Goal: Task Accomplishment & Management: Use online tool/utility

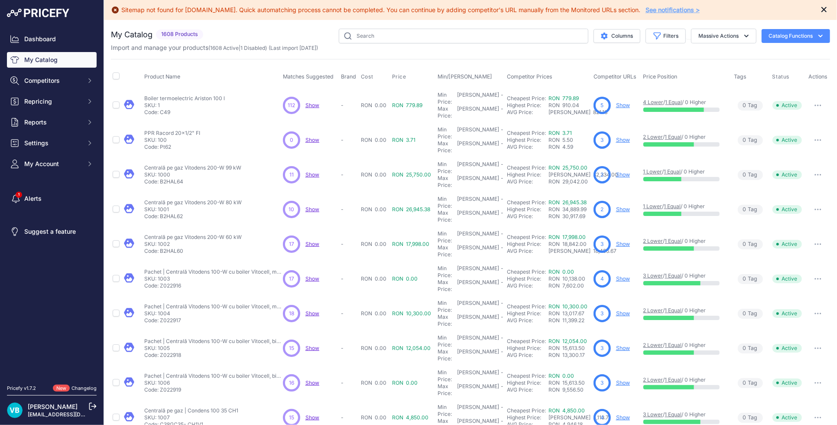
click at [822, 11] on icon "Close" at bounding box center [824, 9] width 5 height 5
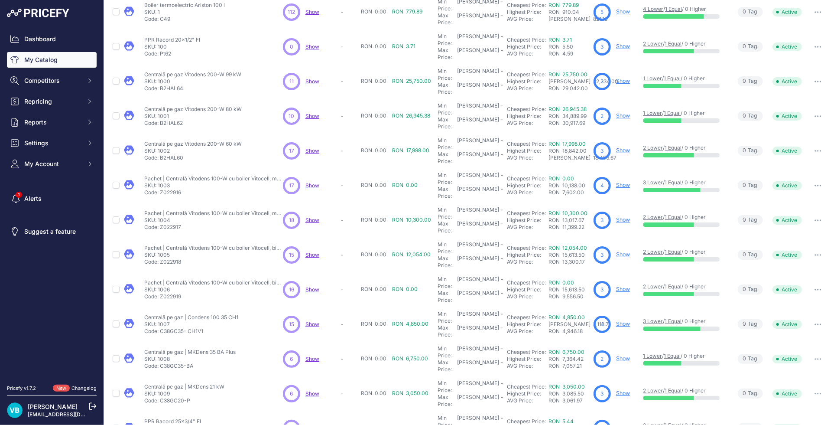
scroll to position [95, 0]
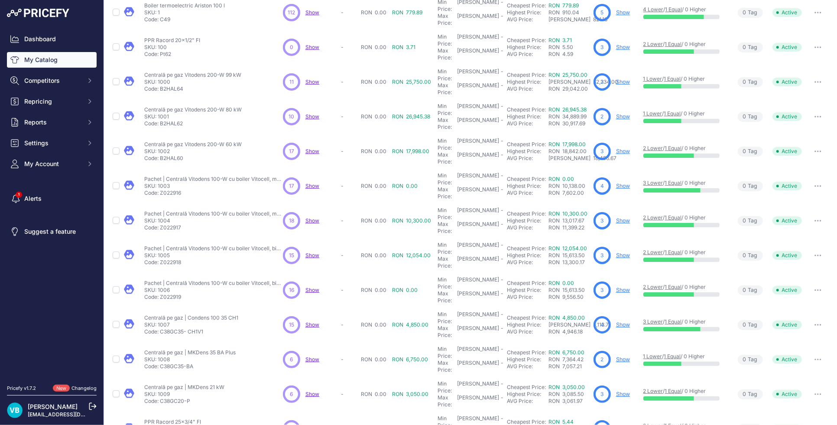
scroll to position [117, 0]
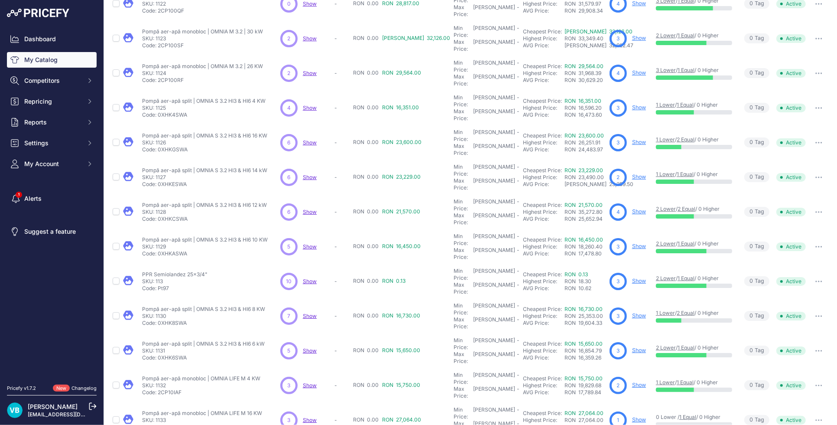
scroll to position [94, 0]
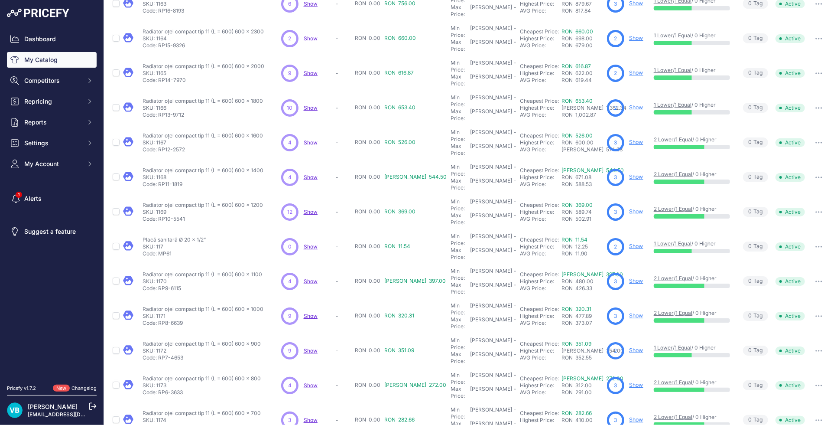
scroll to position [94, 0]
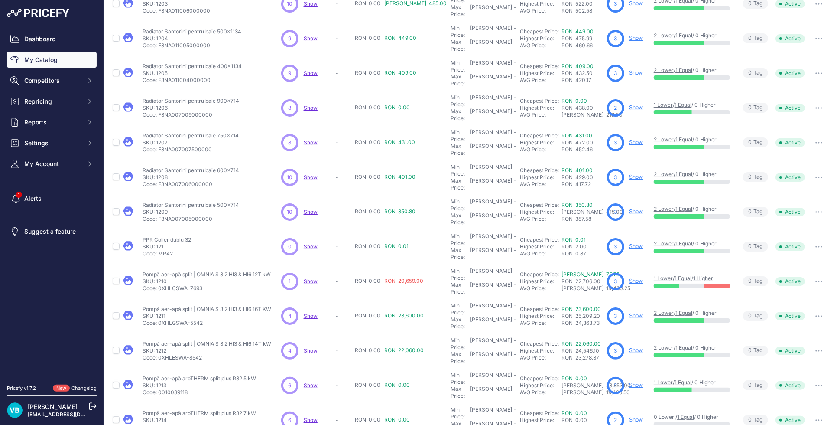
scroll to position [94, 0]
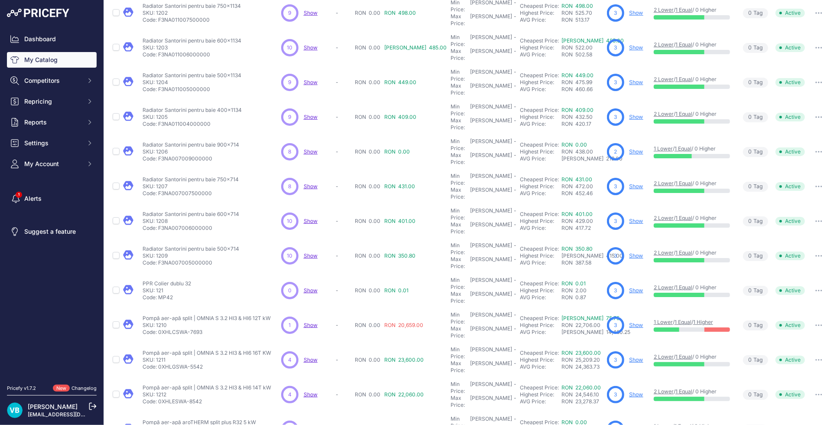
scroll to position [117, 0]
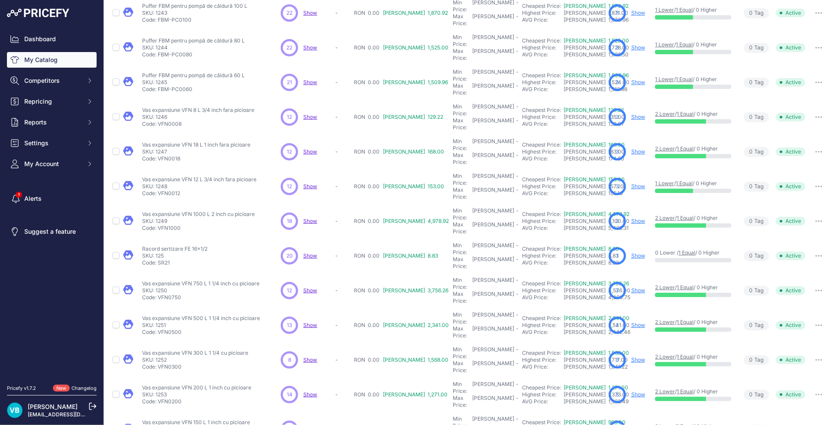
scroll to position [117, 0]
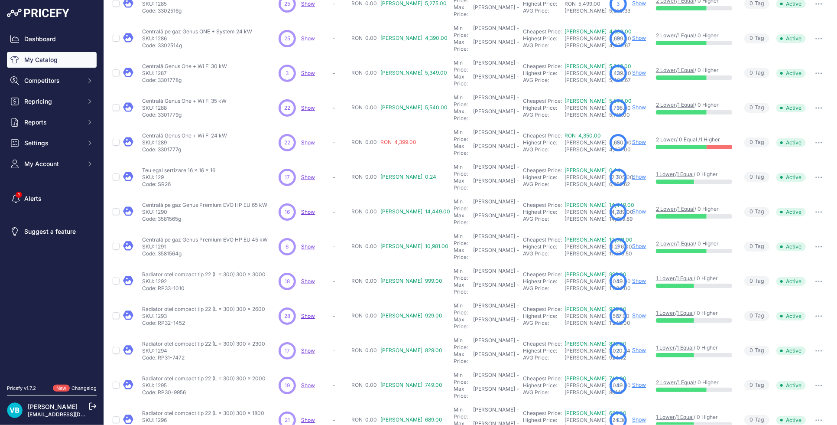
scroll to position [94, 0]
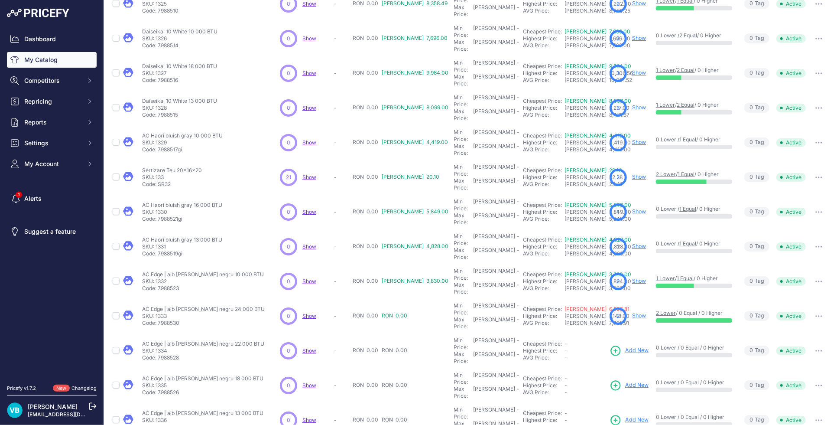
scroll to position [94, 0]
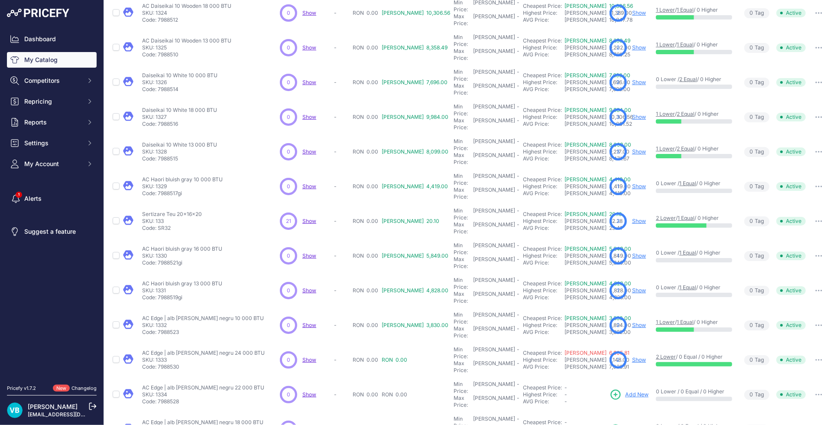
scroll to position [117, 0]
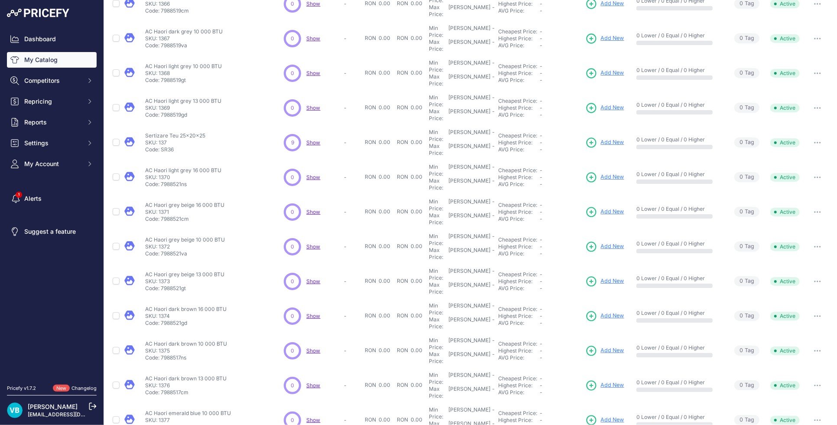
scroll to position [94, 0]
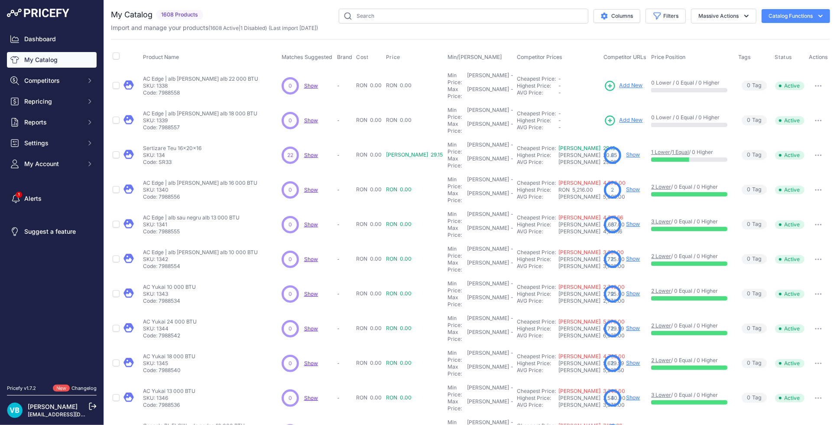
scroll to position [95, 0]
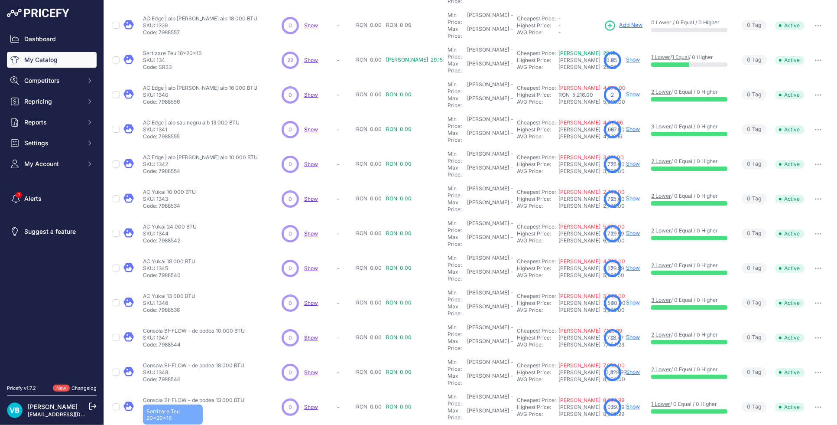
copy div "Sertizare Teu 20x20x16"
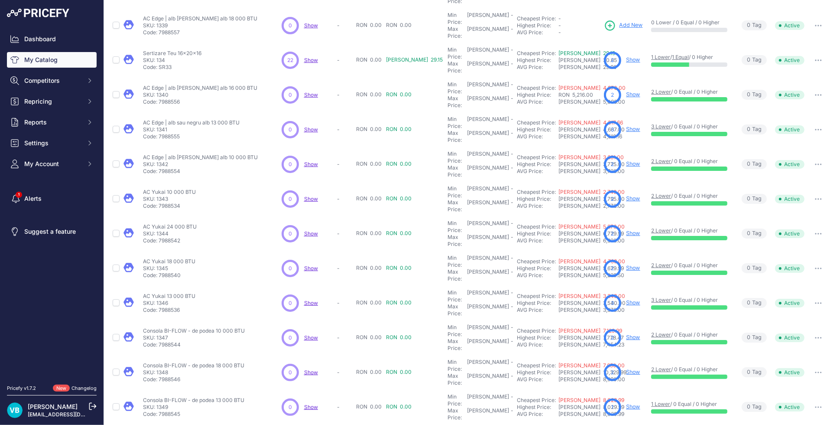
drag, startPoint x: 615, startPoint y: 374, endPoint x: 541, endPoint y: 374, distance: 74.1
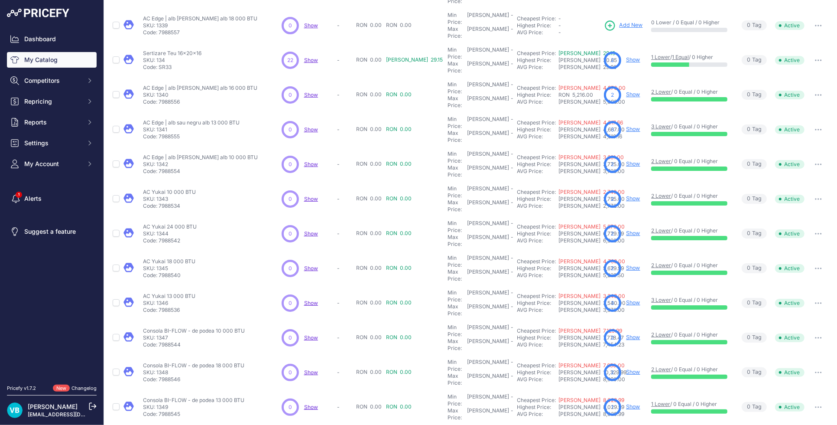
copy div "AC Platinum Plus 9 000 BTU AC Platinum Plus 9 000 BTU"
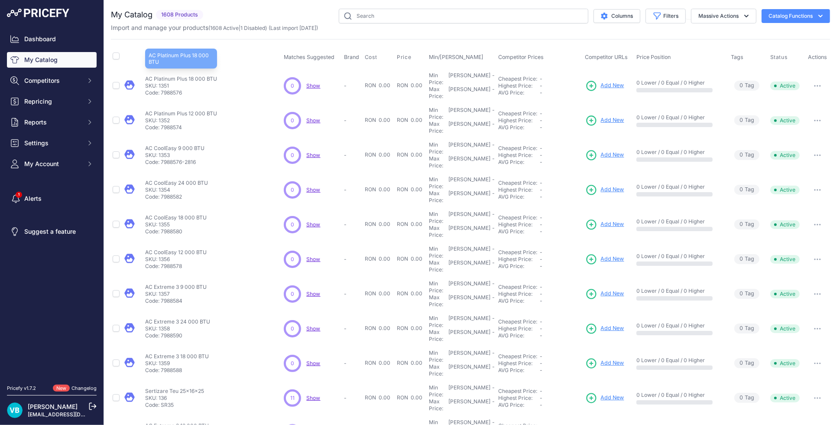
click at [202, 75] on p "AC Platinum Plus 18 000 BTU" at bounding box center [181, 78] width 72 height 7
copy div "AC Platinum Plus 18 000 BTU"
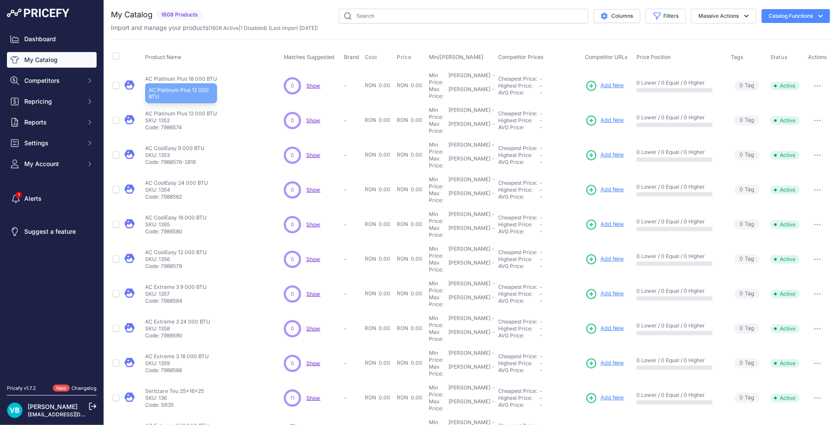
click at [199, 110] on p "AC Platinum Plus 12 000 BTU" at bounding box center [181, 113] width 72 height 7
copy div "AC Platinum Plus 12 000 BTU"
click at [610, 116] on span "Add New" at bounding box center [612, 120] width 23 height 8
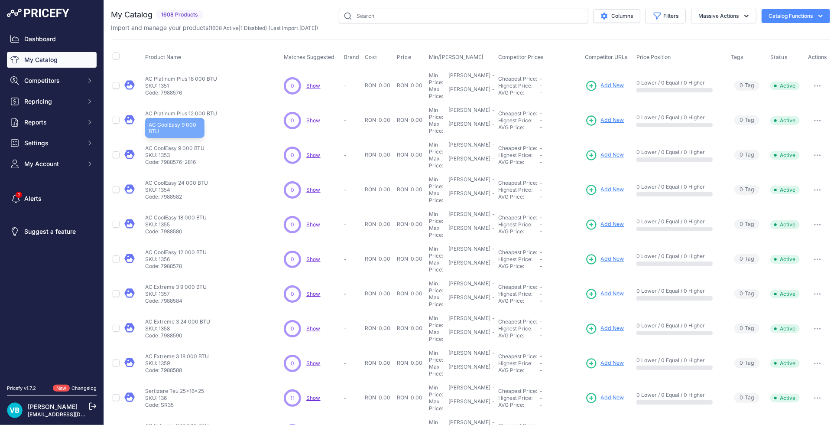
click at [192, 145] on p "AC CoolEasy 9 000 BTU" at bounding box center [174, 148] width 59 height 7
copy div "AC CoolEasy 9 000 BTU"
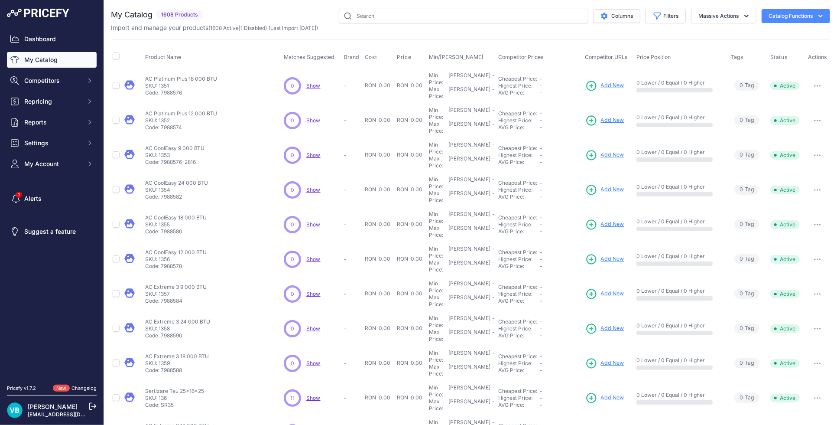
click at [601, 151] on span "Add New" at bounding box center [612, 155] width 23 height 8
click at [192, 179] on p "AC CoolEasy 24 000 BTU" at bounding box center [176, 182] width 63 height 7
copy div "AC CoolEasy 24 000 BTU"
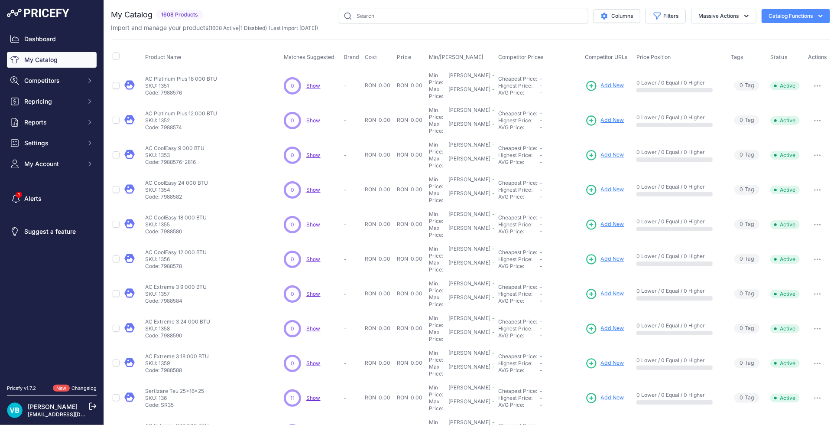
click at [595, 184] on link "Add New" at bounding box center [605, 190] width 39 height 12
click at [176, 214] on p "AC CoolEasy 18 000 BTU" at bounding box center [176, 217] width 62 height 7
copy div "AC CoolEasy 18 000 BTU"
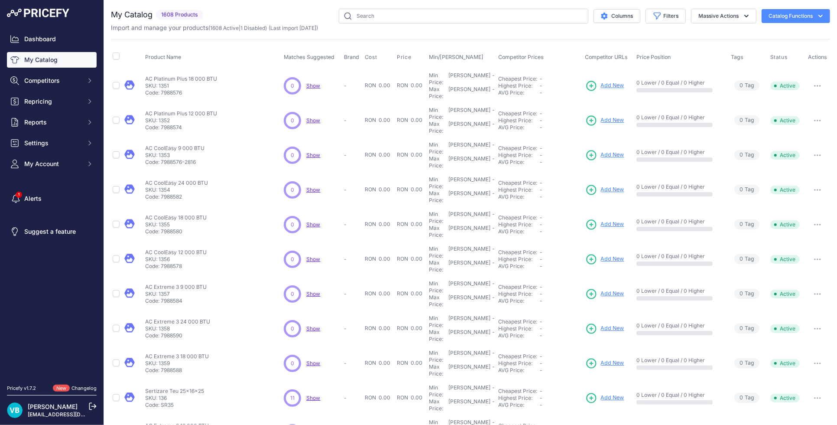
click at [595, 218] on link "Add New" at bounding box center [605, 224] width 39 height 12
click at [184, 249] on p "AC CoolEasy 12 000 BTU" at bounding box center [176, 252] width 62 height 7
copy div "AC CoolEasy 12 000 BTU"
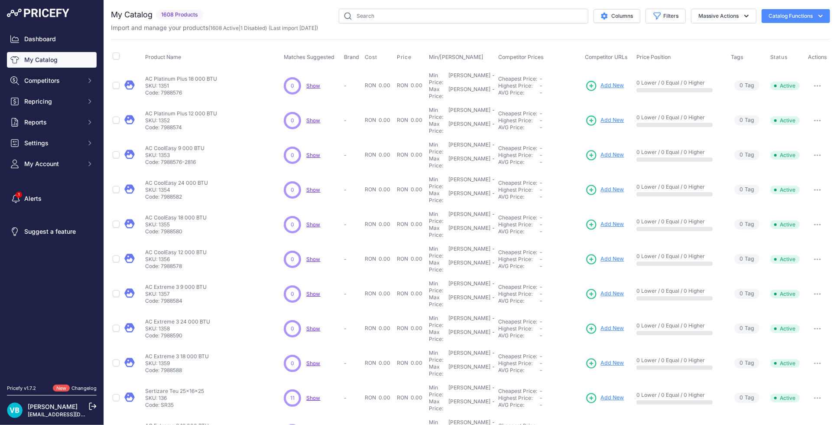
click at [606, 255] on span "Add New" at bounding box center [612, 259] width 23 height 8
click at [192, 283] on p "AC Extreme 3 9 000 BTU" at bounding box center [176, 286] width 62 height 7
copy div "AC Extreme 3 9 000 BTU"
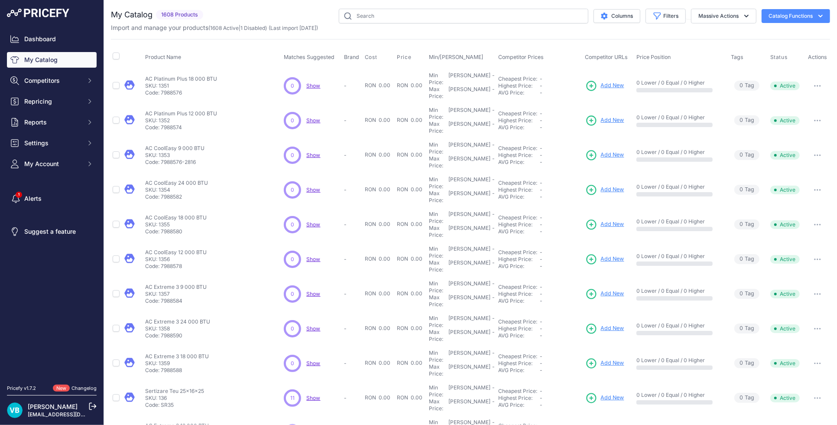
click at [603, 290] on span "Add New" at bounding box center [612, 294] width 23 height 8
click at [199, 318] on p "AC Extreme 3 24 000 BTU" at bounding box center [177, 321] width 65 height 7
copy div "AC Extreme 3 24 000 BTU"
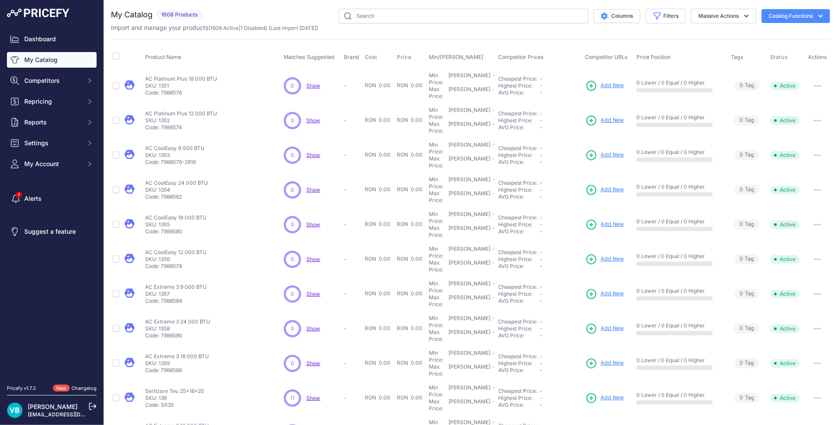
drag, startPoint x: 615, startPoint y: 275, endPoint x: 599, endPoint y: 273, distance: 16.6
click at [615, 324] on span "Add New" at bounding box center [612, 328] width 23 height 8
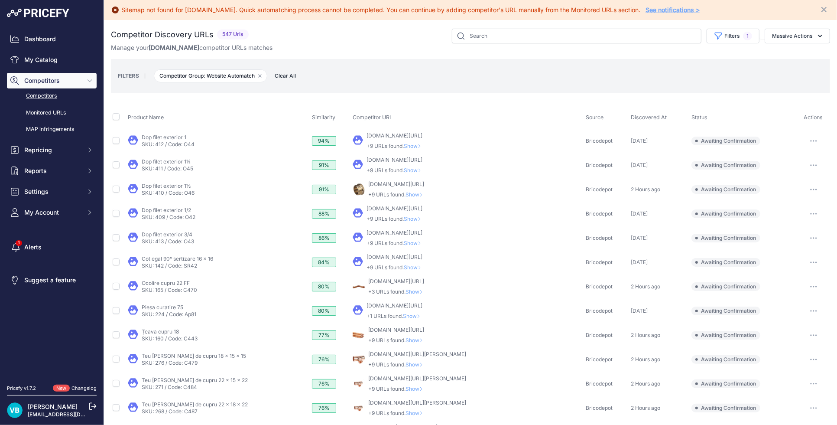
drag, startPoint x: 816, startPoint y: 10, endPoint x: 758, endPoint y: 39, distance: 64.5
click at [822, 10] on icon "Close" at bounding box center [824, 9] width 5 height 5
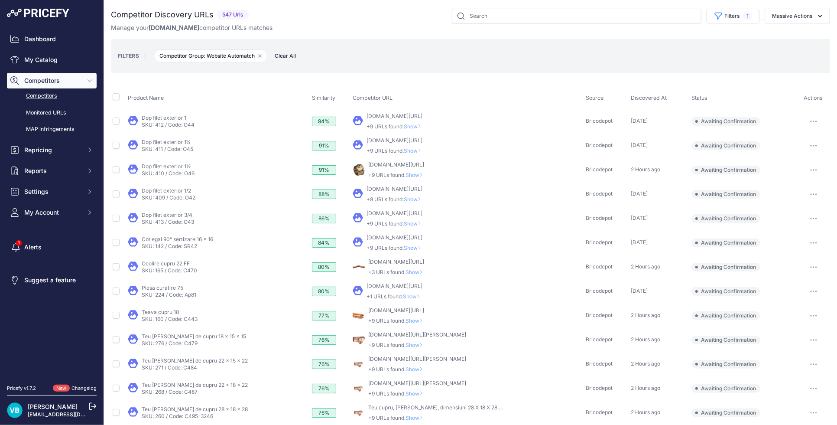
click at [404, 127] on span "Show" at bounding box center [414, 126] width 21 height 7
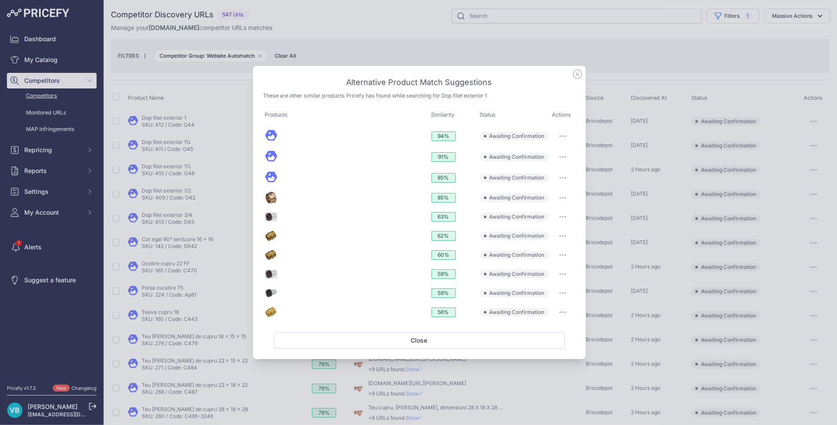
click at [579, 73] on icon at bounding box center [577, 74] width 9 height 9
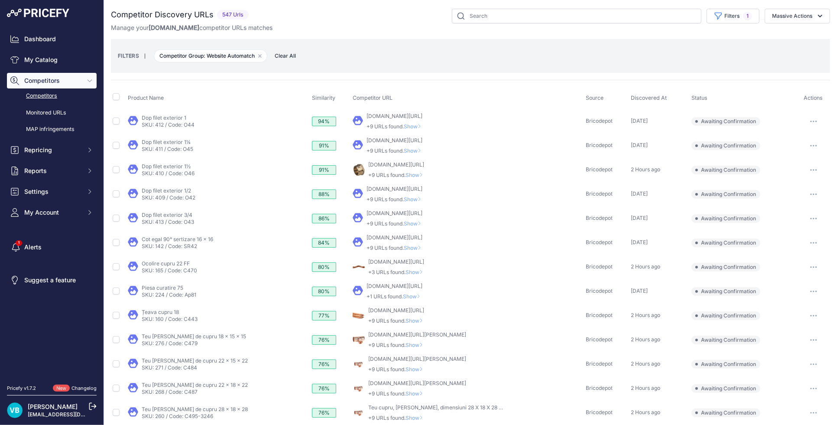
click at [404, 123] on span "Show" at bounding box center [414, 126] width 21 height 7
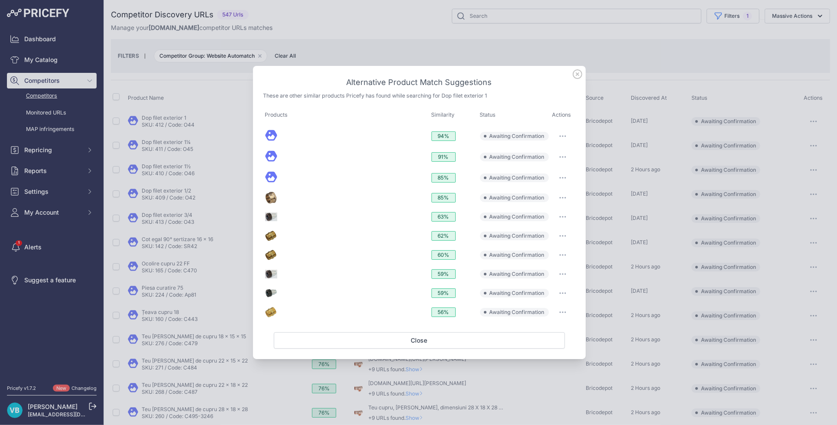
click at [579, 72] on icon at bounding box center [578, 74] width 10 height 10
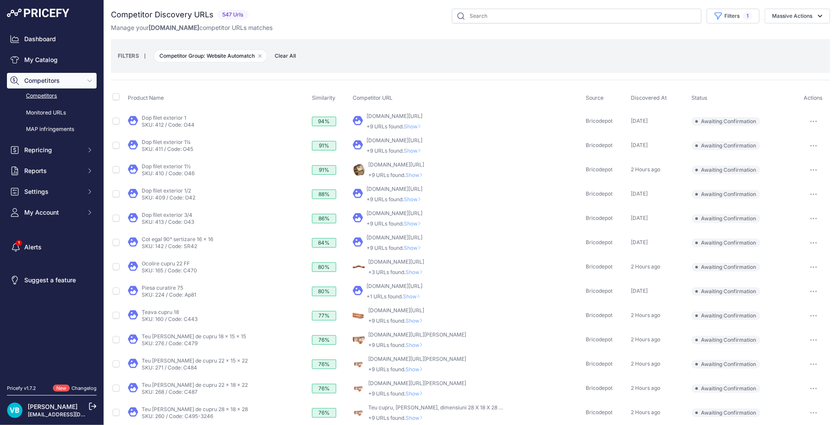
click at [404, 150] on span "Show" at bounding box center [414, 150] width 21 height 7
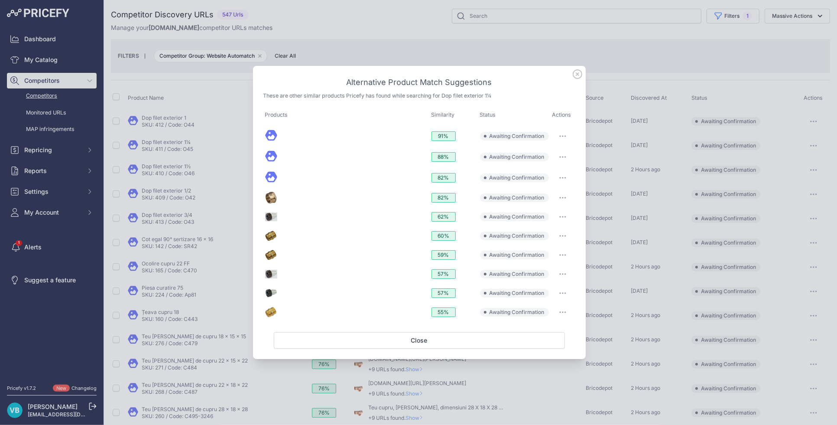
click at [574, 75] on icon at bounding box center [578, 74] width 10 height 10
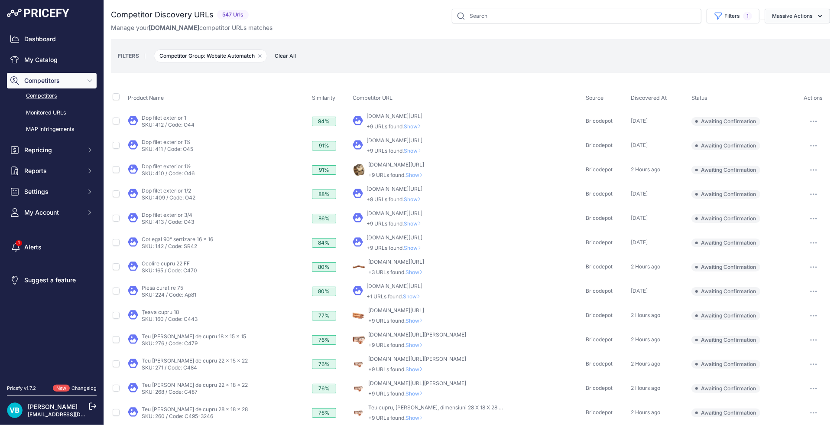
click at [786, 16] on button "Massive Actions" at bounding box center [797, 16] width 65 height 15
click at [732, 16] on button "Filters 1" at bounding box center [733, 16] width 53 height 15
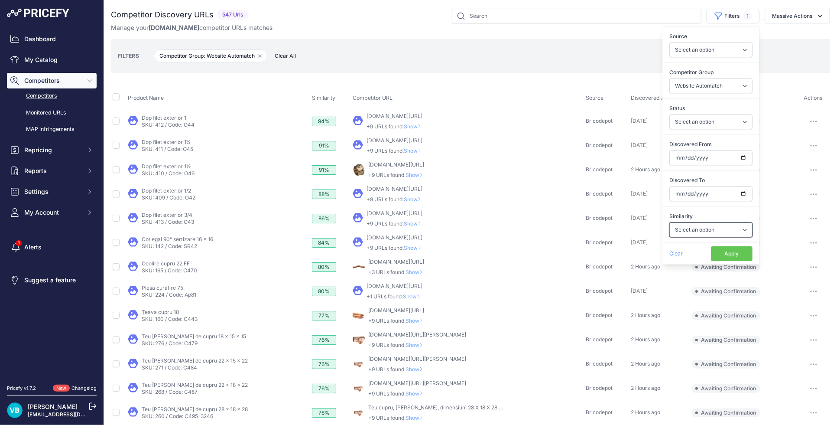
click at [691, 227] on select "Select an option Above 90 % Above 80 % Above 70 % Above 60 % Above 50 % Above 4…" at bounding box center [711, 229] width 83 height 15
click at [670, 222] on select "Select an option Above 90 % Above 80 % Above 70 % Above 60 % Above 50 % Above 4…" at bounding box center [711, 229] width 83 height 15
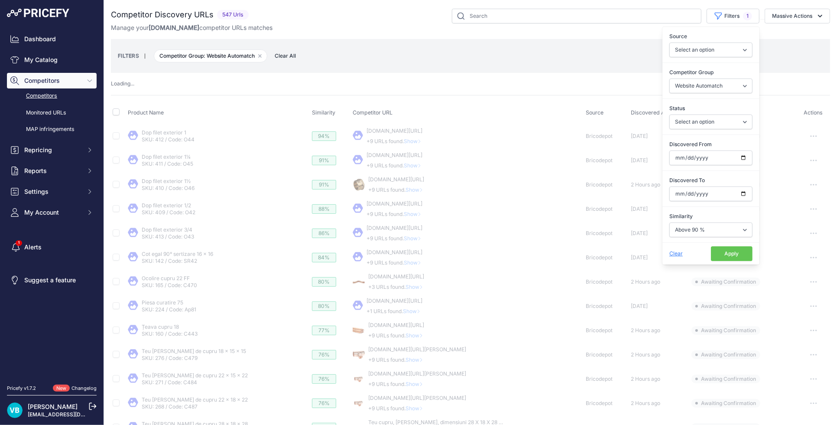
click at [715, 258] on button "Apply" at bounding box center [732, 253] width 42 height 15
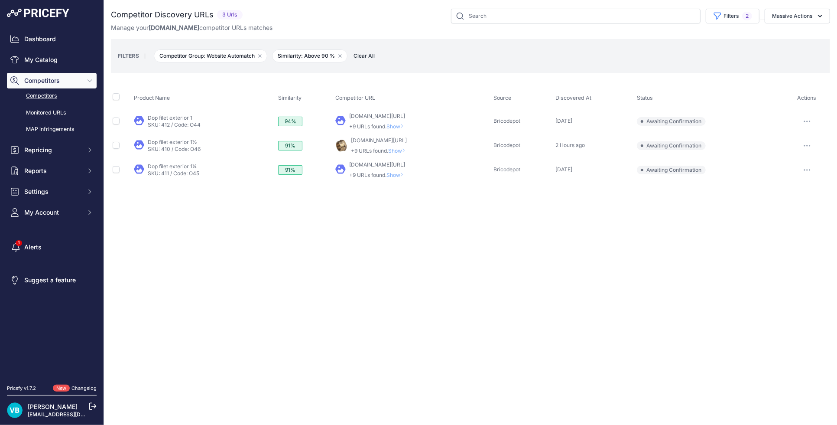
click at [387, 124] on span "Show" at bounding box center [397, 126] width 21 height 7
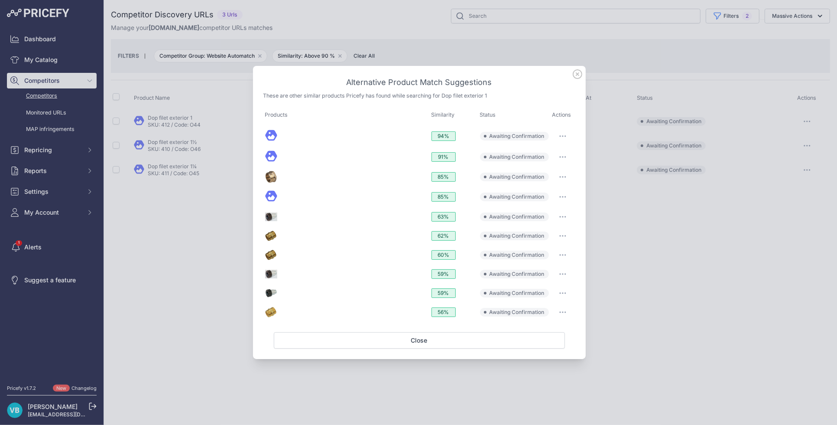
click at [375, 137] on div at bounding box center [346, 136] width 163 height 14
click at [319, 140] on div at bounding box center [346, 136] width 163 height 14
click at [293, 138] on div at bounding box center [346, 136] width 163 height 14
click at [264, 134] on td at bounding box center [347, 136] width 166 height 21
click at [272, 134] on icon at bounding box center [271, 135] width 12 height 11
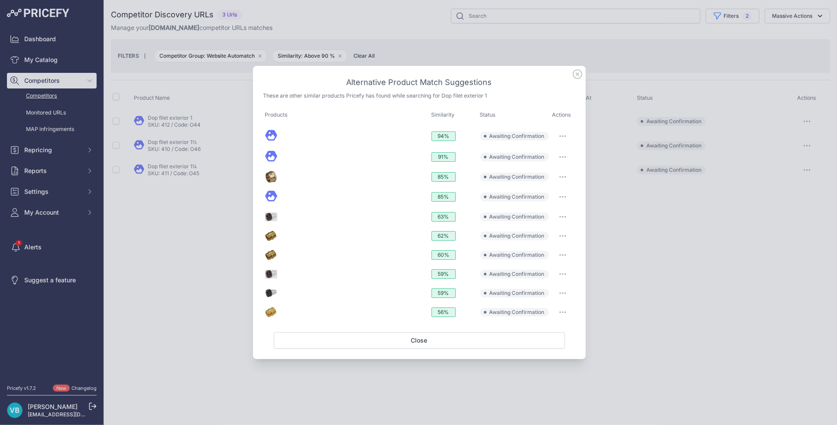
click at [273, 155] on icon at bounding box center [271, 156] width 12 height 11
click at [273, 135] on icon at bounding box center [271, 135] width 12 height 11
click at [561, 136] on icon "button" at bounding box center [563, 136] width 7 height 2
click at [557, 153] on button "Match This" at bounding box center [545, 154] width 55 height 14
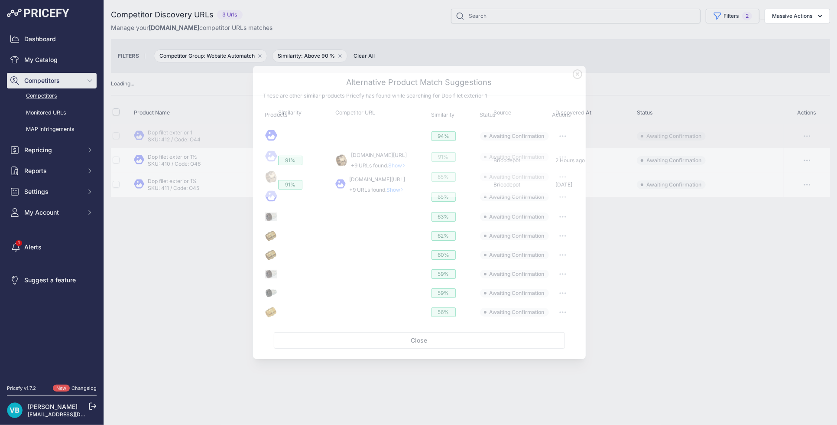
click at [577, 73] on icon at bounding box center [578, 74] width 10 height 10
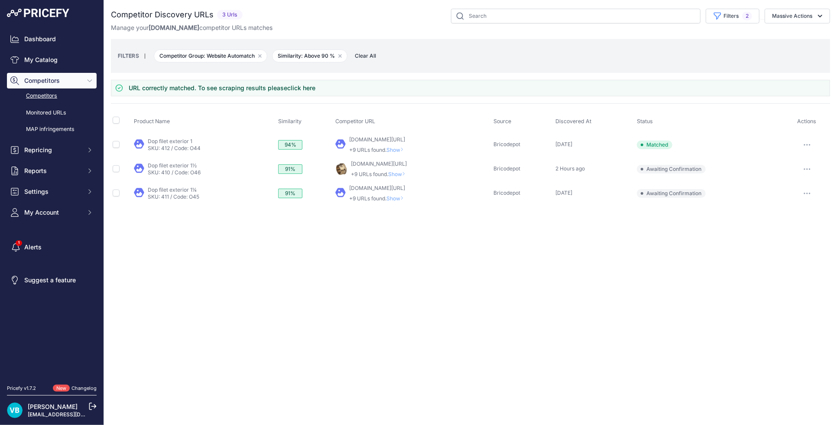
click at [382, 162] on link "bricodepot.ro/incalzire-si-climatizare/alimentare-apa/dop-filet-exterior-1.html…" at bounding box center [379, 163] width 56 height 7
click at [388, 172] on span "Show" at bounding box center [398, 174] width 21 height 7
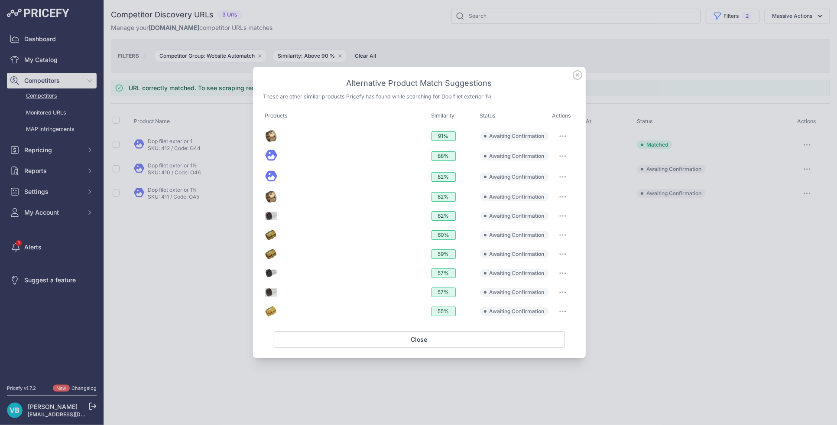
click at [275, 152] on icon at bounding box center [271, 155] width 12 height 11
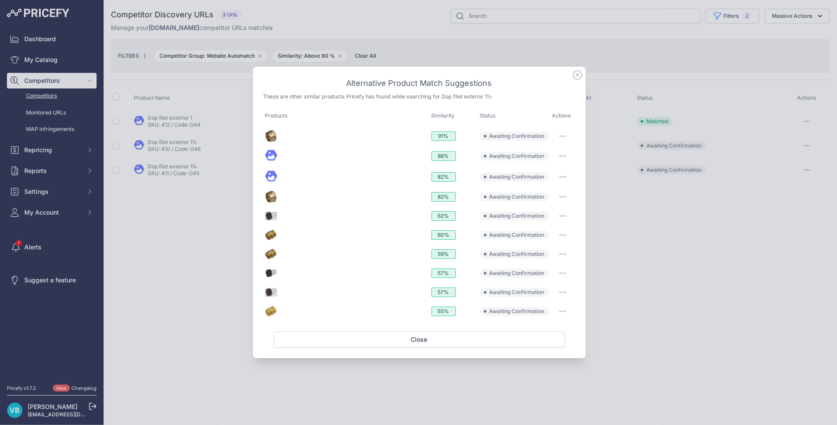
click at [562, 157] on button "button" at bounding box center [562, 156] width 17 height 12
click at [551, 173] on span "Match This" at bounding box center [538, 174] width 27 height 7
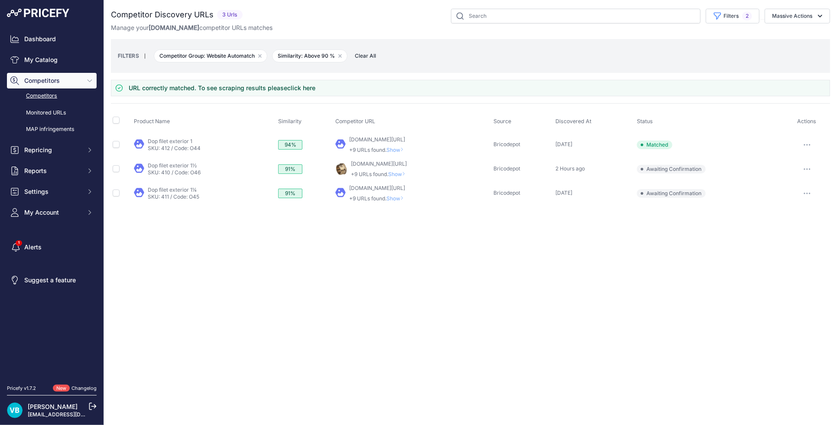
click at [387, 195] on span "Show" at bounding box center [397, 198] width 21 height 7
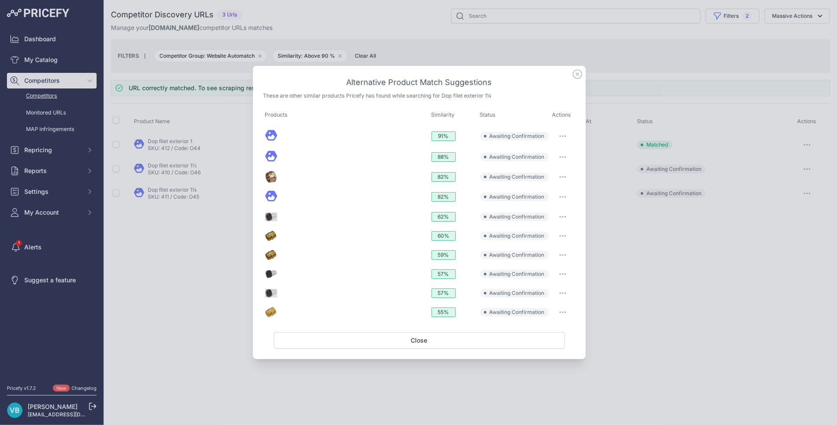
click at [271, 176] on img at bounding box center [271, 177] width 12 height 12
click at [268, 192] on icon at bounding box center [271, 196] width 12 height 11
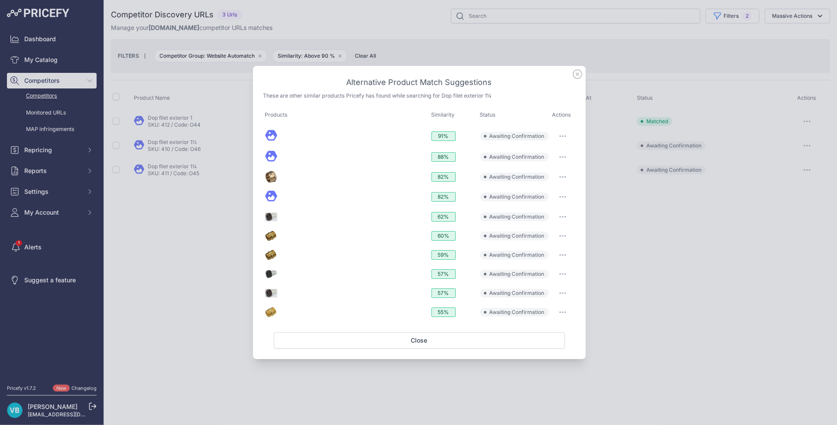
click at [271, 219] on img at bounding box center [271, 217] width 12 height 12
click at [266, 238] on img at bounding box center [271, 236] width 12 height 12
click at [271, 252] on img at bounding box center [271, 255] width 12 height 12
click at [570, 71] on div "Alternative Product Match Suggestions These are other similar products Pricefy …" at bounding box center [419, 212] width 333 height 293
click at [579, 73] on icon at bounding box center [577, 74] width 9 height 9
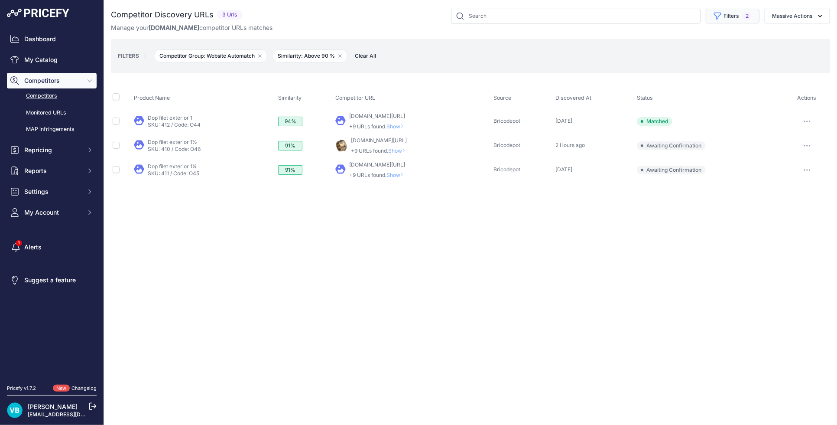
click at [737, 15] on button "Filters 2" at bounding box center [733, 16] width 54 height 15
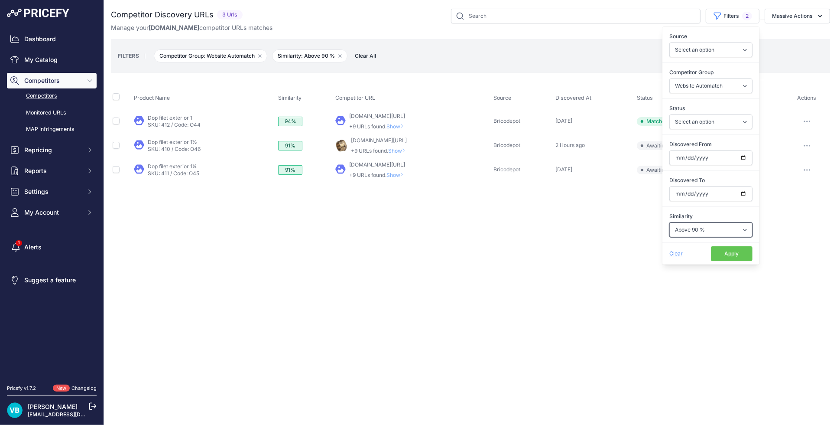
click at [688, 231] on select "Select an option Above 90 % Above 80 % Above 70 % Above 60 % Above 50 % Above 4…" at bounding box center [711, 229] width 83 height 15
select select "80"
click at [670, 222] on select "Select an option Above 90 % Above 80 % Above 70 % Above 60 % Above 50 % Above 4…" at bounding box center [711, 229] width 83 height 15
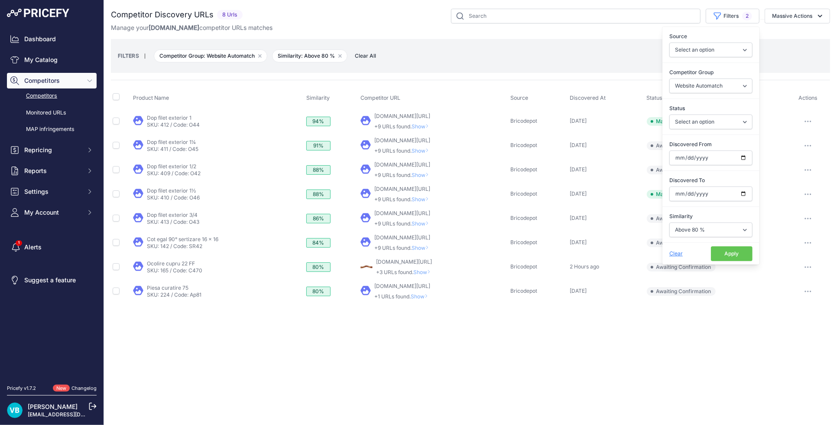
click at [718, 254] on button "Apply" at bounding box center [732, 253] width 42 height 15
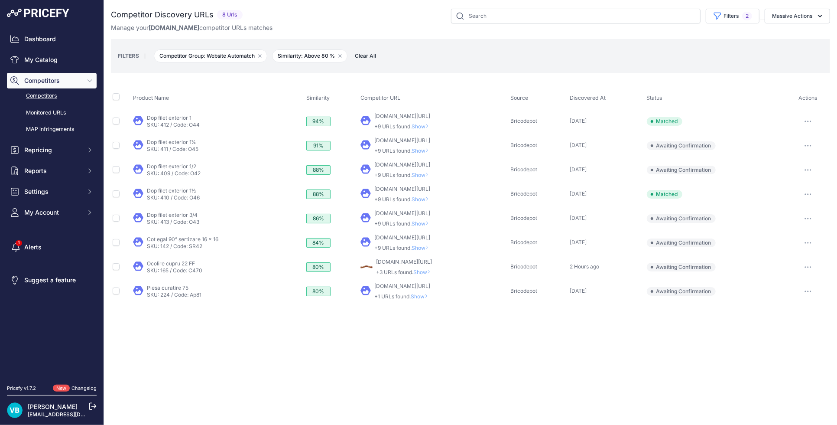
drag, startPoint x: 199, startPoint y: 357, endPoint x: 191, endPoint y: 338, distance: 20.6
click at [199, 356] on div "Close You are not connected to the internet." at bounding box center [470, 212] width 733 height 425
click at [50, 100] on link "Competitors" at bounding box center [52, 95] width 90 height 15
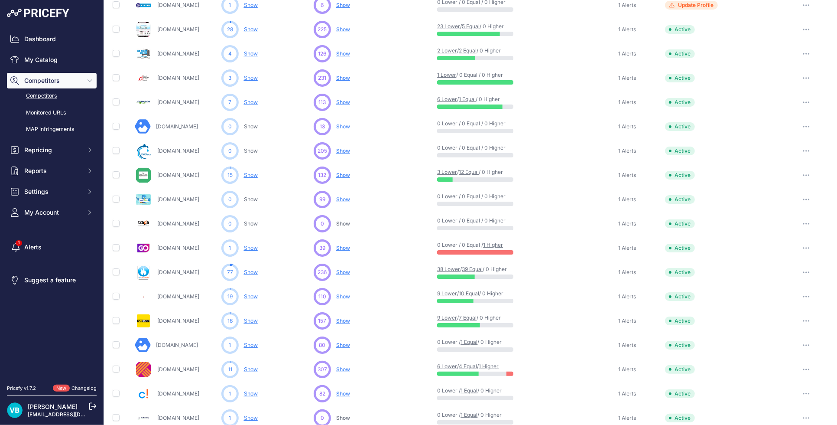
scroll to position [253, 0]
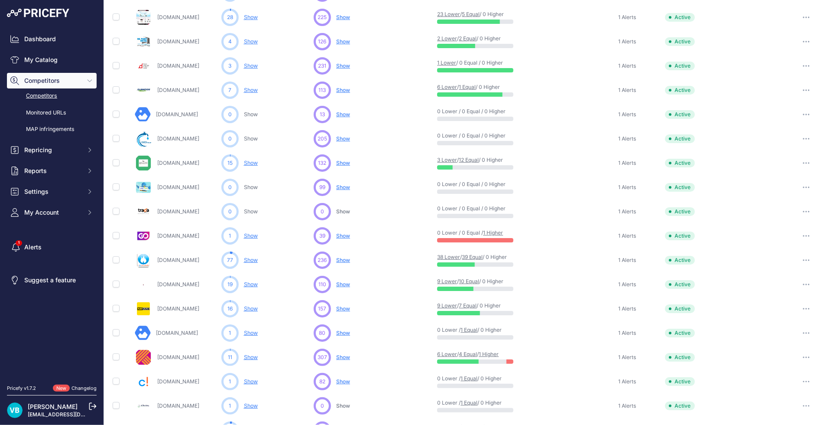
click at [345, 354] on span "Show" at bounding box center [343, 357] width 14 height 7
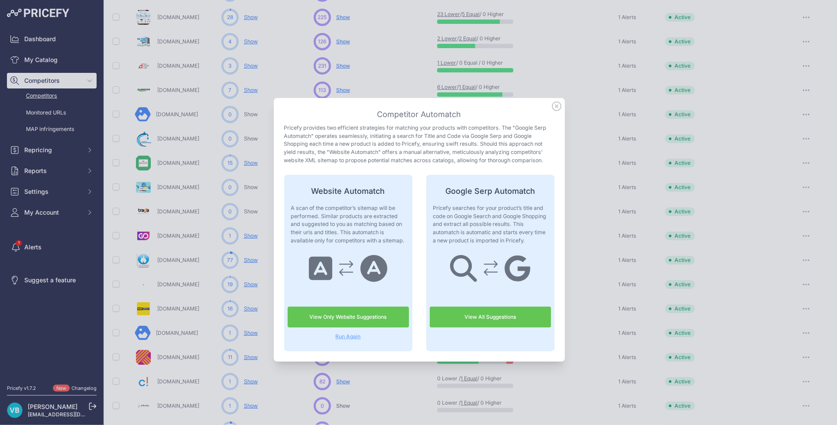
click at [350, 317] on link "View Only Website Suggestions" at bounding box center [348, 316] width 121 height 21
click at [376, 380] on div at bounding box center [418, 212] width 837 height 425
click at [553, 106] on icon at bounding box center [557, 106] width 9 height 9
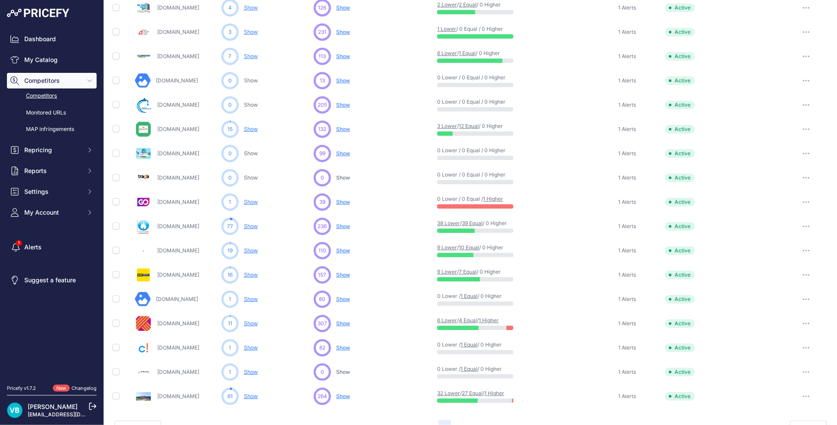
scroll to position [305, 0]
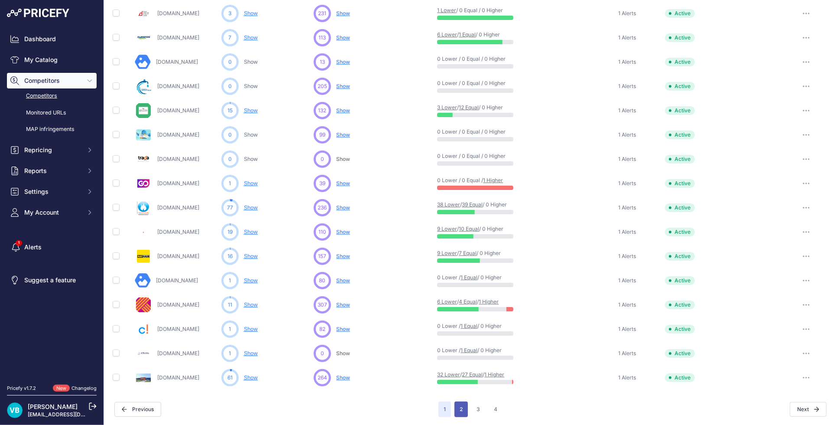
click at [455, 407] on button "2" at bounding box center [461, 409] width 13 height 16
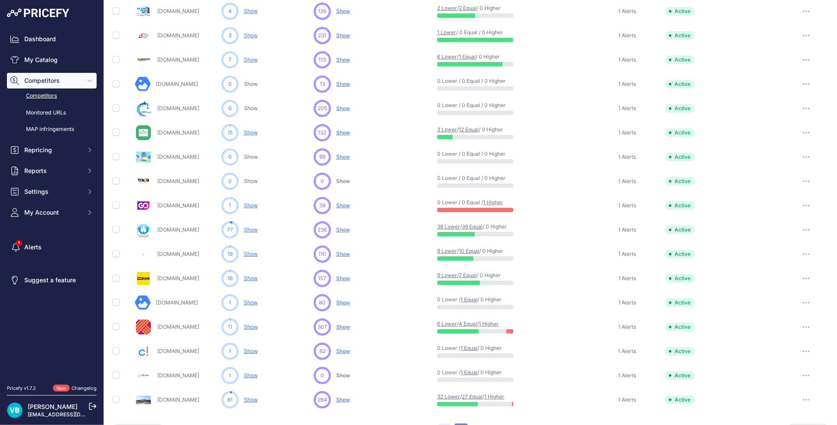
scroll to position [327, 0]
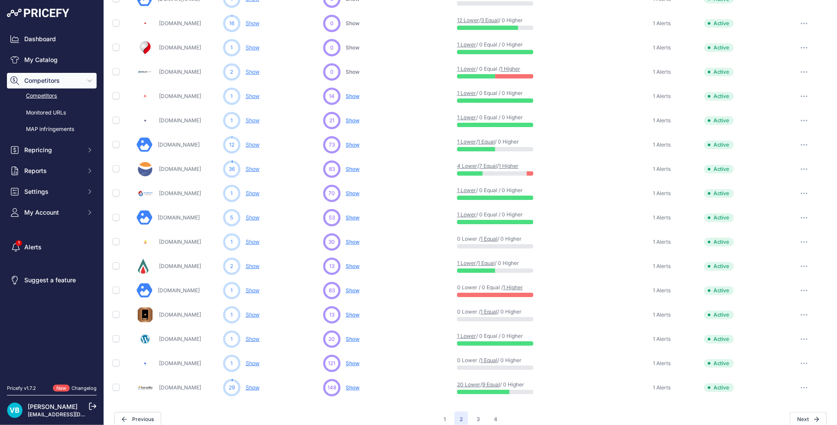
scroll to position [305, 0]
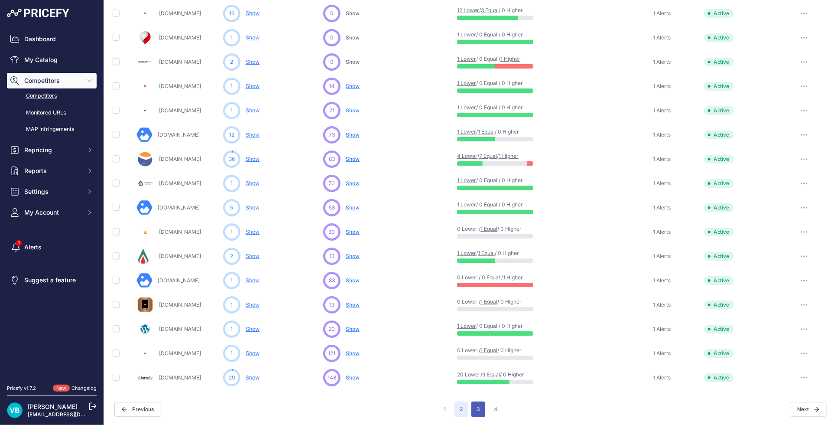
click at [477, 409] on button "3" at bounding box center [479, 409] width 14 height 16
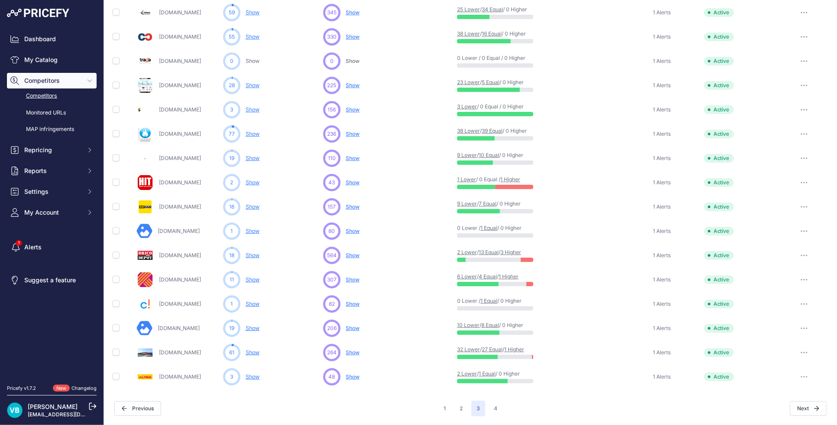
scroll to position [305, 0]
click at [350, 281] on span "Show" at bounding box center [353, 280] width 14 height 7
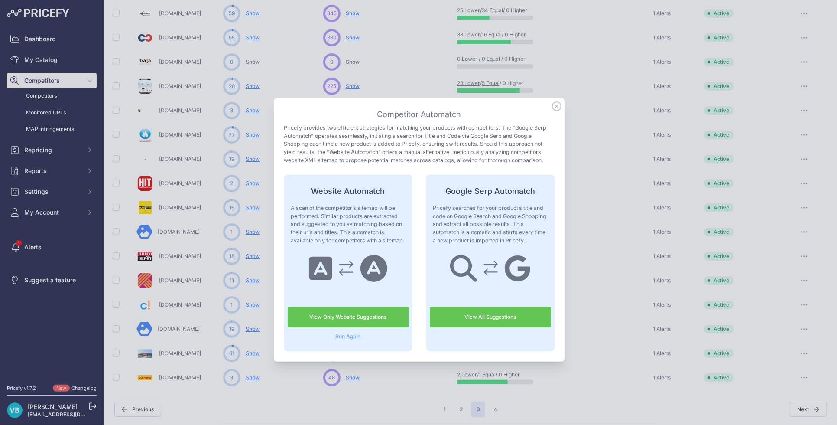
click at [363, 318] on link "View Only Website Suggestions" at bounding box center [348, 316] width 121 height 21
click at [553, 103] on icon at bounding box center [557, 106] width 9 height 9
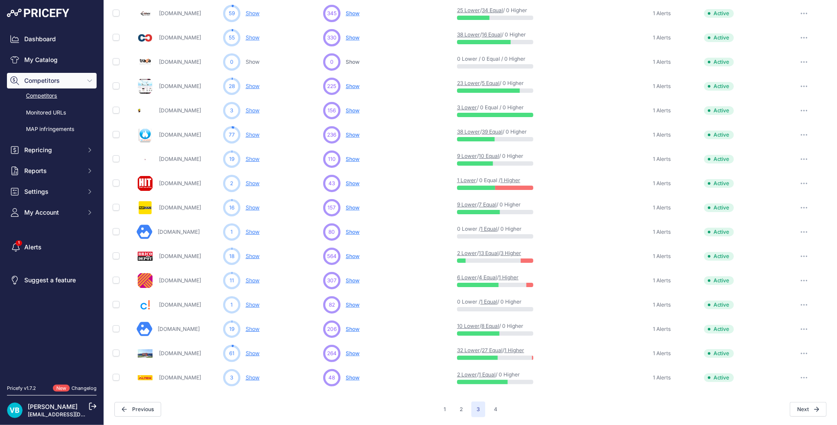
click at [352, 383] on div "48 ... Show No suggestions available yet for this competitor Discovering..." at bounding box center [388, 377] width 130 height 17
click at [348, 377] on span "Show" at bounding box center [353, 377] width 14 height 7
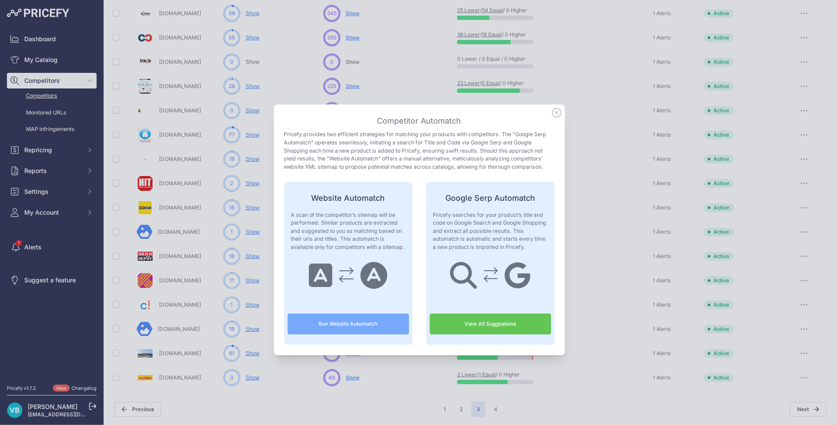
click at [349, 326] on button "Run Website Automatch" at bounding box center [348, 323] width 121 height 21
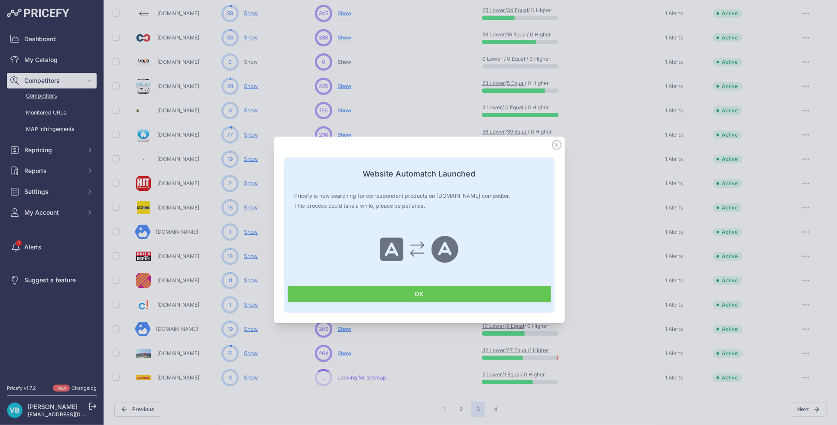
click at [422, 294] on button "OK" at bounding box center [420, 294] width 264 height 16
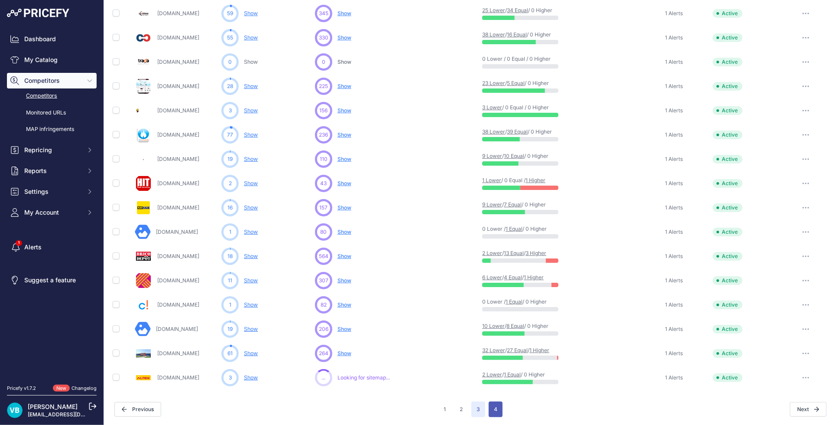
click at [490, 410] on button "4" at bounding box center [496, 409] width 14 height 16
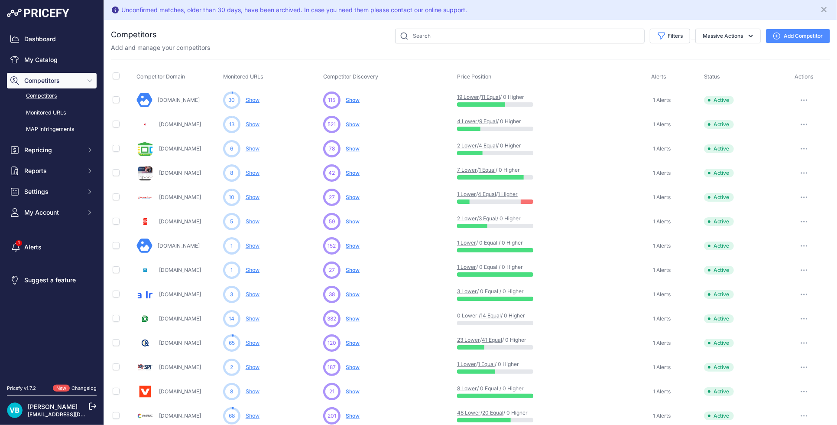
click at [317, 46] on div "Add and manage your competitors" at bounding box center [470, 47] width 719 height 9
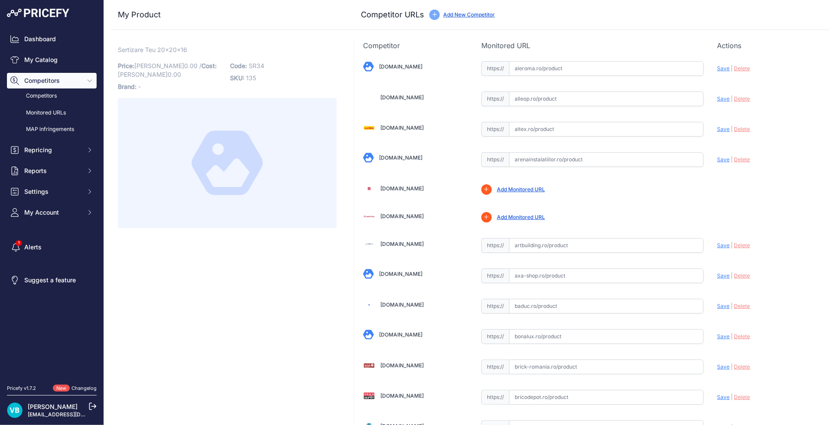
click at [257, 64] on span "SR34" at bounding box center [257, 65] width 16 height 7
copy span "SR34"
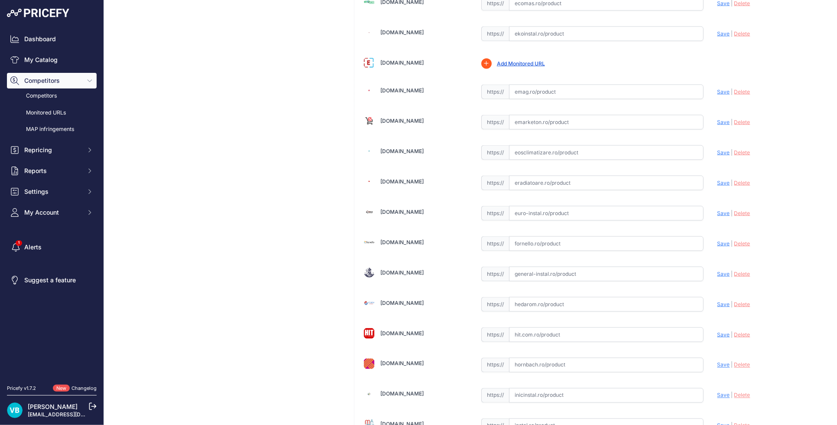
drag, startPoint x: 618, startPoint y: 211, endPoint x: 671, endPoint y: 222, distance: 54.9
click at [617, 211] on input "text" at bounding box center [606, 213] width 195 height 15
paste input "[URL][DOMAIN_NAME][PERSON_NAME]"
click at [718, 212] on span "Save" at bounding box center [724, 213] width 13 height 7
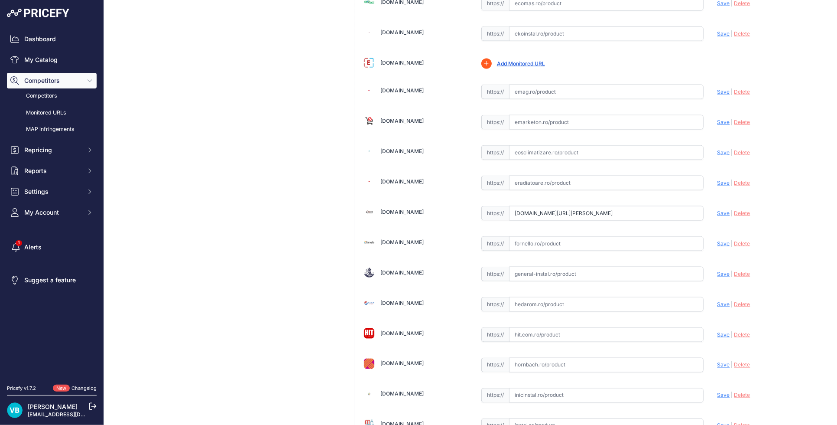
scroll to position [0, 0]
type input "[URL][DOMAIN_NAME][PERSON_NAME]"
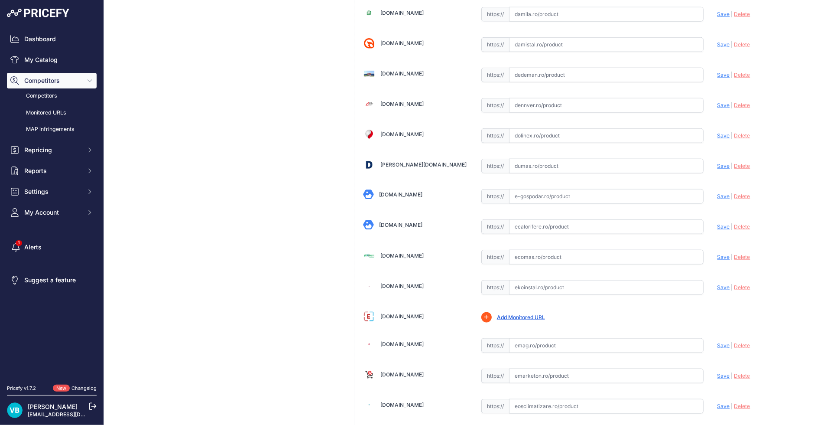
drag, startPoint x: 576, startPoint y: 259, endPoint x: 608, endPoint y: 259, distance: 32.5
click at [576, 259] on input "text" at bounding box center [606, 257] width 195 height 15
paste input "[URL][DOMAIN_NAME]"
click at [718, 259] on span "Save" at bounding box center [724, 257] width 13 height 7
type input "[URL][DOMAIN_NAME]"
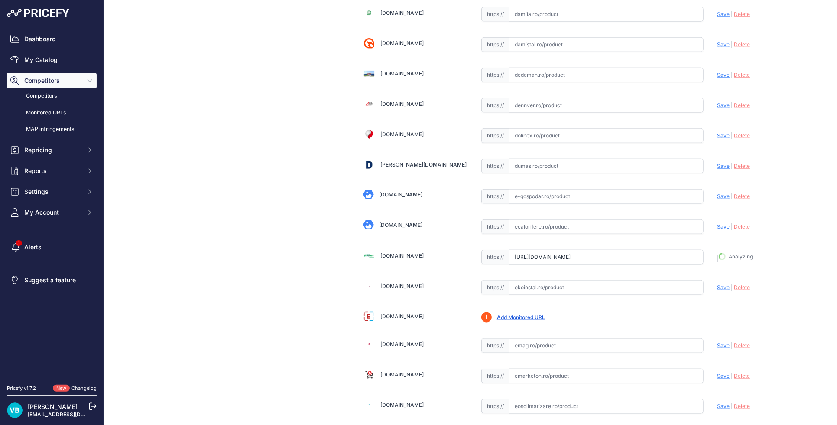
scroll to position [854, 0]
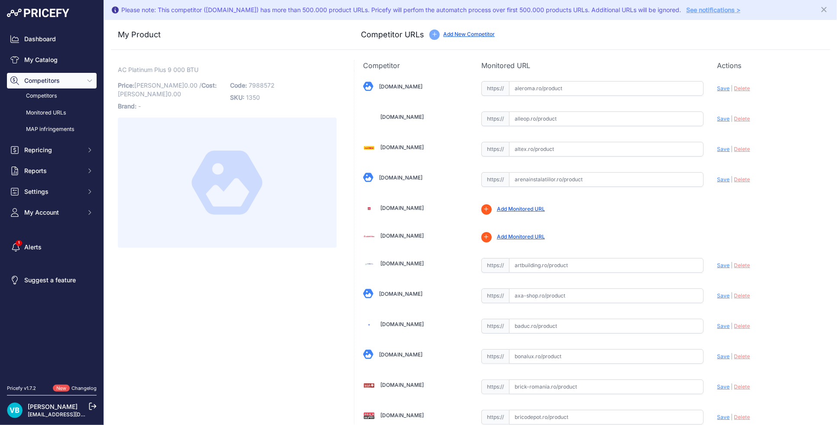
click at [158, 68] on span "AC Platinum Plus 9 000 BTU" at bounding box center [158, 69] width 81 height 11
click at [268, 85] on span "7988572" at bounding box center [262, 84] width 26 height 7
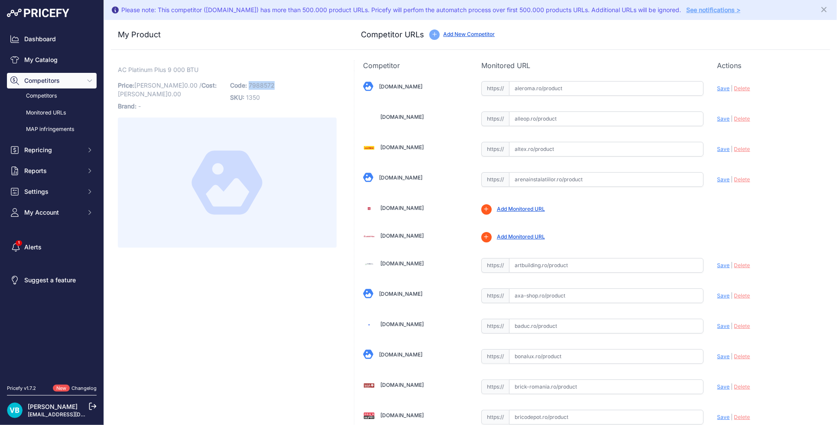
copy span "7988572"
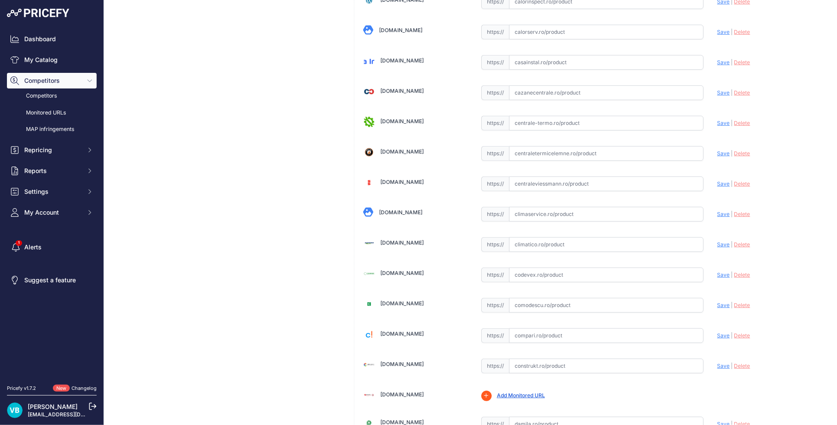
click at [560, 249] on input "text" at bounding box center [606, 244] width 195 height 15
paste input "[URL][DOMAIN_NAME]"
click at [721, 243] on span "Save" at bounding box center [724, 244] width 13 height 7
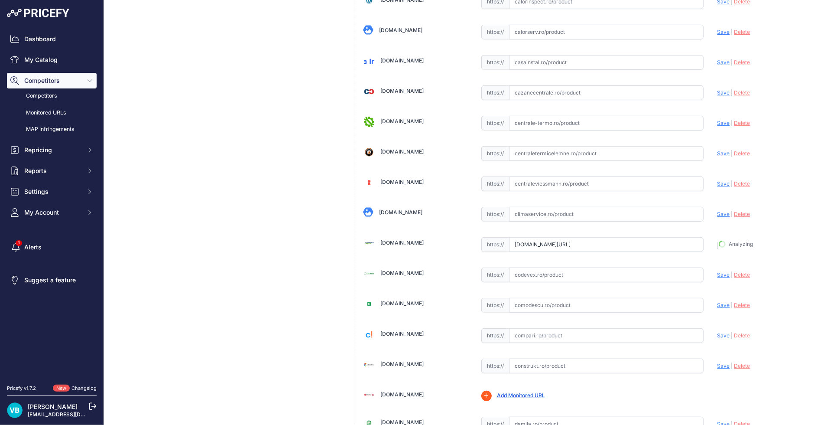
type input "[URL][DOMAIN_NAME]"
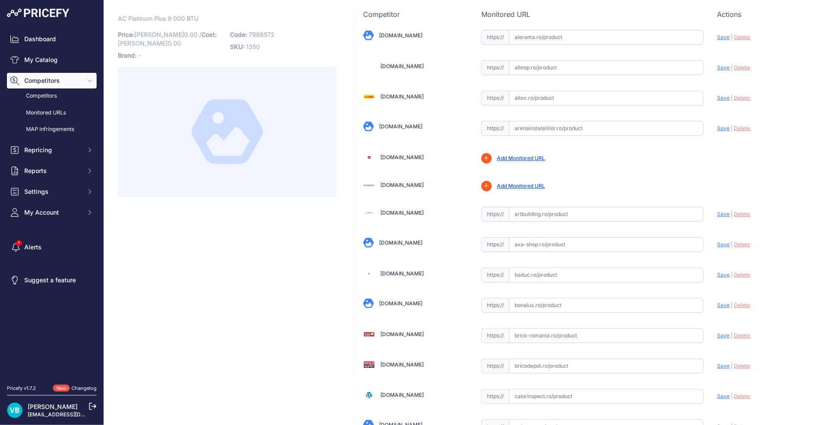
click at [564, 213] on input "text" at bounding box center [606, 214] width 195 height 15
paste input "[URL][DOMAIN_NAME]"
click at [718, 212] on span "Save" at bounding box center [724, 214] width 13 height 7
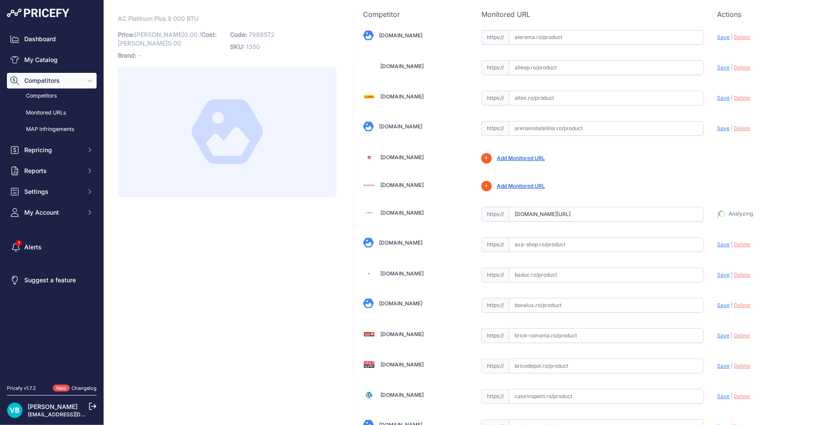
type input "[URL][DOMAIN_NAME]"
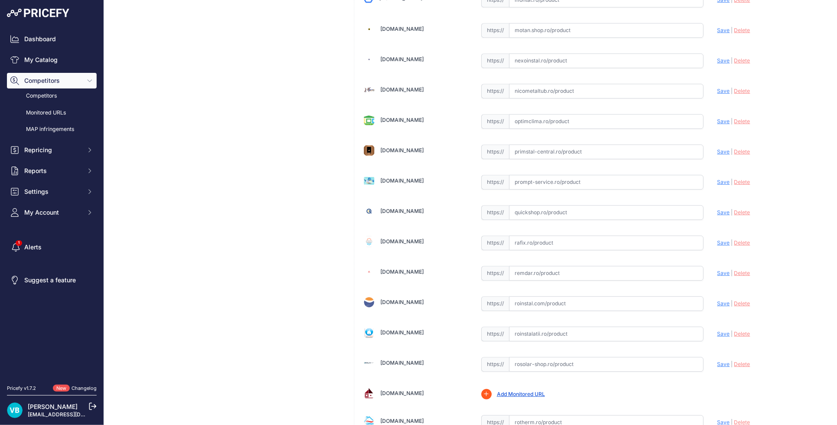
click at [560, 218] on input "text" at bounding box center [606, 212] width 195 height 15
paste input "[URL][DOMAIN_NAME]"
click at [720, 215] on span "Save" at bounding box center [724, 212] width 13 height 7
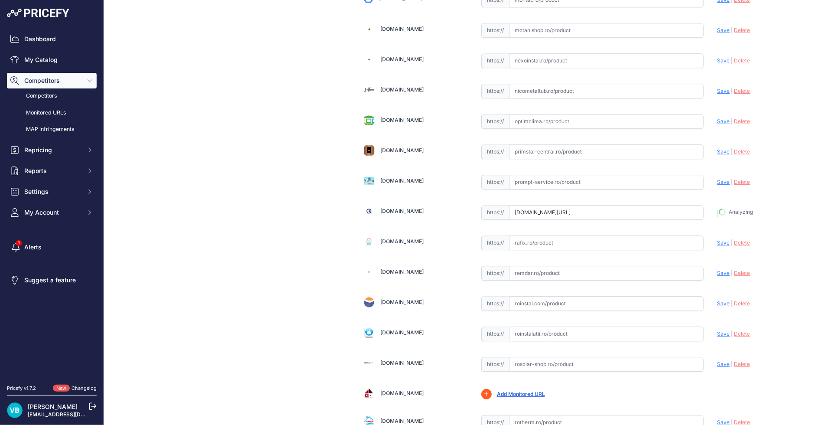
type input "https://www.quickshop.ro/aparat-aer-conditionat-carrier-platinum-plus-9000-btu-…"
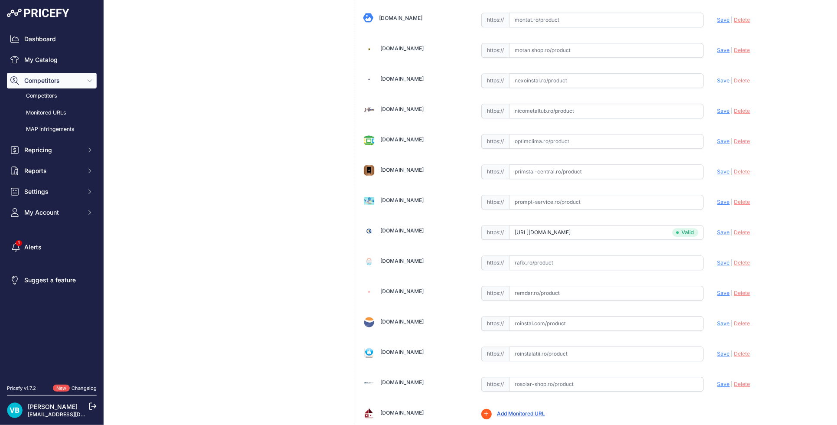
scroll to position [2138, 0]
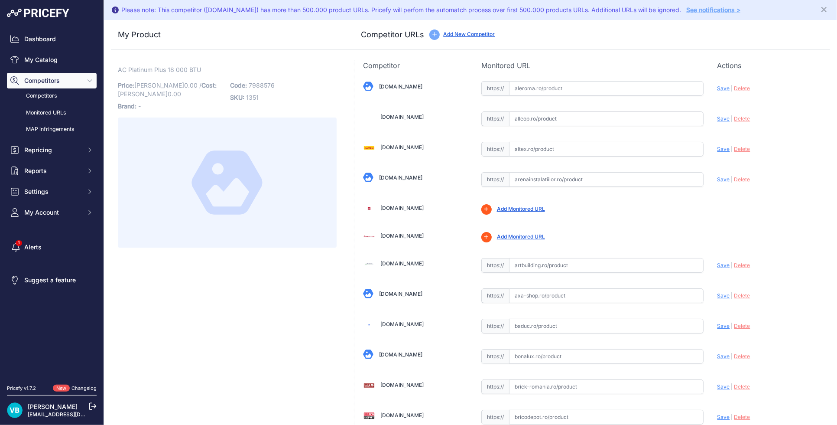
click at [264, 85] on span "7988576" at bounding box center [262, 84] width 26 height 7
copy span "7988576"
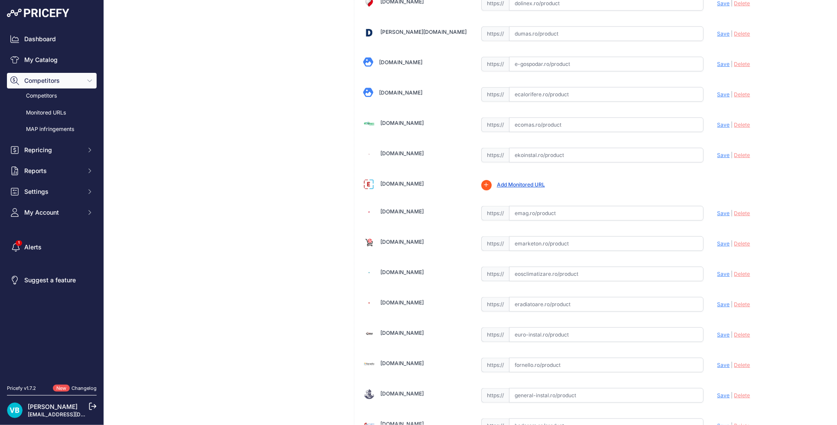
click at [557, 208] on input "text" at bounding box center [606, 213] width 195 height 15
paste input "https://www.emag.ro/aparat-de-aer-conditionat-carrier-platinum-plus-inverter-18…"
click at [719, 212] on span "Save" at bounding box center [724, 213] width 13 height 7
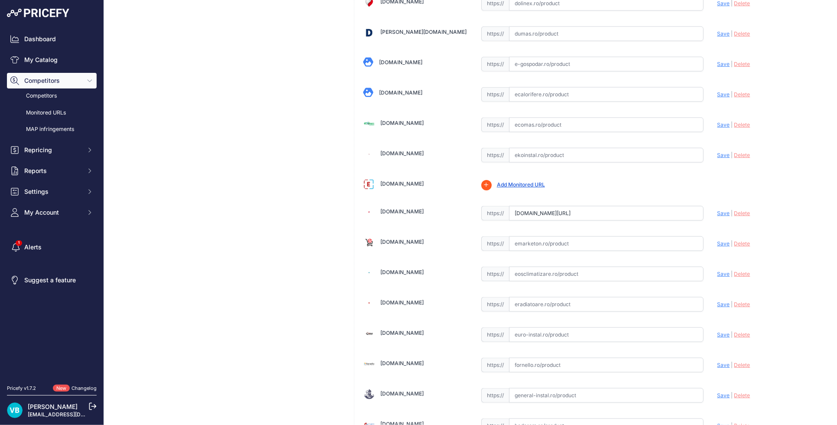
scroll to position [0, 0]
drag, startPoint x: 222, startPoint y: 216, endPoint x: 47, endPoint y: 189, distance: 177.3
type input "https://www.emag.ro/aparat-de-aer-conditionat-carrier-platinum-plus-inverter-18…"
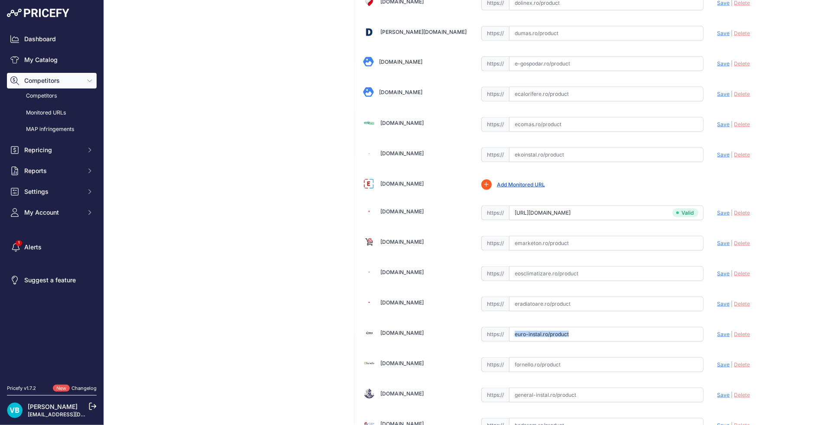
click at [643, 330] on input "text" at bounding box center [606, 334] width 195 height 15
paste input "https://euro-instal.ro/aparat-aer-conditionat-carrier-crystal-ultra-clean-plus-…"
click at [718, 332] on span "Save" at bounding box center [724, 334] width 13 height 7
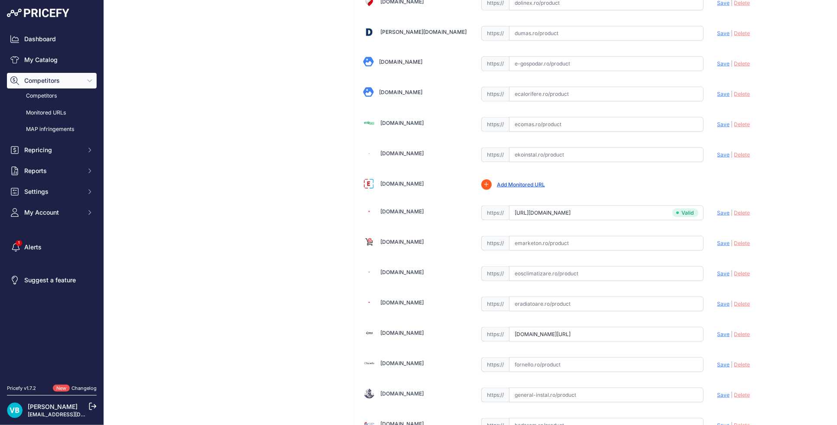
scroll to position [0, 0]
type input "https://euro-instal.ro/aparat-aer-conditionat-carrier-crystal-ultra-clean-plus-…"
drag, startPoint x: 319, startPoint y: 300, endPoint x: 180, endPoint y: 282, distance: 140.4
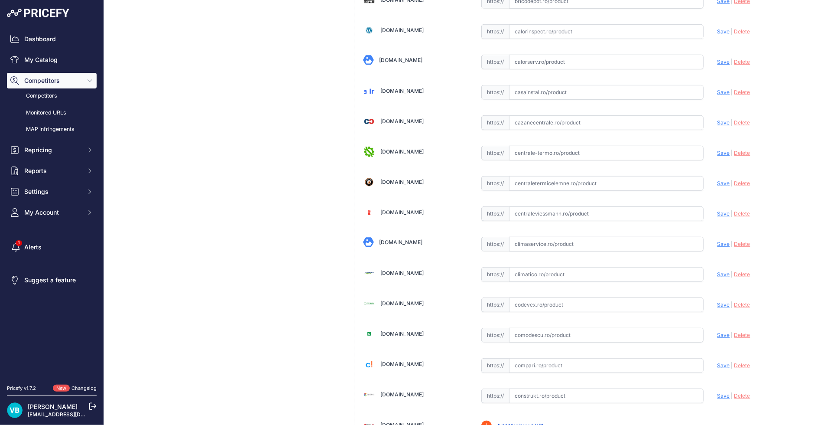
click at [560, 213] on input "text" at bounding box center [606, 213] width 195 height 15
paste input "https://www.viessmannstore.ro/aer-conditionat-carrier"
type input "www.viessmannstore.ro/aer-conditionat-carrier"
click at [718, 216] on span "Save" at bounding box center [724, 213] width 13 height 7
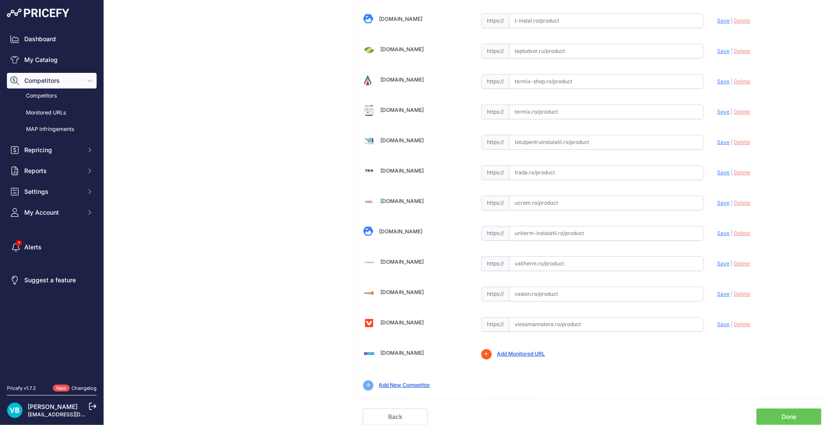
drag, startPoint x: 677, startPoint y: 325, endPoint x: 684, endPoint y: 324, distance: 6.5
click at [677, 324] on input "text" at bounding box center [606, 324] width 195 height 15
paste input "https://www.viessmannstore.ro/aer-conditionat-carrier"
click at [718, 326] on span "Save" at bounding box center [724, 324] width 13 height 7
type input "https://www.viessmannstore.ro/aer-conditionat-carrier?prirule_jdsnikfkfjsd=9760"
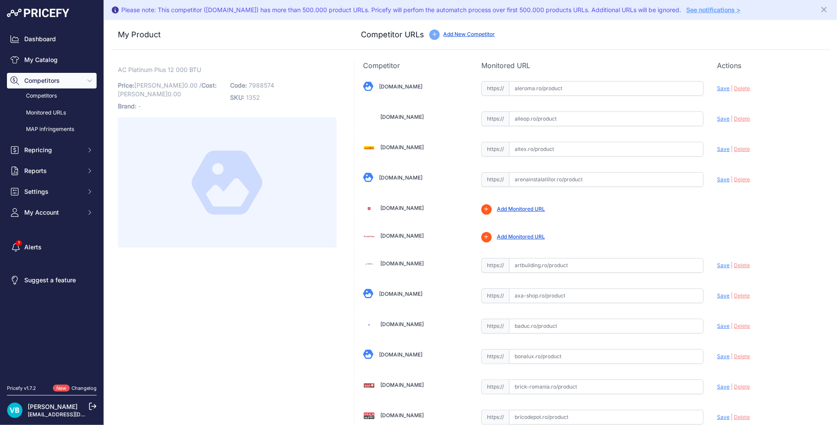
scroll to position [2693, 0]
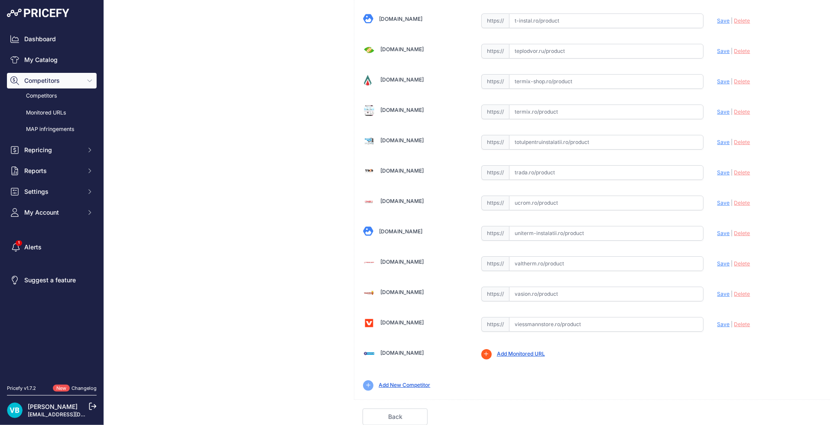
click at [654, 331] on input "text" at bounding box center [606, 324] width 195 height 15
paste input "[URL][DOMAIN_NAME]"
click at [719, 322] on span "Save" at bounding box center [724, 324] width 13 height 7
type input "[URL][DOMAIN_NAME]"
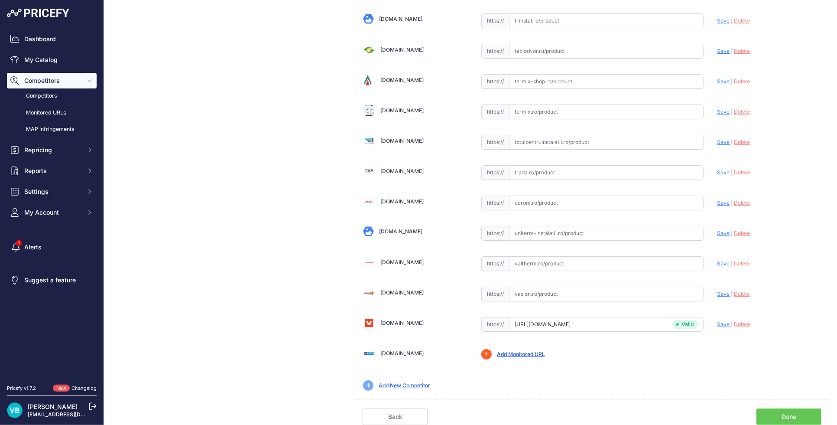
scroll to position [31, 0]
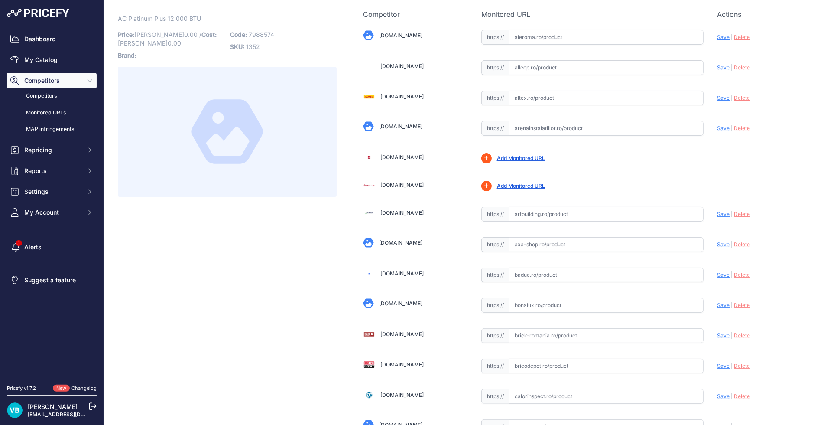
click at [568, 215] on input "text" at bounding box center [606, 214] width 195 height 15
paste input "[URL][DOMAIN_NAME][PERSON_NAME]"
click at [718, 215] on span "Save" at bounding box center [724, 214] width 13 height 7
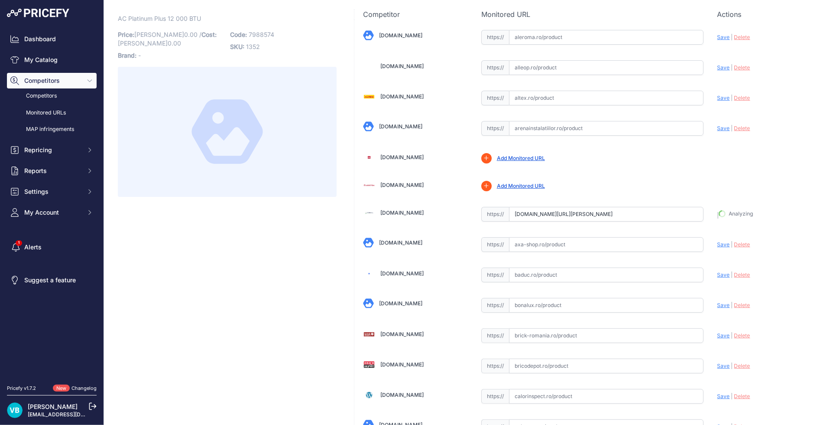
type input "[URL][DOMAIN_NAME][PERSON_NAME]"
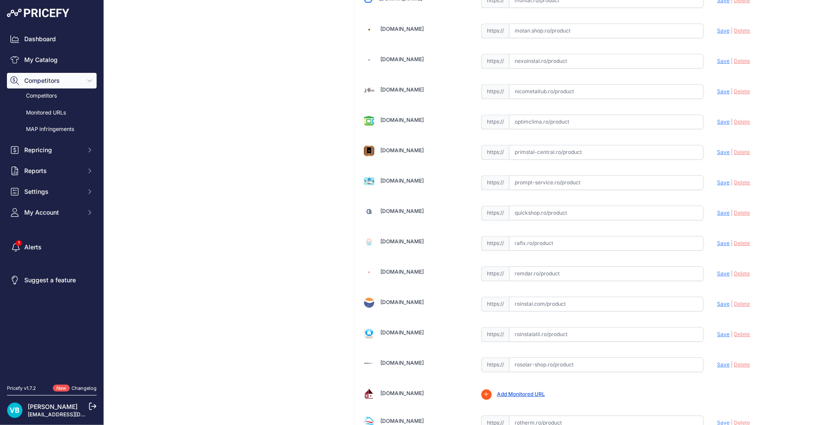
scroll to position [2118, 0]
click at [548, 212] on input "text" at bounding box center [606, 212] width 195 height 15
paste input "[URL][DOMAIN_NAME]"
click at [718, 215] on span "Save" at bounding box center [724, 212] width 13 height 7
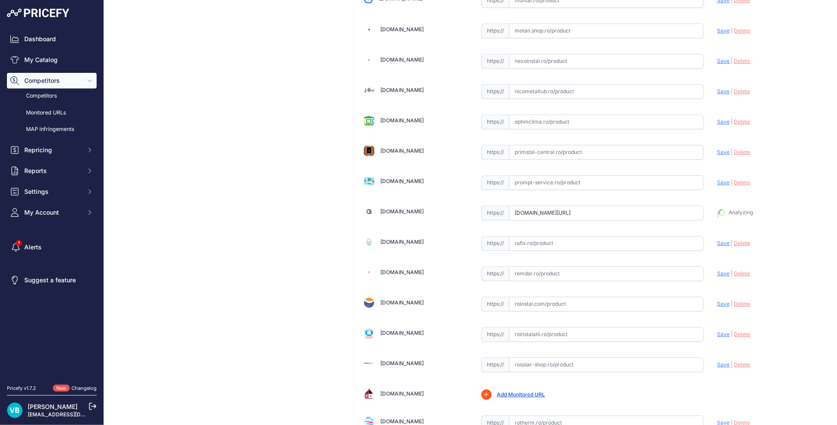
type input "[URL][DOMAIN_NAME]"
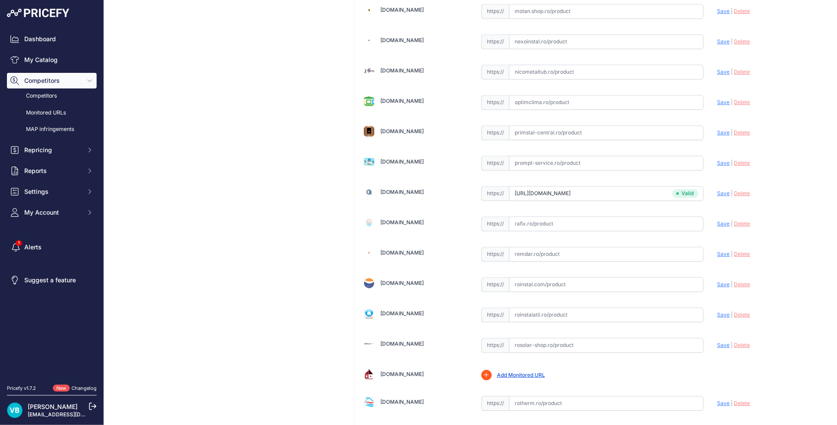
scroll to position [2118, 0]
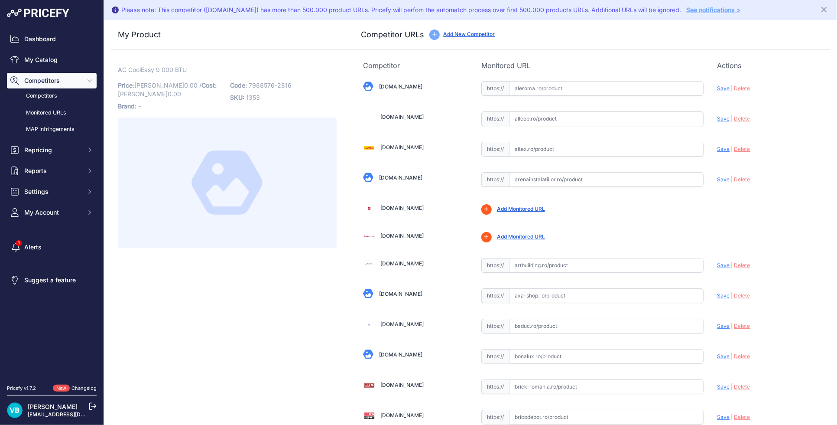
scroll to position [446, 0]
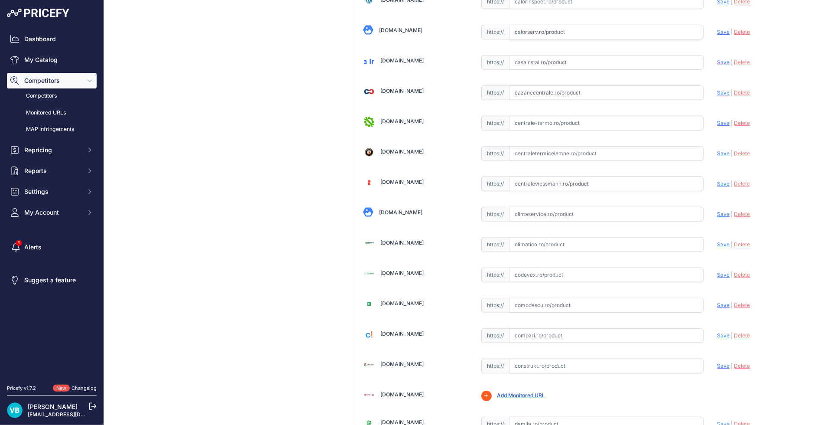
click at [558, 244] on input "text" at bounding box center [606, 244] width 195 height 15
paste input "[URL][DOMAIN_NAME]"
click at [718, 245] on span "Save" at bounding box center [724, 244] width 13 height 7
type input "https://www.climatico.ro/aparat-de-aer-conditionat-carrier-cooleasy-42qhe09d8sh…"
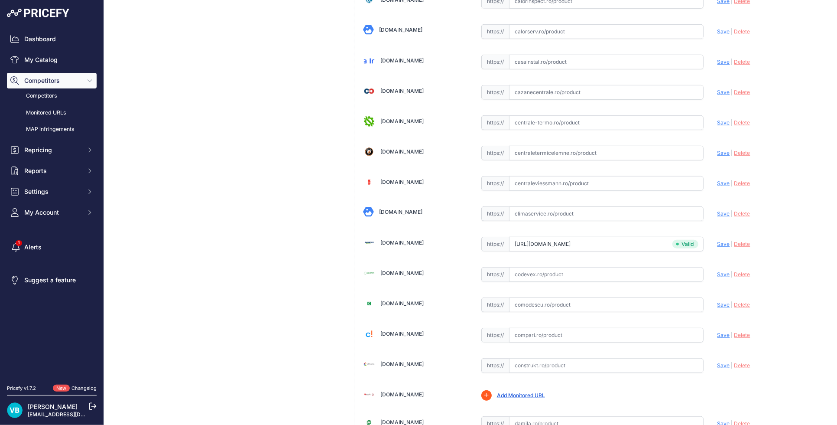
scroll to position [31, 0]
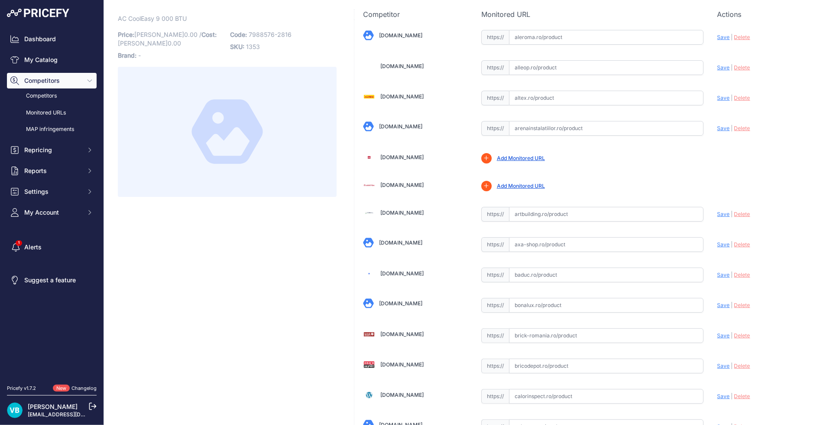
click at [620, 205] on div "https:// Valid" at bounding box center [593, 213] width 222 height 16
click at [666, 215] on input "text" at bounding box center [606, 214] width 195 height 15
paste input "https://www.artbuilding.ro/sisteme-climatizare/sisteme-climatizare-rezidential/…"
click at [719, 215] on span "Save" at bounding box center [724, 214] width 13 height 7
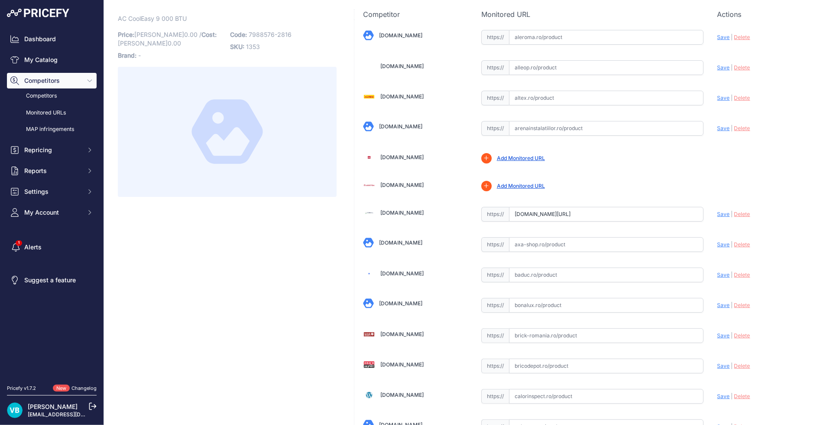
scroll to position [0, 0]
type input "https://www.artbuilding.ro/sisteme-climatizare/sisteme-climatizare-rezidential/…"
drag, startPoint x: 253, startPoint y: 274, endPoint x: 12, endPoint y: 185, distance: 257.2
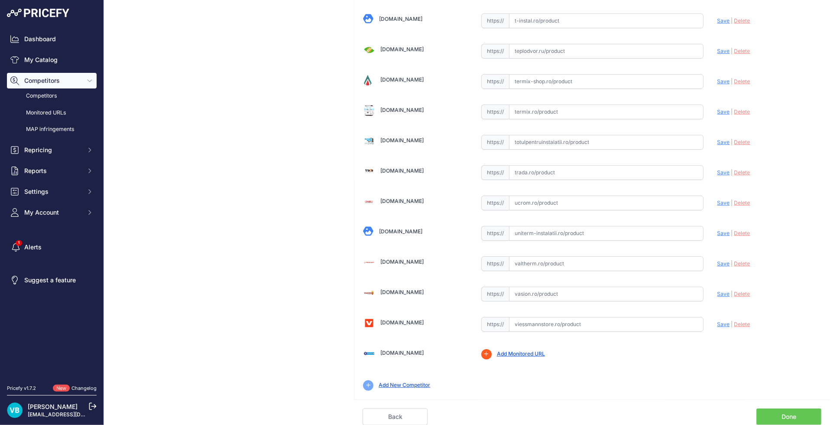
click at [586, 330] on input "text" at bounding box center [606, 324] width 195 height 15
paste input "https://www.viessmannstore.ro/aparat-aer-conditionat-carrier-cooleasy-9000-btu-…"
click at [718, 321] on span "Save" at bounding box center [724, 324] width 13 height 7
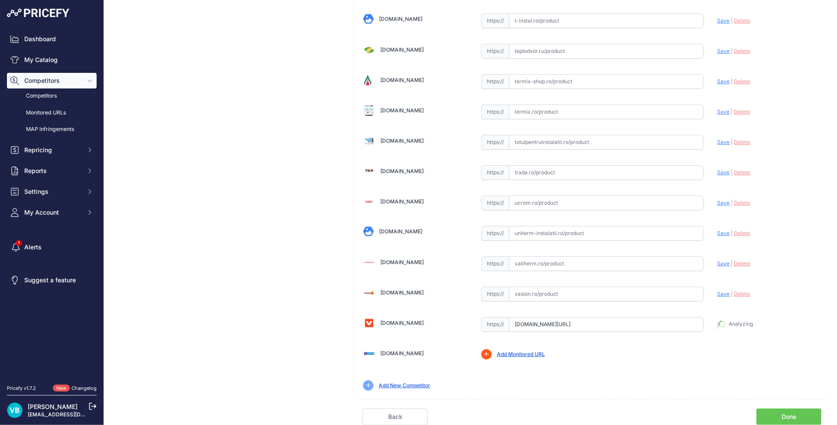
type input "https://www.viessmannstore.ro/aparat-aer-conditionat-carrier-cooleasy-9000-btu-…"
drag, startPoint x: 258, startPoint y: 259, endPoint x: 254, endPoint y: 257, distance: 4.9
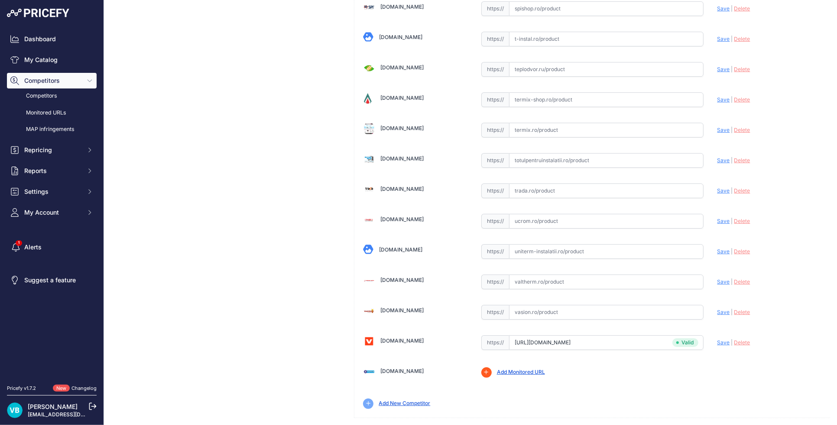
scroll to position [2693, 0]
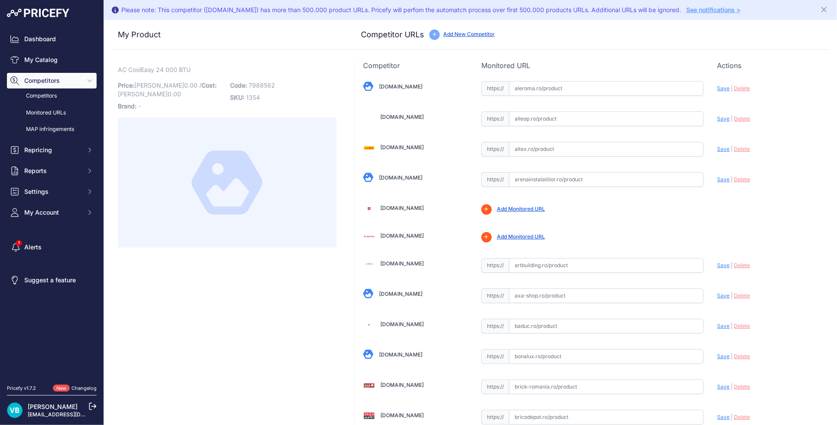
click at [608, 260] on input "text" at bounding box center [606, 265] width 195 height 15
paste input "[URL][DOMAIN_NAME]"
click at [721, 266] on span "Save" at bounding box center [724, 265] width 13 height 7
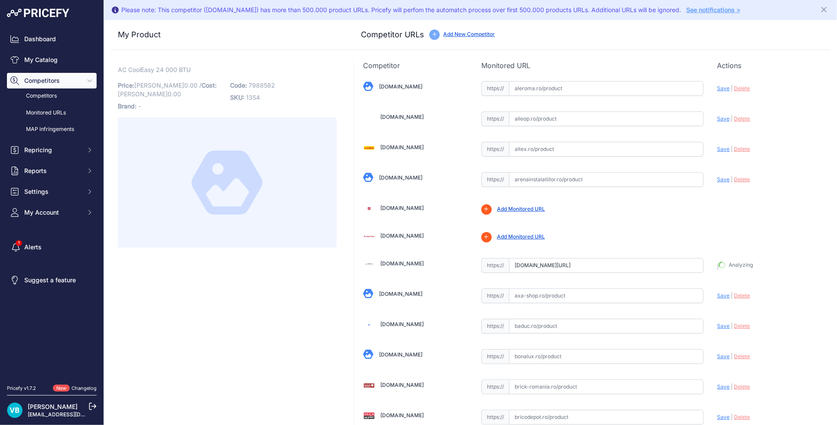
type input "[URL][DOMAIN_NAME]"
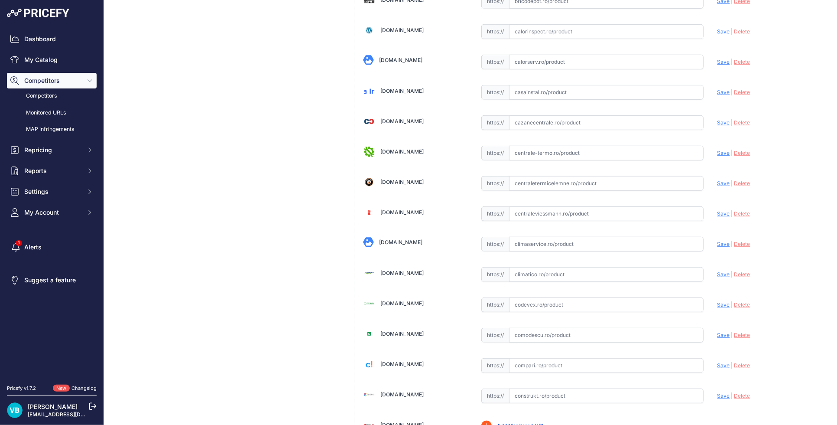
scroll to position [2673, 0]
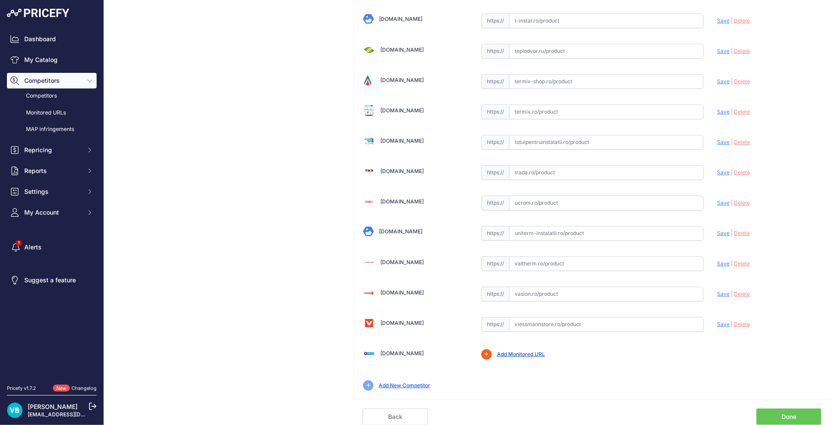
click at [671, 324] on input "text" at bounding box center [606, 324] width 195 height 15
paste input "[URL][DOMAIN_NAME]"
click at [718, 323] on span "Save" at bounding box center [724, 324] width 13 height 7
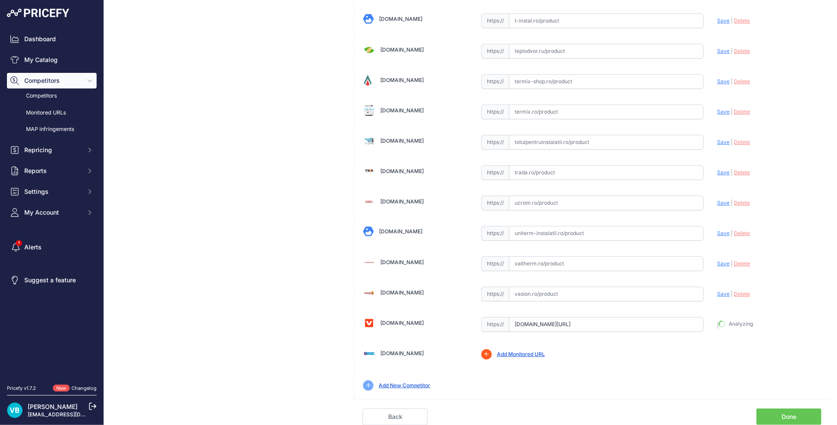
type input "https://www.viessmannstore.ro/aparat-aer-conditionat-carrier-cooleasy-24000-btu…"
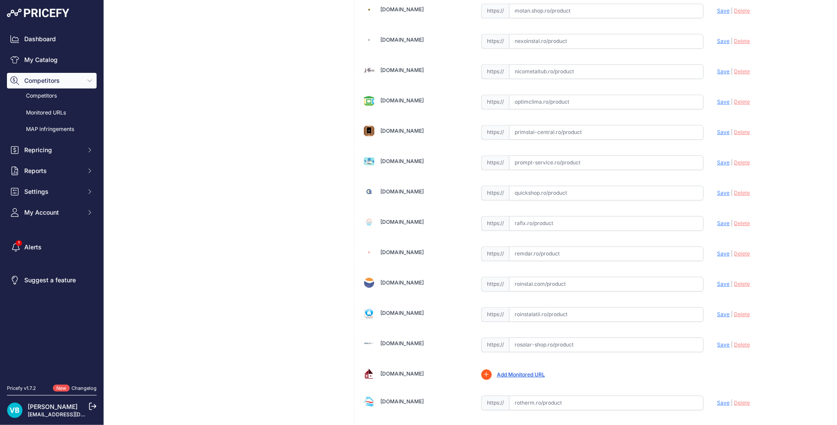
scroll to position [2118, 0]
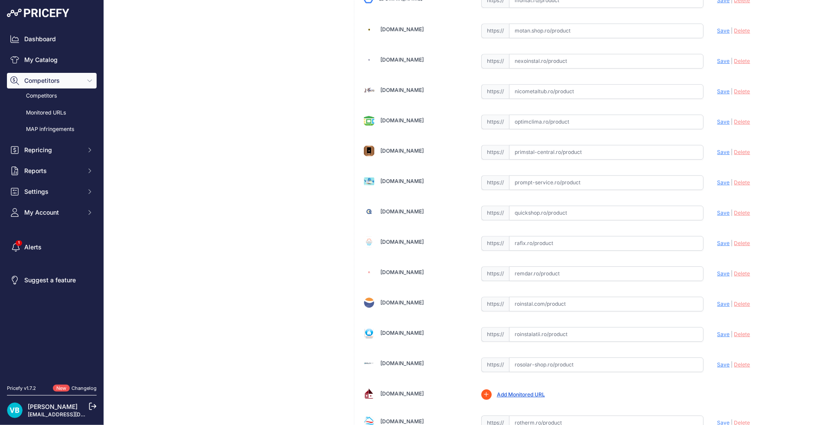
click at [583, 215] on input "text" at bounding box center [606, 212] width 195 height 15
paste input "https://www.quickshop.ro/aparat-aer-conditionat-carrier-cooleasy-24000-btu-clas…"
click at [718, 216] on span "Save" at bounding box center [724, 212] width 13 height 7
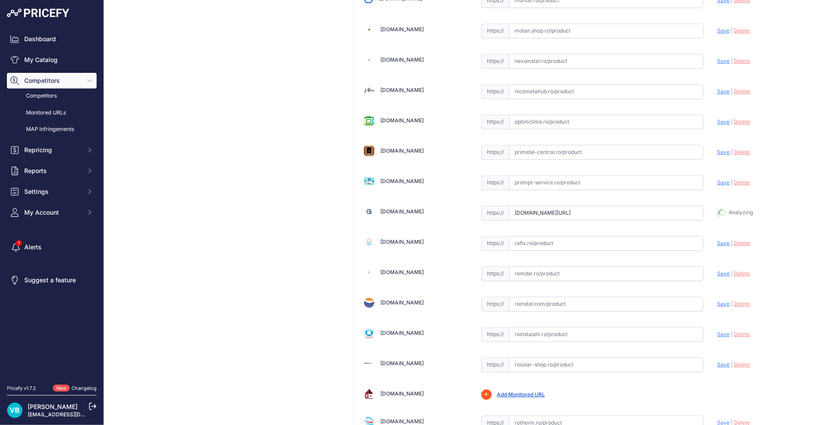
type input "https://www.quickshop.ro/aparat-aer-conditionat-carrier-cooleasy-24000-btu-clas…"
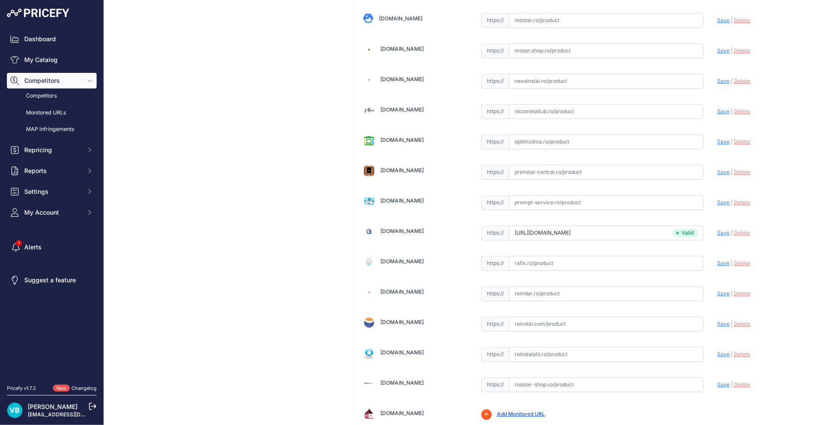
scroll to position [2138, 0]
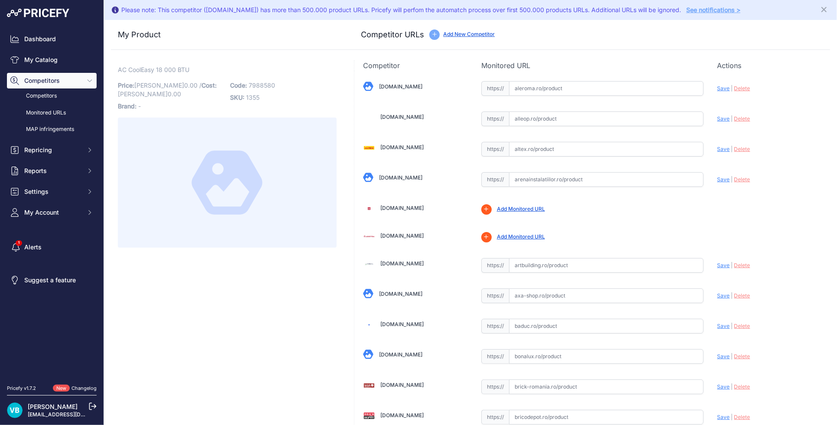
drag, startPoint x: 558, startPoint y: 256, endPoint x: 563, endPoint y: 258, distance: 5.1
click at [559, 256] on div "https:// Valid" at bounding box center [593, 264] width 222 height 16
drag, startPoint x: 594, startPoint y: 262, endPoint x: 681, endPoint y: 261, distance: 86.7
click at [596, 262] on input "text" at bounding box center [606, 265] width 195 height 15
paste input "[URL][DOMAIN_NAME]"
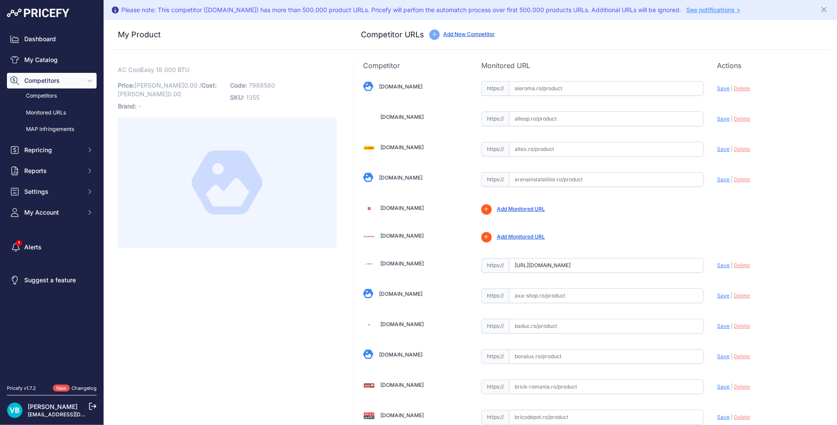
scroll to position [0, 666]
type input "[DOMAIN_NAME][URL]"
click at [718, 260] on div "Update Profile Save | [GEOGRAPHIC_DATA] Analyzing" at bounding box center [770, 262] width 104 height 13
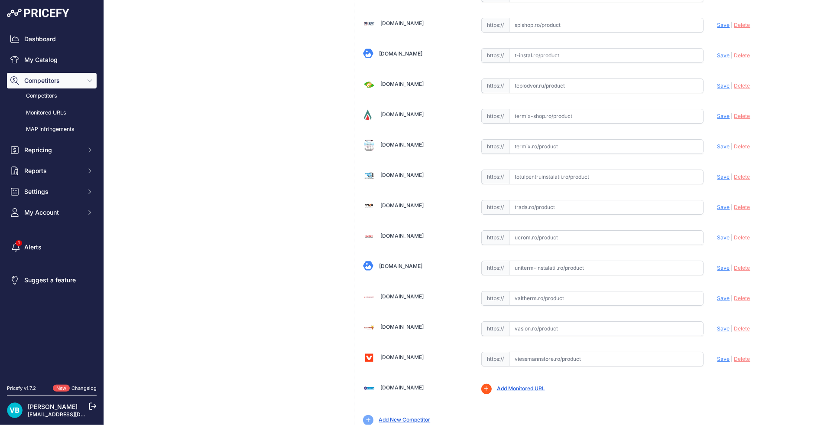
scroll to position [2693, 0]
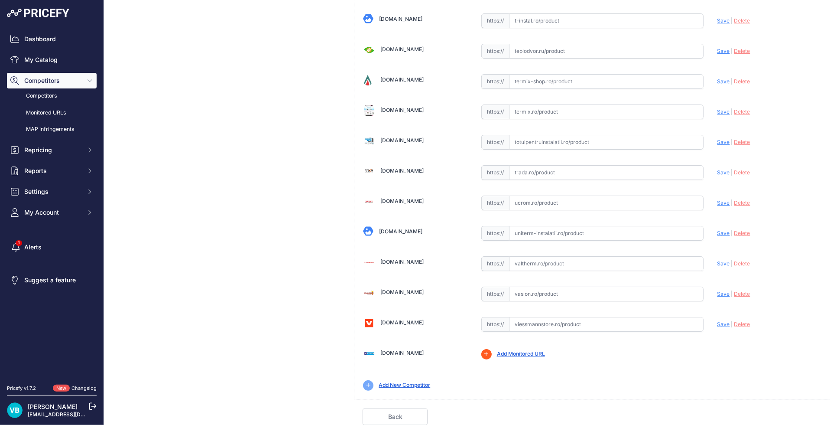
click at [566, 320] on input "text" at bounding box center [606, 324] width 195 height 15
paste input "https://www.viessmannstore.ro/aparat-aer-conditionat-carrier-cooleasy-18000-btu…"
click at [718, 324] on span "Save" at bounding box center [724, 324] width 13 height 7
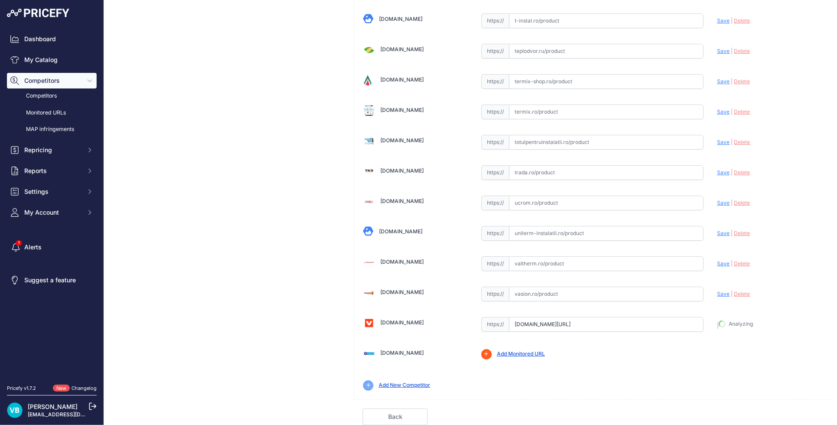
type input "https://www.viessmannstore.ro/aparat-aer-conditionat-carrier-cooleasy-18000-btu…"
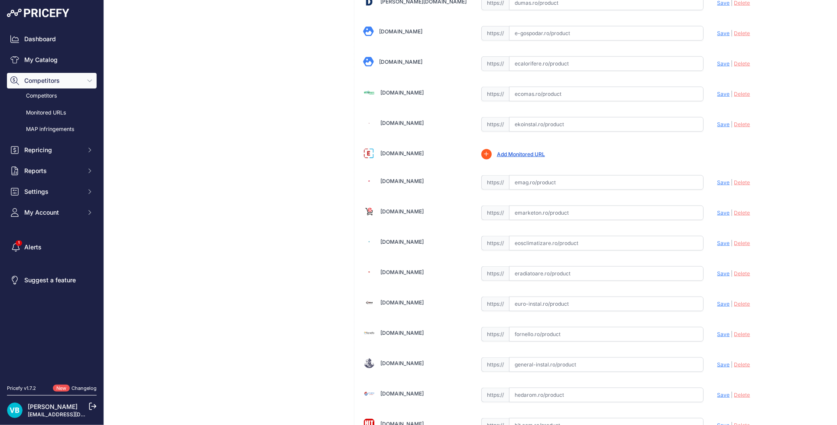
drag, startPoint x: 562, startPoint y: 210, endPoint x: 589, endPoint y: 212, distance: 27.4
click at [565, 210] on input "text" at bounding box center [606, 212] width 195 height 15
paste input "https://www.emarketon.ro/aer-conditionat-carrier-cooleasy-18000-btu-wifi-clasa-…"
click at [718, 214] on span "Save" at bounding box center [724, 212] width 13 height 7
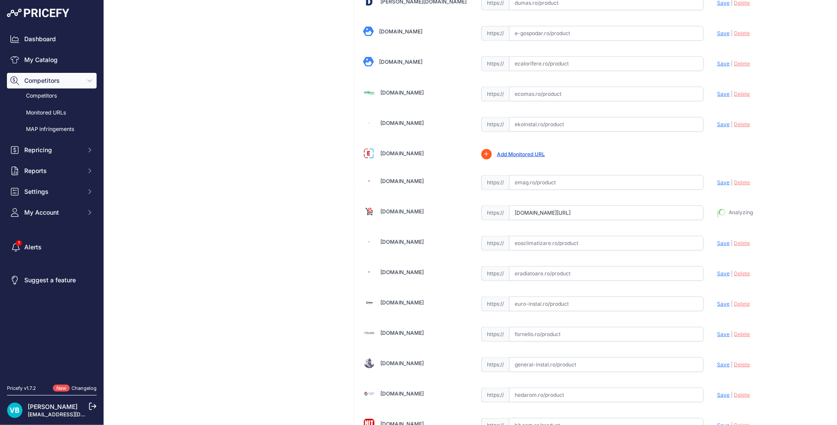
type input "https://www.emarketon.ro/aer-conditionat-carrier-cooleasy-18000-btu-wifi-clasa-…"
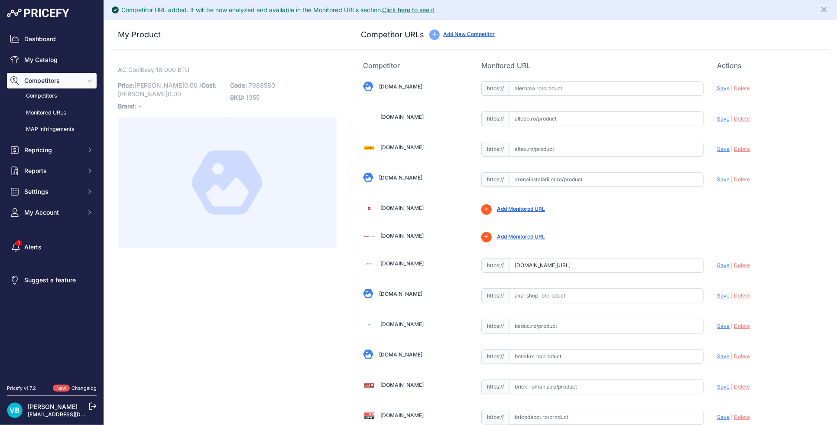
drag, startPoint x: 717, startPoint y: 264, endPoint x: 566, endPoint y: 278, distance: 151.9
click at [718, 265] on span "Save" at bounding box center [724, 265] width 13 height 7
type input "https://www.artbuilding.ro/sisteme-climatizare/sisteme-climatizare-rezidential/…"
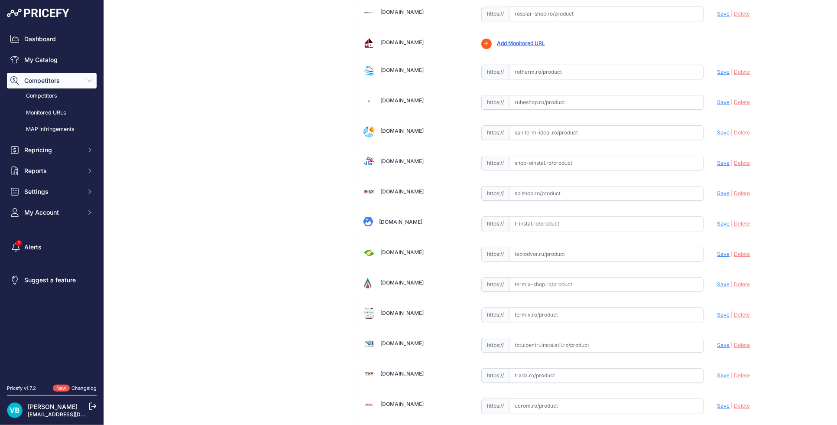
scroll to position [2693, 0]
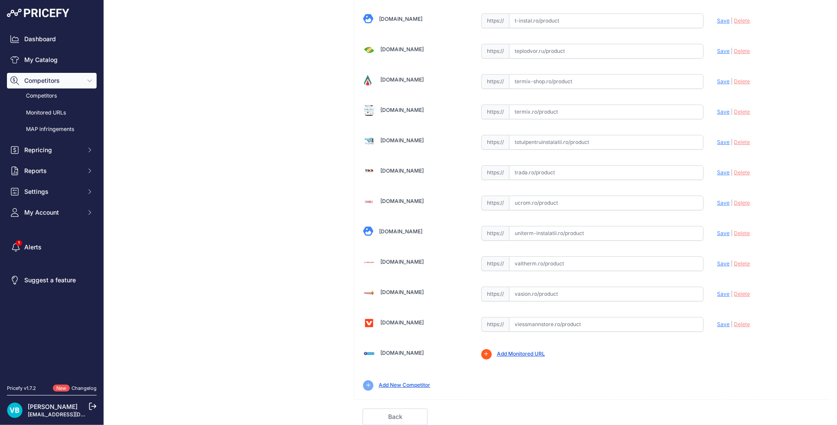
click at [576, 329] on input "text" at bounding box center [606, 324] width 195 height 15
paste input "[URL][DOMAIN_NAME]"
click at [718, 325] on span "Save" at bounding box center [724, 324] width 13 height 7
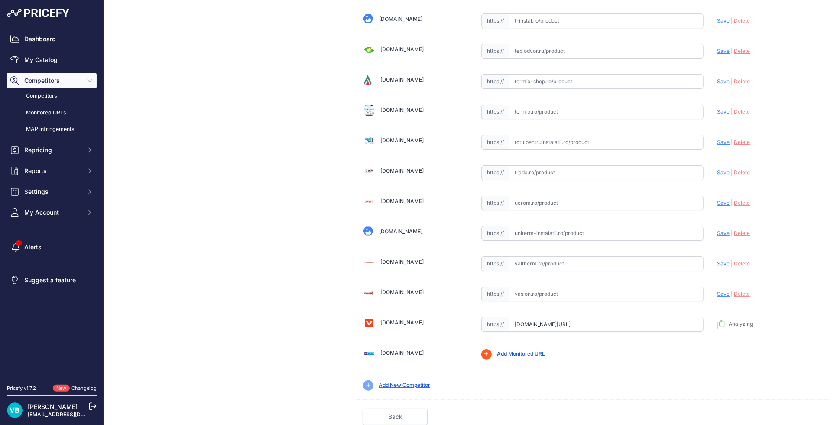
type input "[URL][DOMAIN_NAME]"
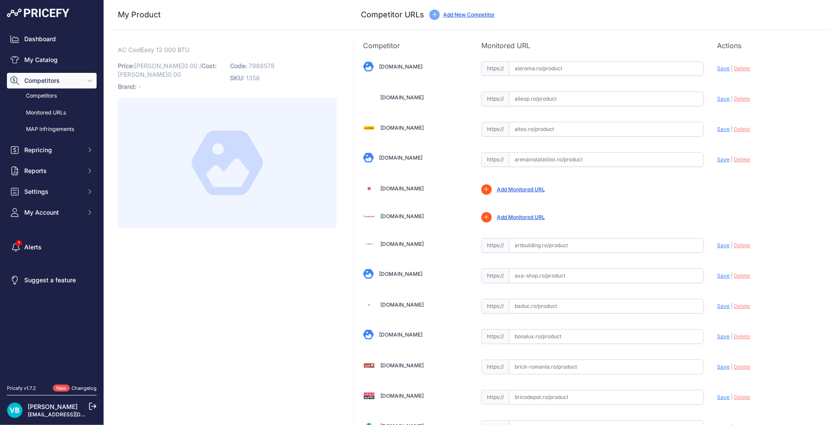
drag, startPoint x: 599, startPoint y: 248, endPoint x: 676, endPoint y: 244, distance: 76.8
click at [601, 248] on input "text" at bounding box center [606, 245] width 195 height 15
paste input "[URL][DOMAIN_NAME]"
click at [718, 244] on span "Save" at bounding box center [724, 245] width 13 height 7
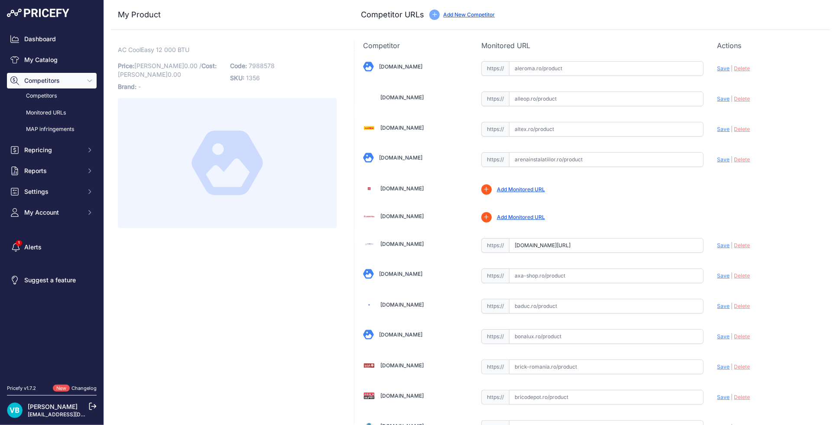
scroll to position [0, 0]
type input "https://www.artbuilding.ro/sisteme-climatizare/sisteme-climatizare-rezidential/…"
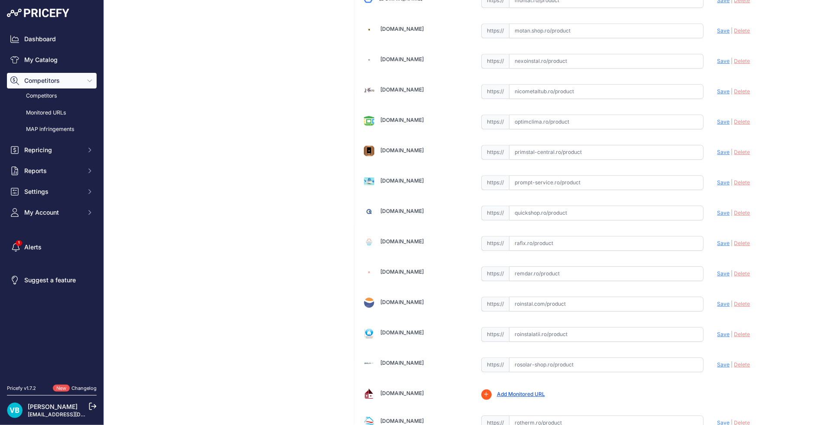
scroll to position [2118, 0]
drag, startPoint x: 661, startPoint y: 215, endPoint x: 666, endPoint y: 215, distance: 5.2
click at [666, 215] on input "text" at bounding box center [606, 212] width 195 height 15
paste input "https://www.quickshop.ro/aparat-aer-conditionat-carrier-cooleasy-12000-btu-clas…"
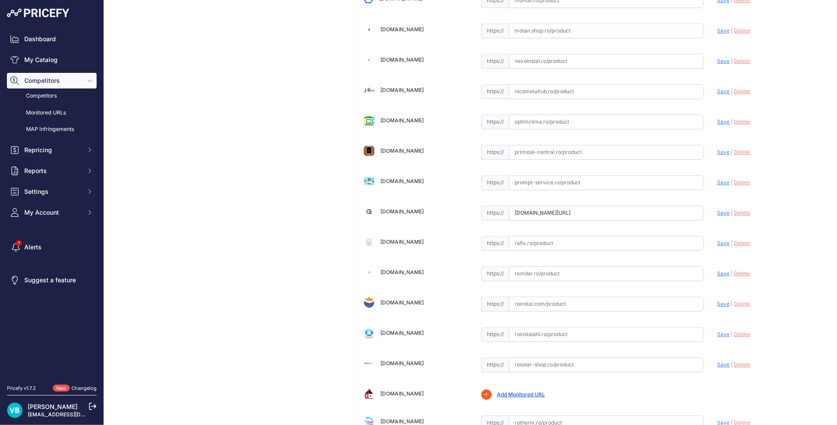
click at [718, 215] on span "Save" at bounding box center [724, 212] width 13 height 7
type input "https://www.quickshop.ro/aparat-aer-conditionat-carrier-cooleasy-12000-btu-clas…"
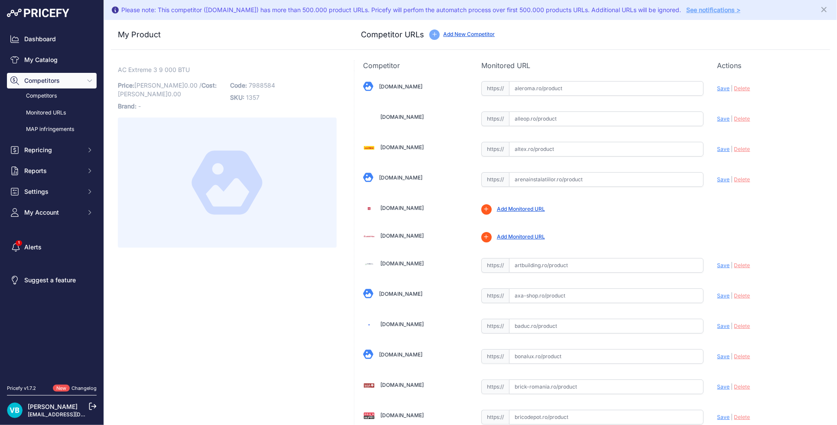
scroll to position [324, 0]
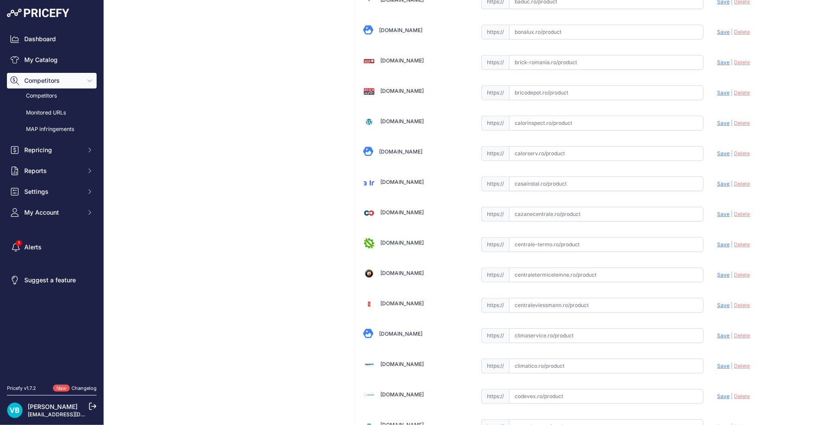
click at [568, 303] on input "text" at bounding box center [606, 305] width 195 height 15
paste input "https://www.centraleviessmann.ro/aer-conditionat-carrier-extreme-3-9000-btu-cla…"
click at [718, 305] on span "Save" at bounding box center [724, 305] width 13 height 7
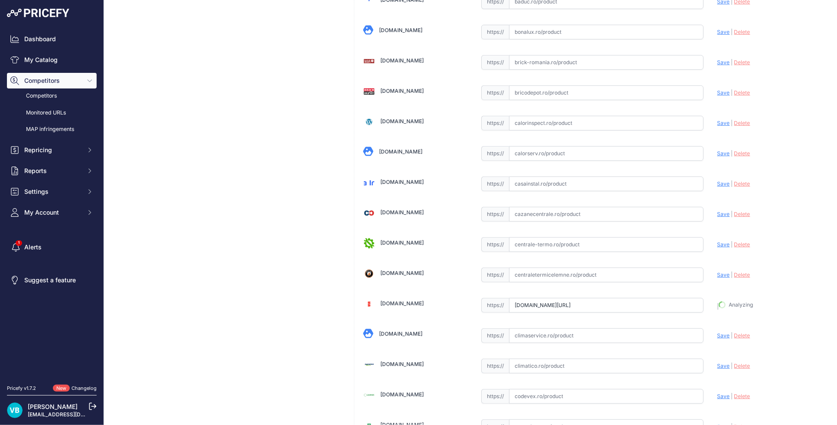
type input "https://www.centraleviessmann.ro/aer-conditionat-carrier-extreme-3-9000-btu-cla…"
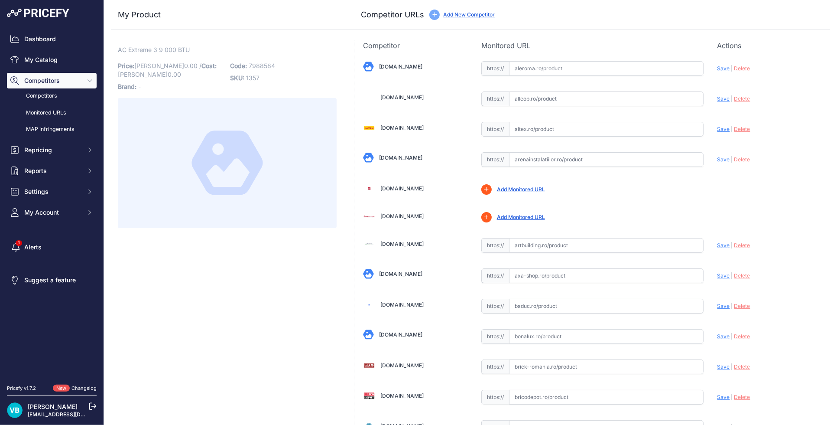
click at [609, 237] on div "https:// Valid" at bounding box center [593, 244] width 222 height 16
click at [652, 247] on input "text" at bounding box center [606, 245] width 195 height 15
paste input "https://www.artbuilding.ro/sisteme-climatizare/sisteme-climatizare-rezidential/…"
click at [718, 242] on div "Update Profile Save | Delete Analyzing" at bounding box center [770, 242] width 104 height 13
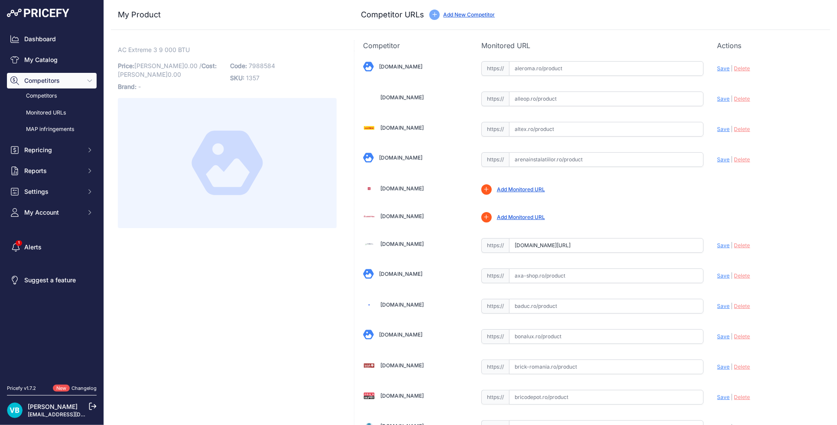
scroll to position [0, 0]
click at [719, 246] on span "Save" at bounding box center [724, 245] width 13 height 7
type input "https://www.artbuilding.ro/sisteme-climatizare/sisteme-climatizare-rezidential/…"
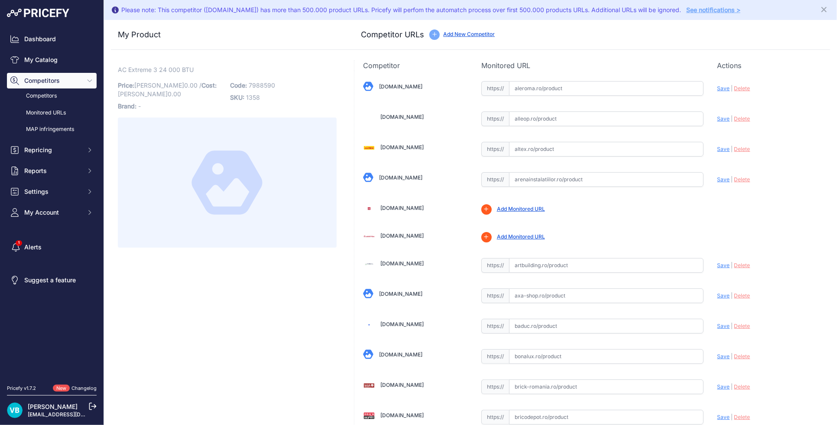
click at [538, 184] on input "text" at bounding box center [606, 179] width 195 height 15
click at [584, 262] on input "text" at bounding box center [606, 265] width 195 height 15
paste input "[URL][DOMAIN_NAME]"
click at [718, 263] on span "Save" at bounding box center [724, 265] width 13 height 7
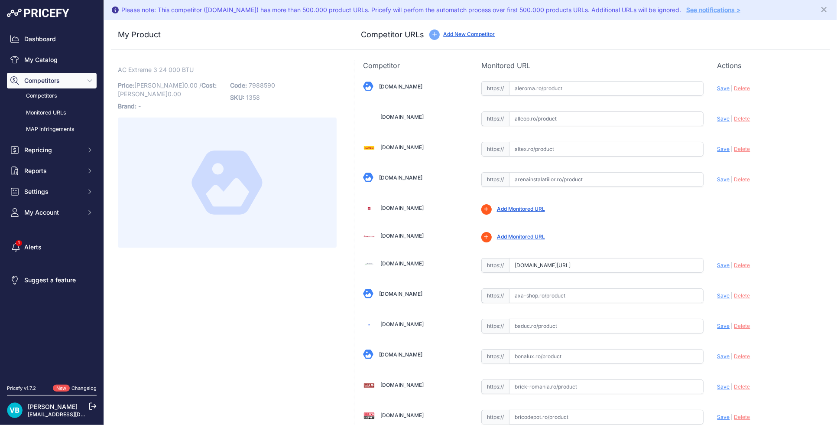
scroll to position [0, 0]
type input "https://www.artbuilding.ro/sisteme-climatizare/sisteme-climatizare-rezidential/…"
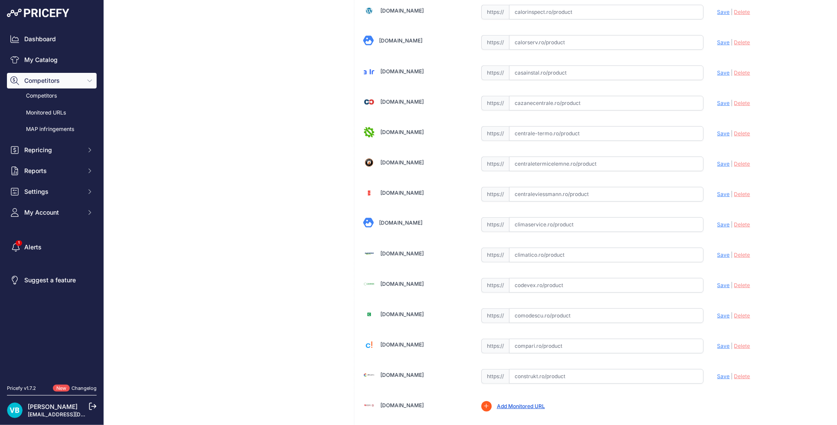
scroll to position [396, 0]
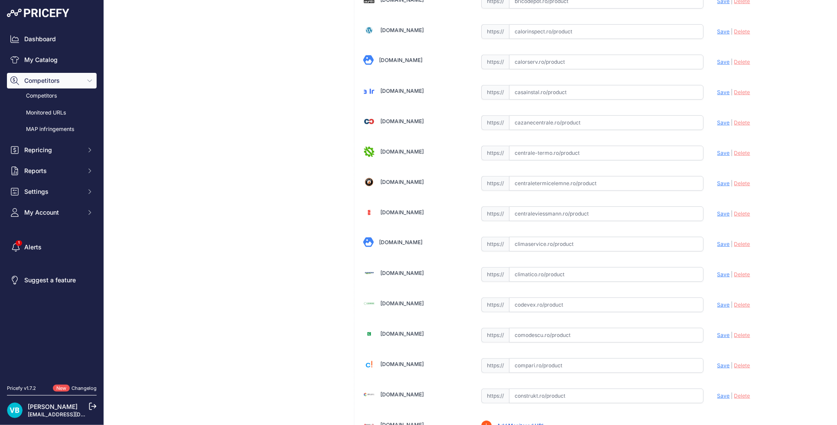
click at [657, 212] on input "text" at bounding box center [606, 213] width 195 height 15
paste input "https://www.centraleviessmann.ro/aer-conditionat-carrier-extreme-3-24000-btu-cl…"
click at [719, 217] on div "Update Profile Save | Delete Analyzing" at bounding box center [770, 211] width 104 height 13
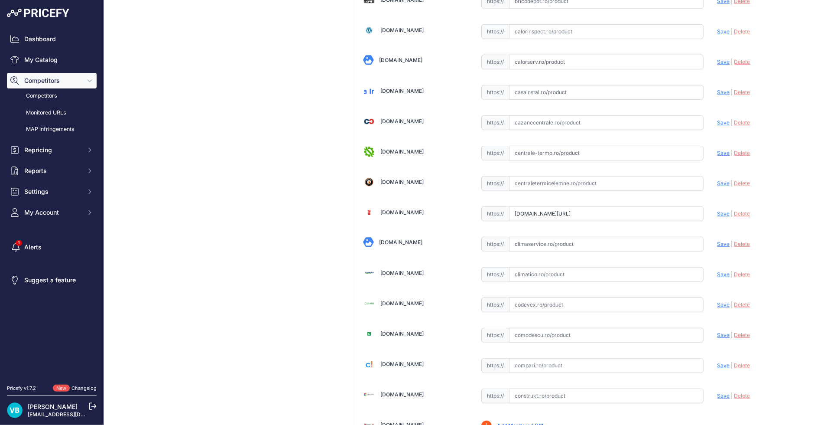
click at [718, 216] on span "Save" at bounding box center [724, 213] width 13 height 7
type input "https://www.centraleviessmann.ro/aer-conditionat-carrier-extreme-3-24000-btu-cl…"
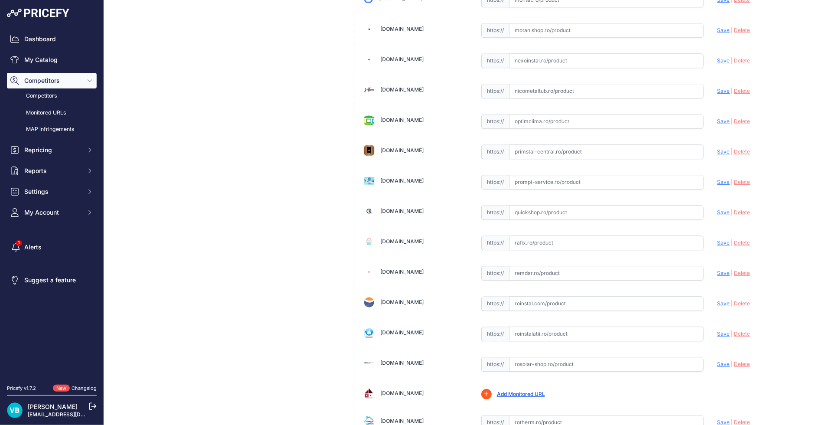
click at [570, 213] on input "text" at bounding box center [606, 212] width 195 height 15
paste input "https://www.quickshop.ro/aparat-aer-conditionat-carrier-crystal-ultra-clean-plu…"
click at [718, 215] on span "Save" at bounding box center [724, 212] width 13 height 7
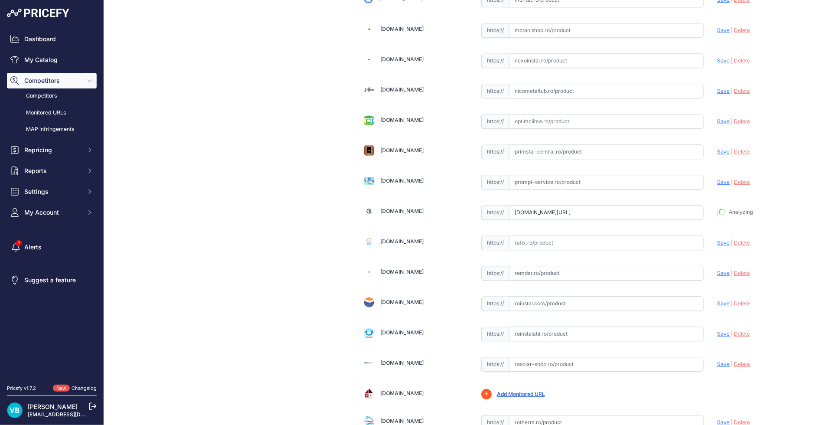
type input "https://www.quickshop.ro/aparat-aer-conditionat-carrier-crystal-ultra-clean-plu…"
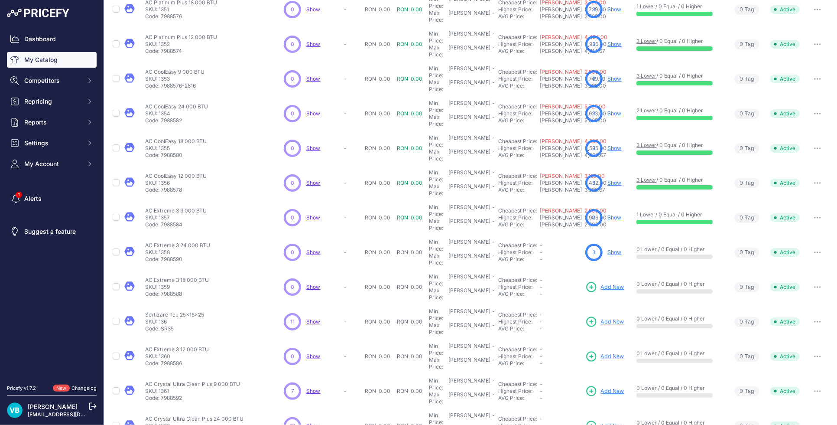
scroll to position [114, 0]
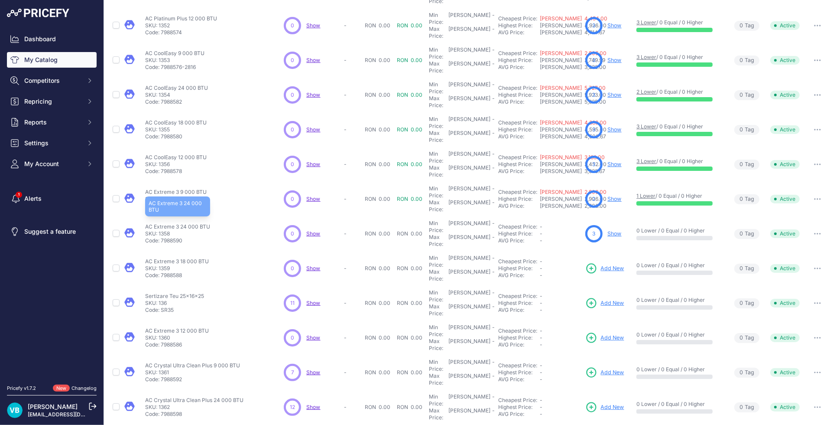
click at [189, 223] on p "AC Extreme 3 24 000 BTU" at bounding box center [177, 226] width 65 height 7
copy div "AC Extreme 3 24 000 BTU"
click at [610, 230] on link "Show" at bounding box center [615, 233] width 14 height 7
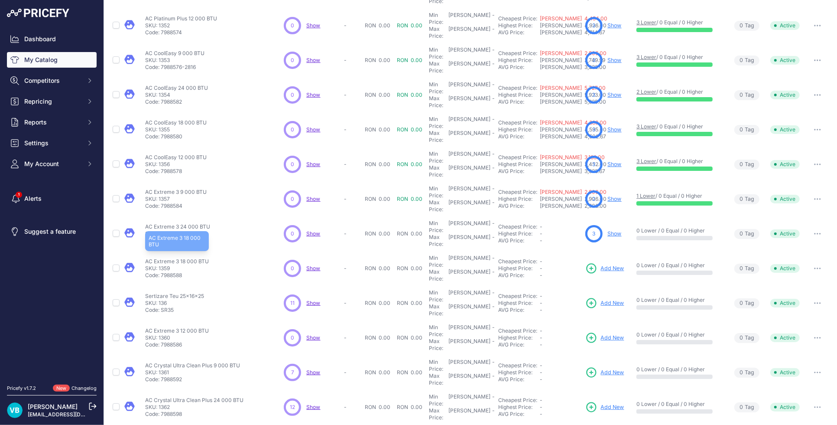
click at [184, 258] on p "AC Extreme 3 18 000 BTU" at bounding box center [177, 261] width 64 height 7
copy div "AC Extreme 3 18 000 BTU"
click at [615, 264] on span "Add New" at bounding box center [612, 268] width 23 height 8
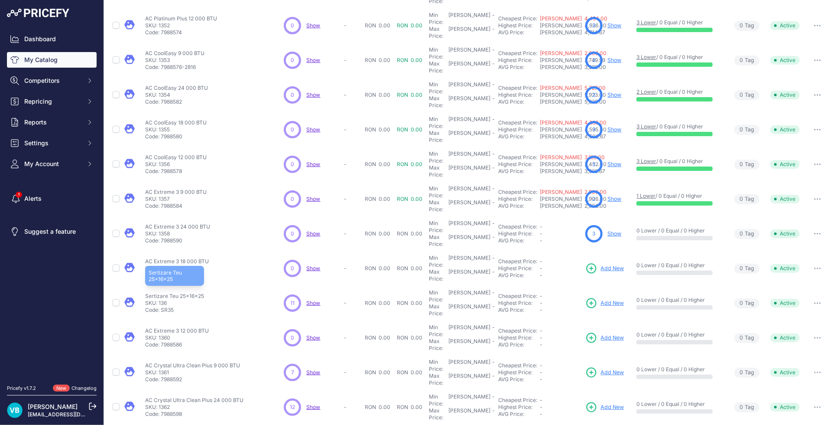
click at [178, 293] on p "Sertizare Teu 25x16x25" at bounding box center [174, 296] width 59 height 7
copy div "Sertizare Teu 25x16x25"
click at [602, 299] on span "Add New" at bounding box center [612, 303] width 23 height 8
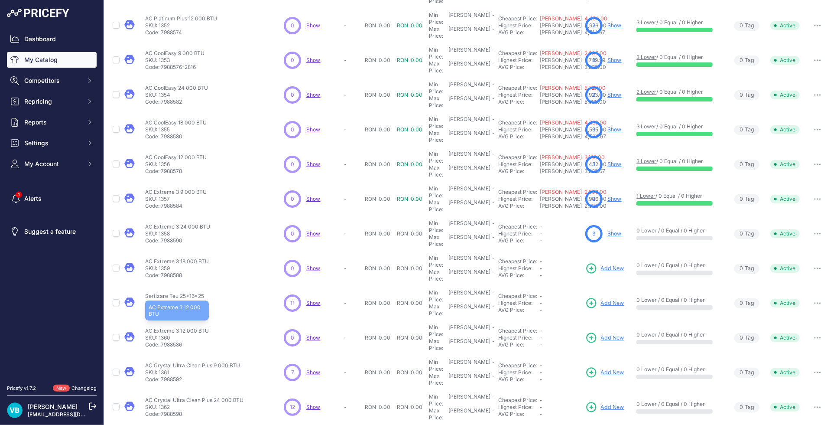
click at [173, 327] on p "AC Extreme 3 12 000 BTU" at bounding box center [177, 330] width 64 height 7
copy div "AC Extreme 3 12 000 BTU"
click at [617, 334] on span "Add New" at bounding box center [612, 338] width 23 height 8
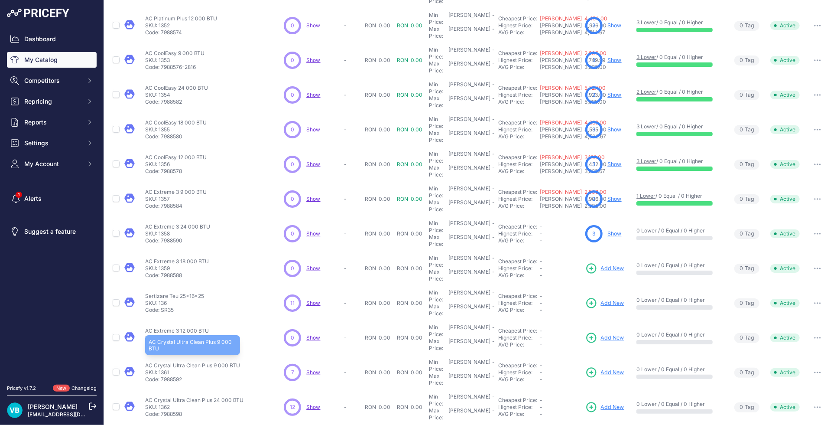
click at [198, 362] on p "AC Crystal Ultra Clean Plus 9 000 BTU" at bounding box center [192, 365] width 95 height 7
copy div "AC Crystal Ultra Clean Plus 9 000 BTU"
drag, startPoint x: 610, startPoint y: 289, endPoint x: 510, endPoint y: 274, distance: 101.1
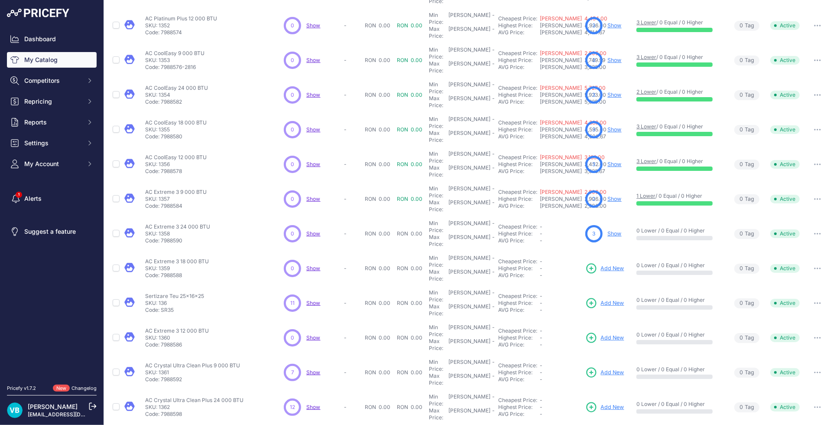
click at [609, 368] on span "Add New" at bounding box center [612, 372] width 23 height 8
click at [205, 397] on p "AC Crystal Ultra Clean Plus 24 000 BTU" at bounding box center [194, 400] width 98 height 7
copy div "AC Crystal Ultra Clean Plus 24 000 BTU"
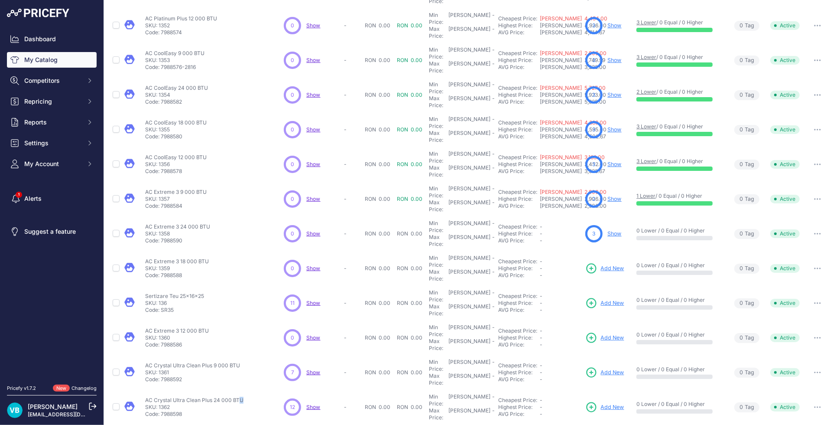
click at [614, 403] on span "Add New" at bounding box center [612, 407] width 23 height 8
copy div "AC Crystal Ultra Clean Plus 18 000 BTU"
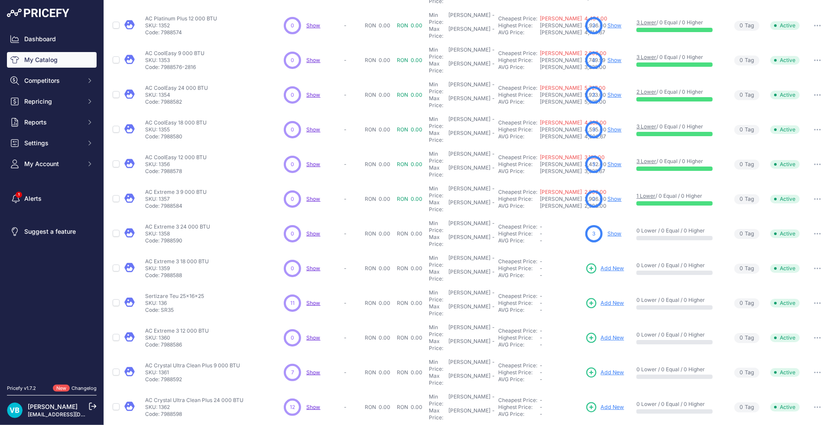
copy div "AC Crystal Ultra Clean Plus 12 000 BTU"
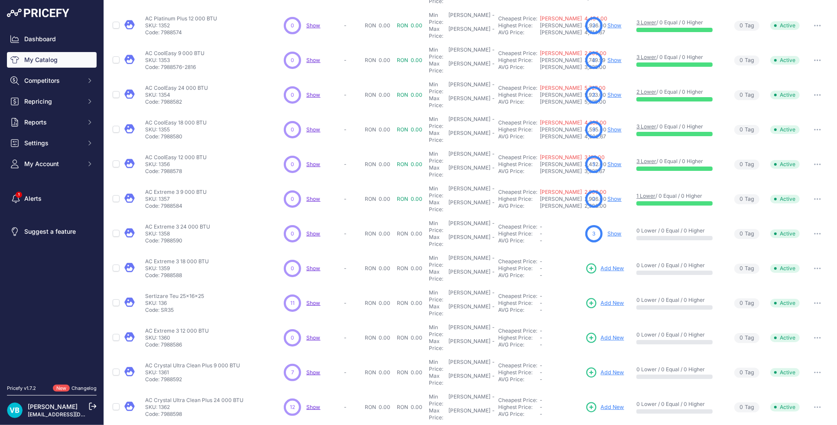
copy div "AC Crystal Ultra Clean Plus 12 000 BTU"
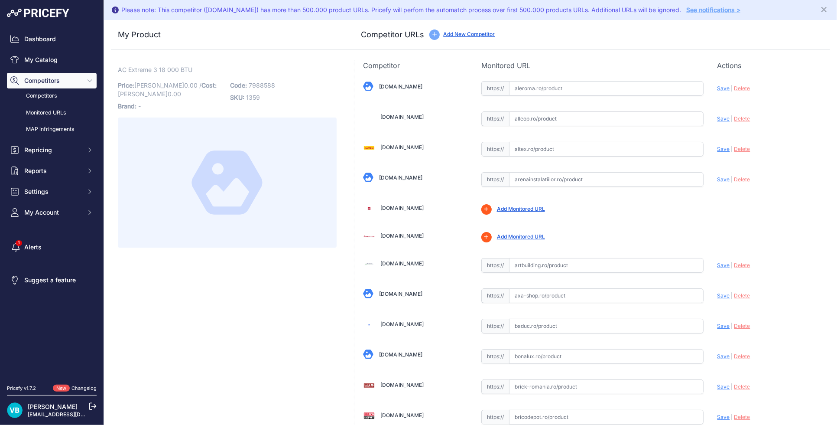
scroll to position [2138, 0]
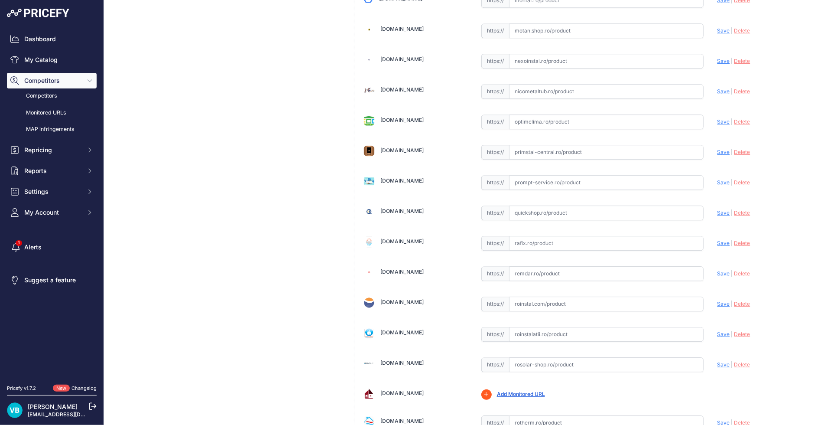
click at [583, 214] on input "text" at bounding box center [606, 212] width 195 height 15
paste input "[URL][DOMAIN_NAME]"
click at [718, 213] on span "Save" at bounding box center [724, 212] width 13 height 7
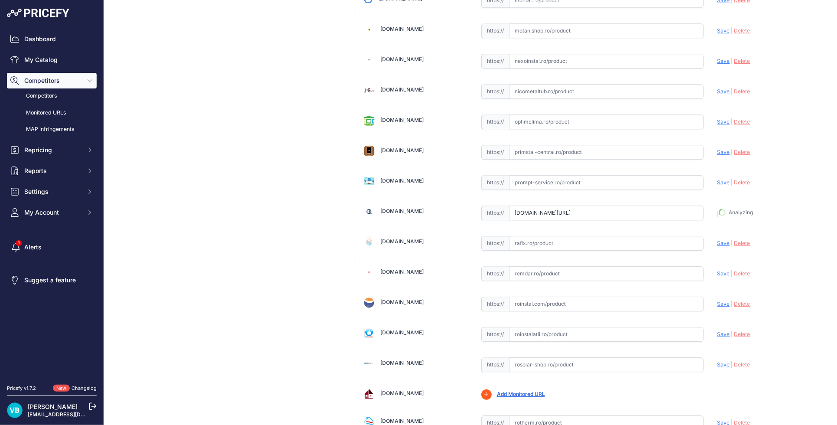
type input "https://www.quickshop.ro/aer-conditionat-carrier-extreme-3-18000-btu-clasa-a-co…"
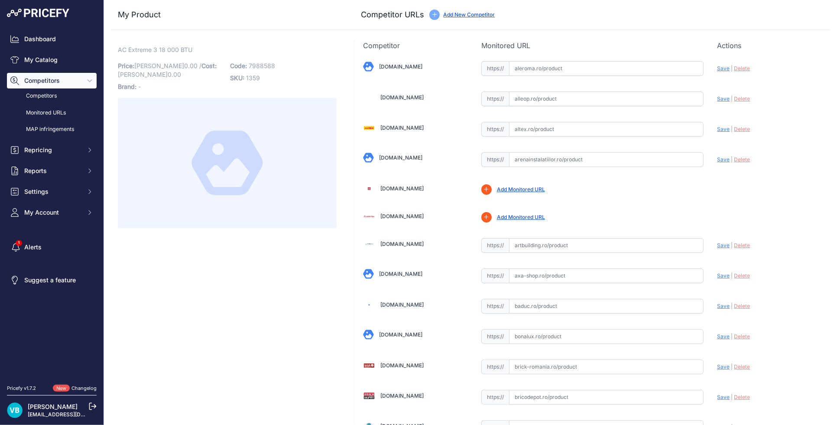
click at [604, 242] on input "text" at bounding box center [606, 245] width 195 height 15
paste input "https://www.artbuilding.ro/sisteme-climatizare/sisteme-climatizare-rezidential/…"
click at [718, 246] on span "Save" at bounding box center [724, 245] width 13 height 7
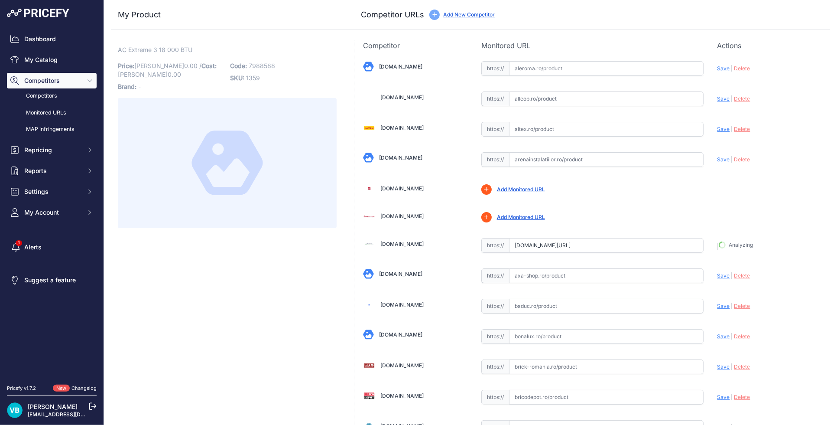
type input "https://www.artbuilding.ro/sisteme-climatizare/sisteme-climatizare-rezidential/…"
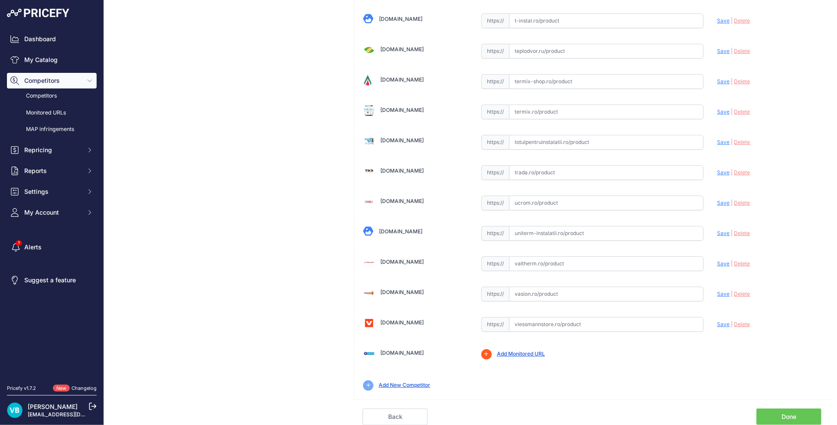
scroll to position [2673, 0]
drag, startPoint x: 599, startPoint y: 327, endPoint x: 644, endPoint y: 325, distance: 45.1
click at [600, 327] on input "text" at bounding box center [606, 324] width 195 height 15
paste input "https://www.viessmannstore.ro/aparat-aer-conditionat-carrier-cooleasy-18000-btu…"
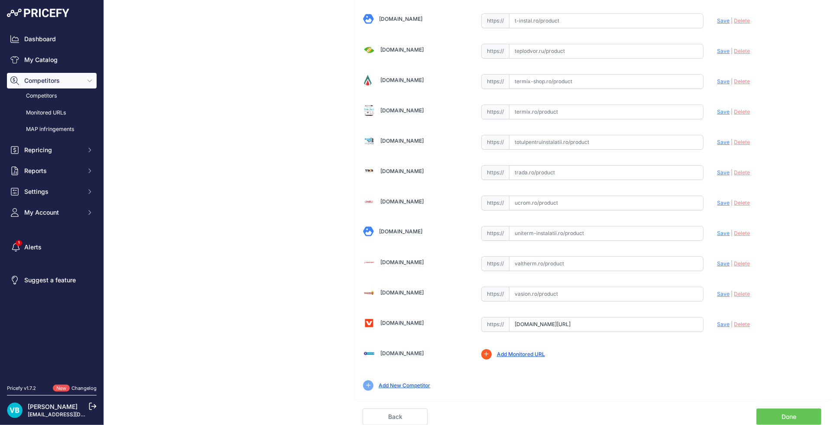
click at [722, 323] on div "Update Profile Save | Delete Analyzing" at bounding box center [770, 321] width 104 height 13
click at [718, 323] on span "Save" at bounding box center [724, 324] width 13 height 7
type input "https://www.viessmannstore.ro/aparat-aer-conditionat-carrier-cooleasy-18000-btu…"
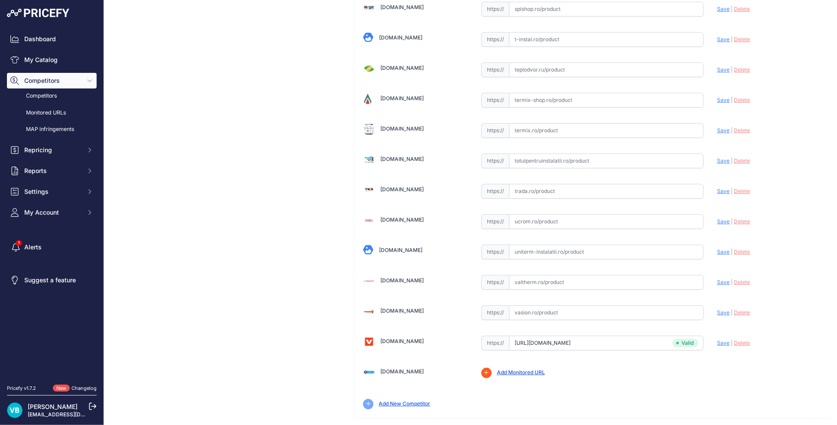
scroll to position [2693, 0]
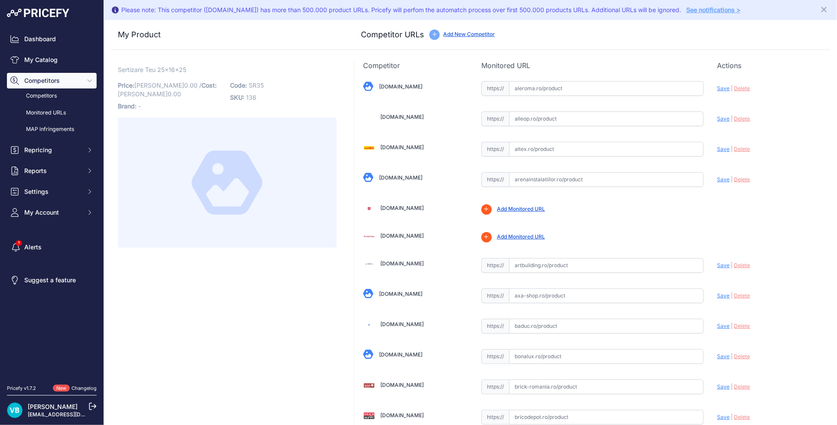
scroll to position [898, 0]
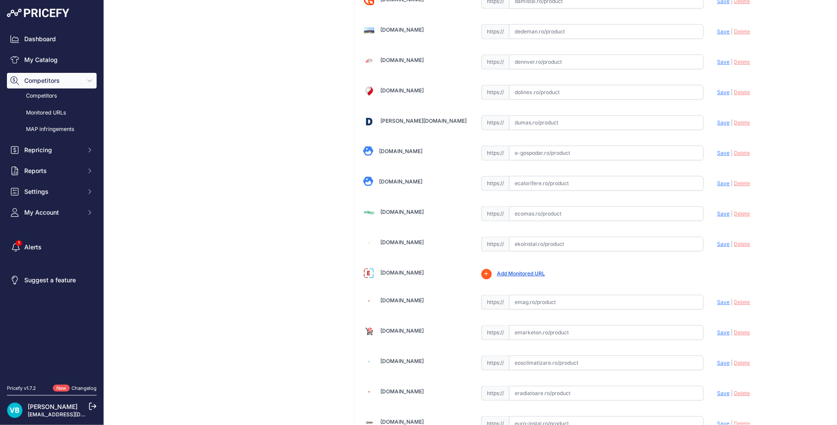
click at [601, 218] on input "text" at bounding box center [606, 213] width 195 height 15
paste input "[URL][DOMAIN_NAME]"
type input "[DOMAIN_NAME][URL]"
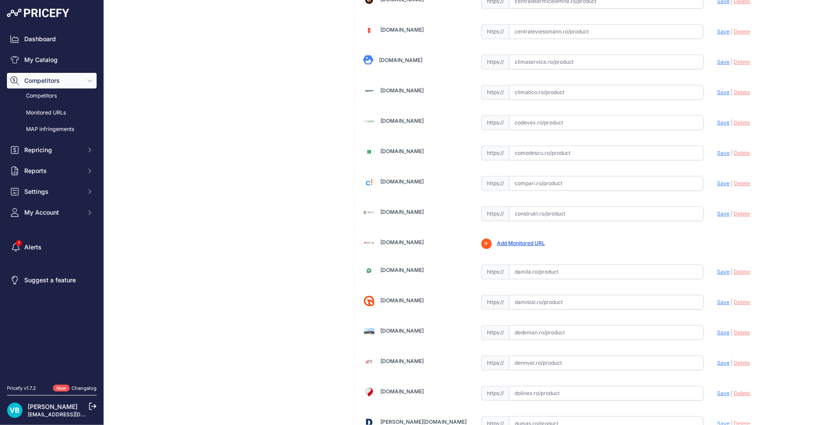
drag, startPoint x: 634, startPoint y: 212, endPoint x: 708, endPoint y: 221, distance: 74.2
click at [635, 212] on input "text" at bounding box center [606, 213] width 195 height 15
paste input "[URL][DOMAIN_NAME]"
click at [718, 213] on span "Save" at bounding box center [724, 213] width 13 height 7
type input "[URL][DOMAIN_NAME]"
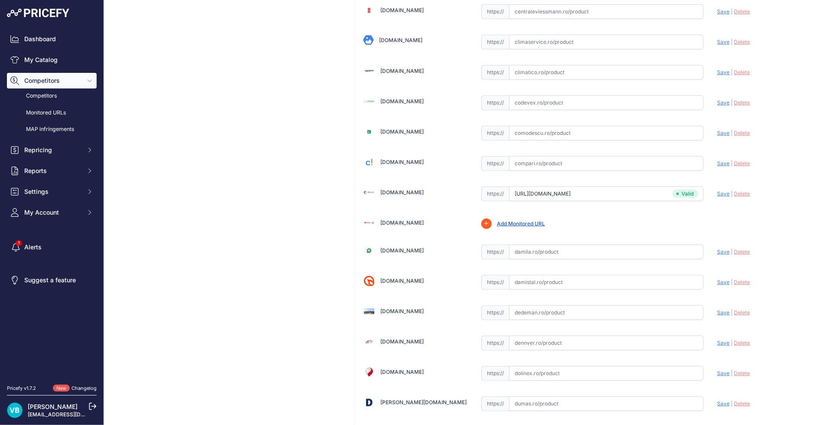
scroll to position [578, 0]
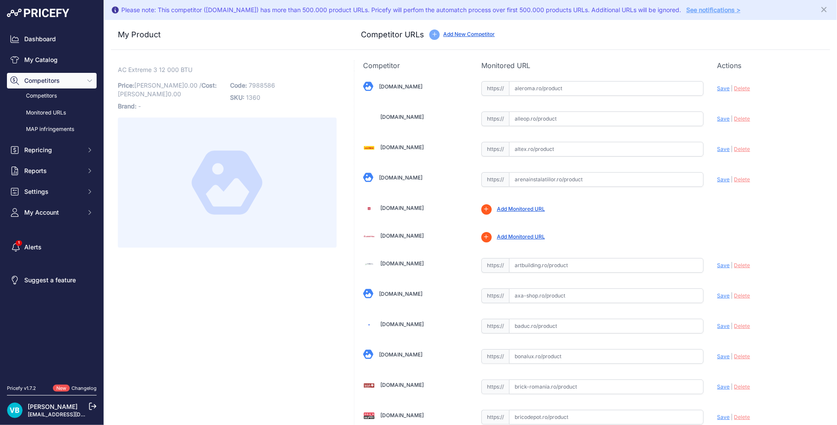
scroll to position [2138, 0]
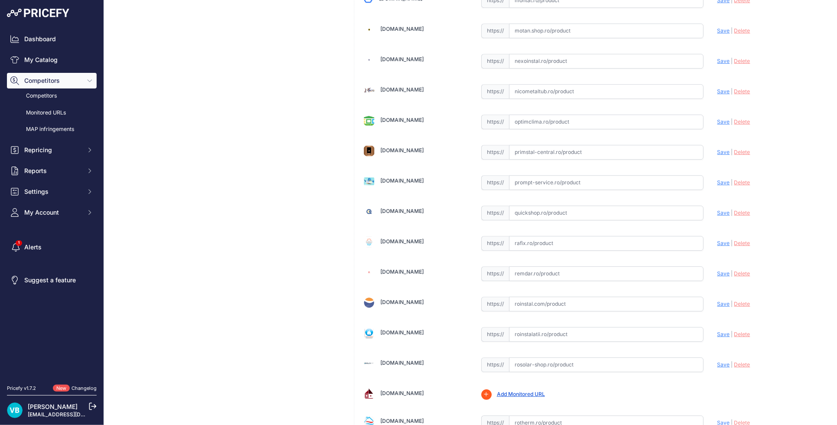
click at [632, 214] on input "text" at bounding box center [606, 212] width 195 height 15
paste input "[URL][DOMAIN_NAME]"
click at [718, 213] on span "Save" at bounding box center [724, 212] width 13 height 7
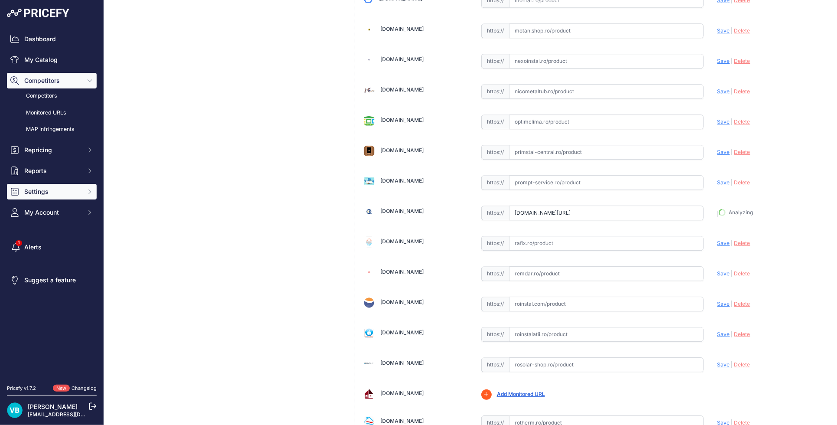
type input "https://www.quickshop.ro/aer-conditionat-carrier-extreme-3-12000-btu-clasa-a-co…"
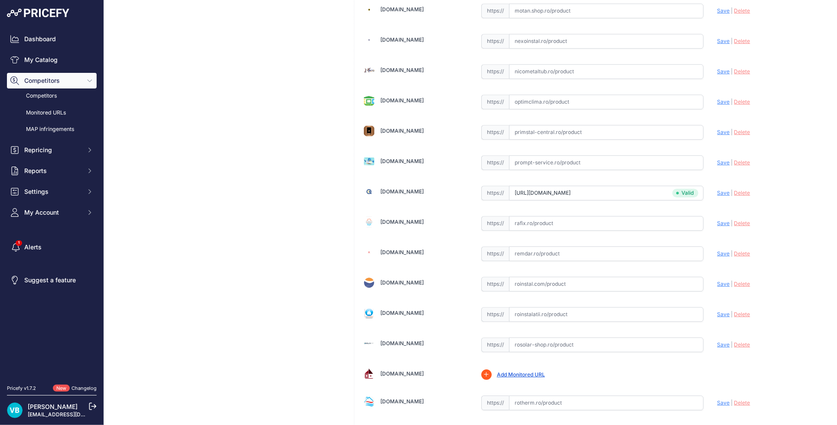
scroll to position [2119, 0]
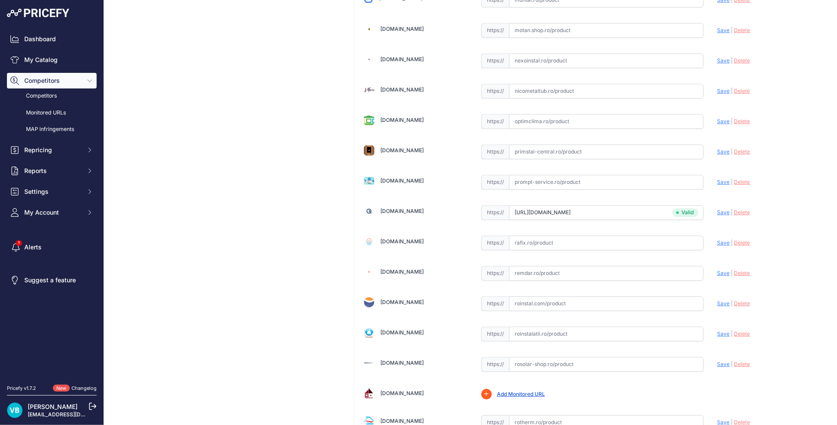
drag, startPoint x: 592, startPoint y: 115, endPoint x: 672, endPoint y: 119, distance: 80.3
click at [592, 115] on input "text" at bounding box center [606, 121] width 195 height 15
paste input "https://optimclima.ro/produs/aer-conditionat-carrier-platinum-plus-12000-btu-cu…"
click at [718, 121] on span "Save" at bounding box center [724, 121] width 13 height 7
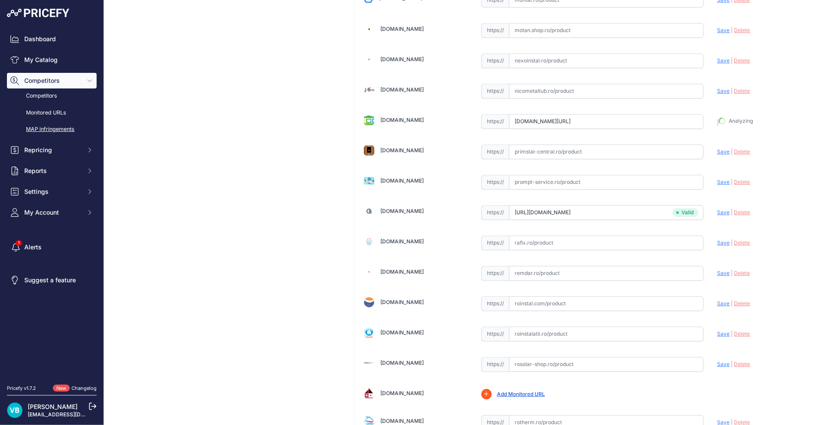
type input "https://optimclima.ro/produs/aer-conditionat-carrier-platinum-plus-12000-btu-cu…"
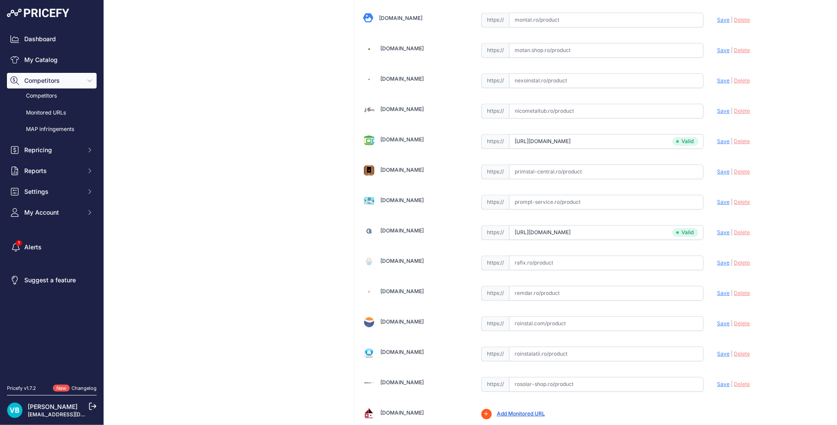
scroll to position [2138, 0]
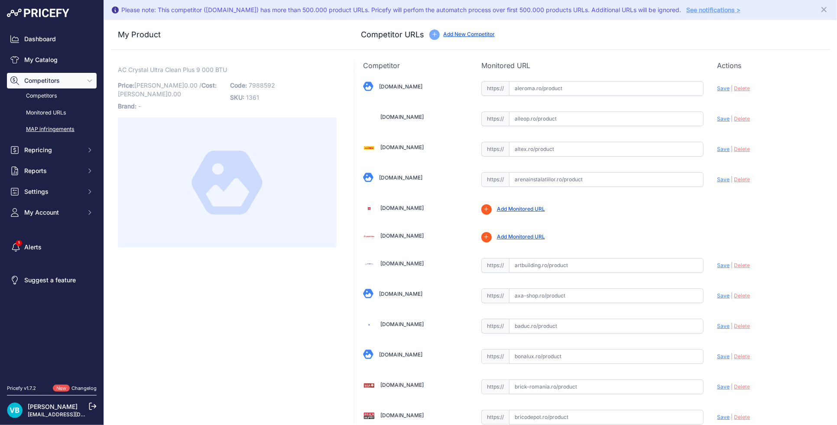
scroll to position [446, 0]
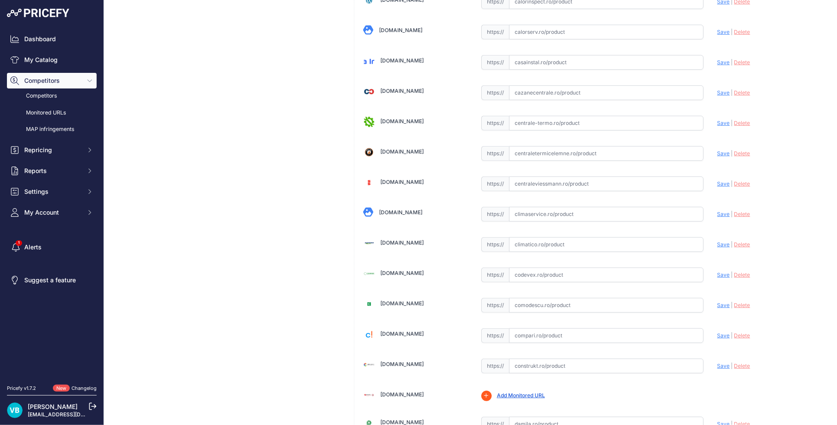
click at [638, 244] on input "text" at bounding box center [606, 244] width 195 height 15
paste input "[URL][DOMAIN_NAME]"
click at [721, 242] on span "Save" at bounding box center [724, 244] width 13 height 7
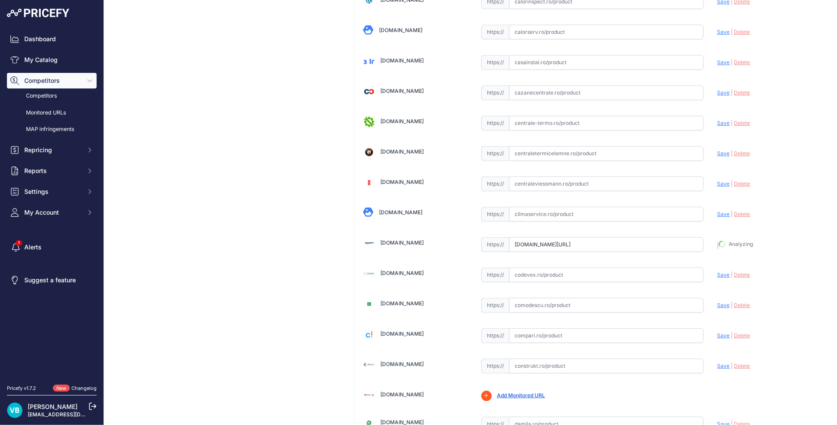
type input "[URL][DOMAIN_NAME]"
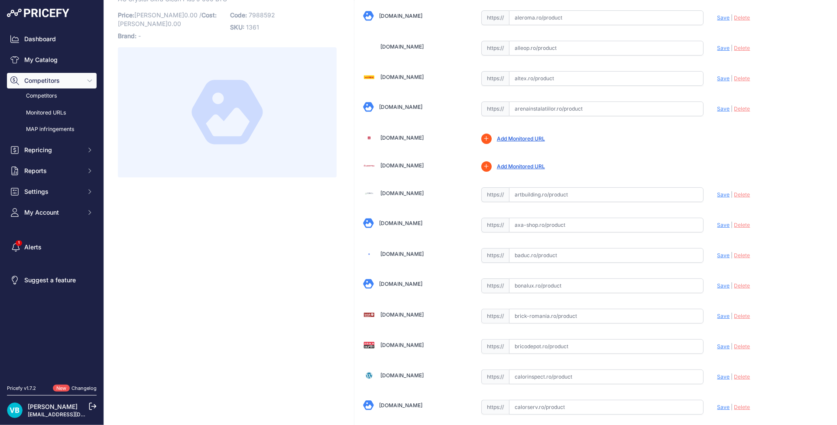
scroll to position [31, 0]
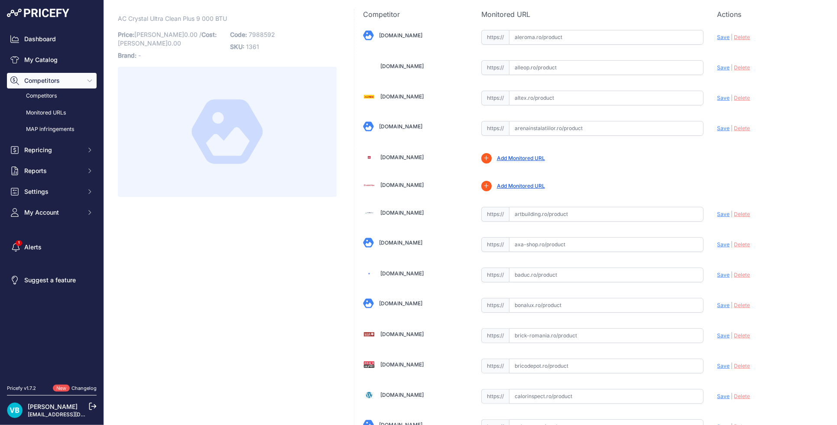
click at [589, 212] on input "text" at bounding box center [606, 214] width 195 height 15
paste input "[URL][DOMAIN_NAME]"
click at [718, 213] on span "Save" at bounding box center [724, 214] width 13 height 7
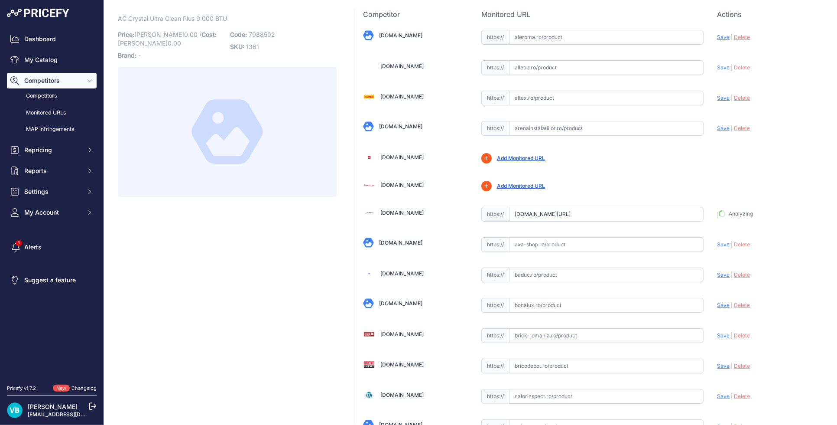
type input "[URL][DOMAIN_NAME]"
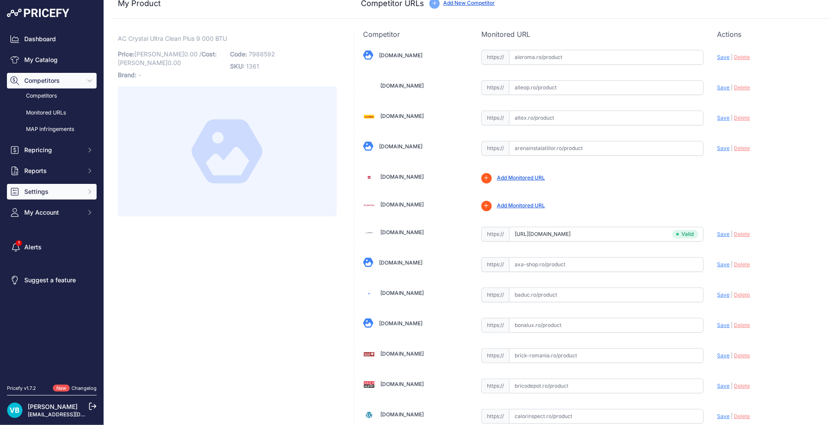
scroll to position [51, 0]
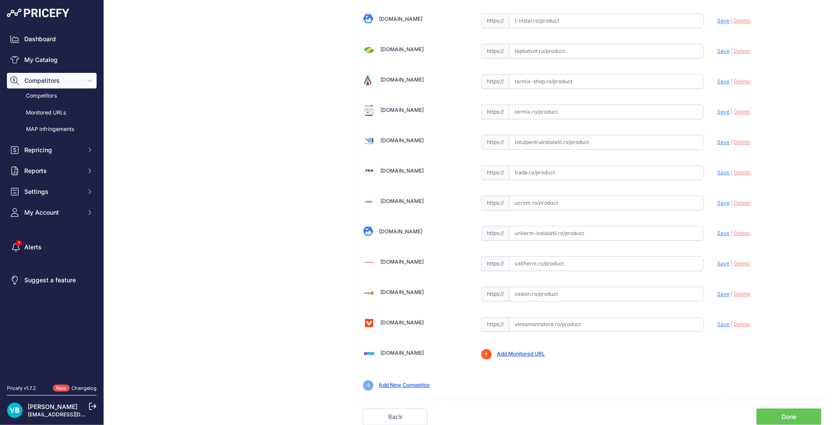
drag, startPoint x: 565, startPoint y: 322, endPoint x: 693, endPoint y: 332, distance: 128.2
click at [566, 322] on input "text" at bounding box center [606, 324] width 195 height 15
paste input "https://www.viessmannstore.ro/aparat-aer-conditionat-carrier-crystal-ultra-clea…"
click at [718, 323] on span "Save" at bounding box center [724, 324] width 13 height 7
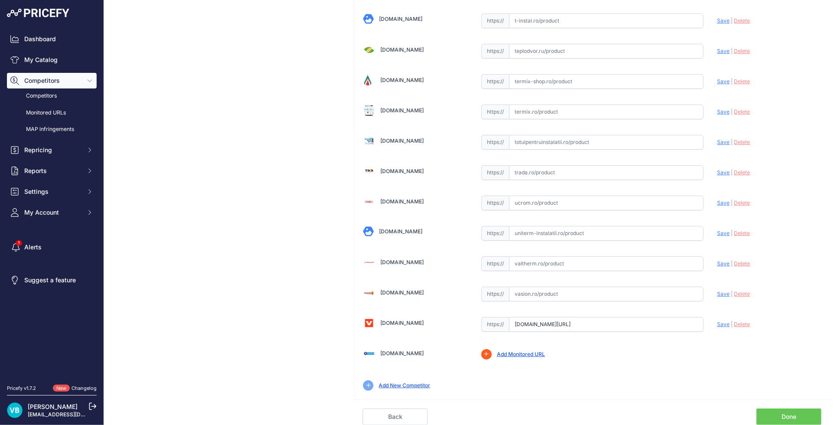
scroll to position [0, 0]
type input "https://www.viessmannstore.ro/aparat-aer-conditionat-carrier-crystal-ultra-clea…"
drag, startPoint x: 241, startPoint y: 277, endPoint x: 235, endPoint y: 277, distance: 6.1
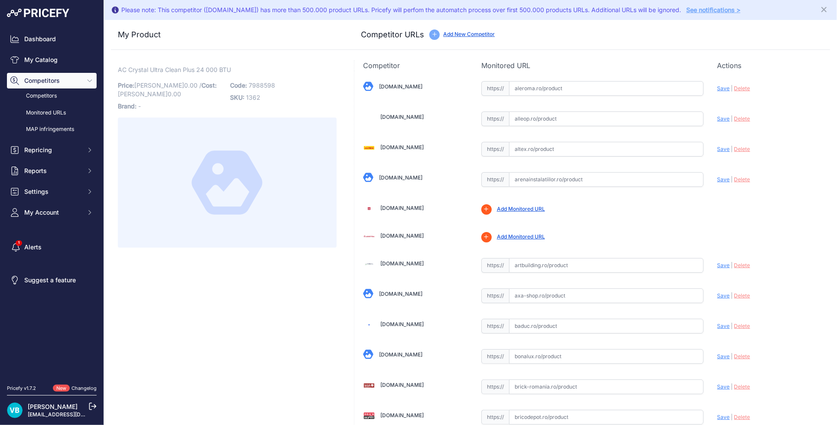
click at [559, 261] on input "text" at bounding box center [606, 265] width 195 height 15
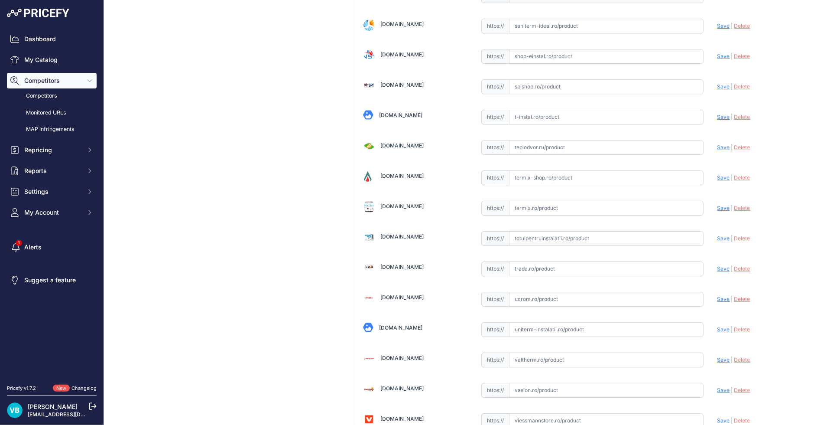
scroll to position [2693, 0]
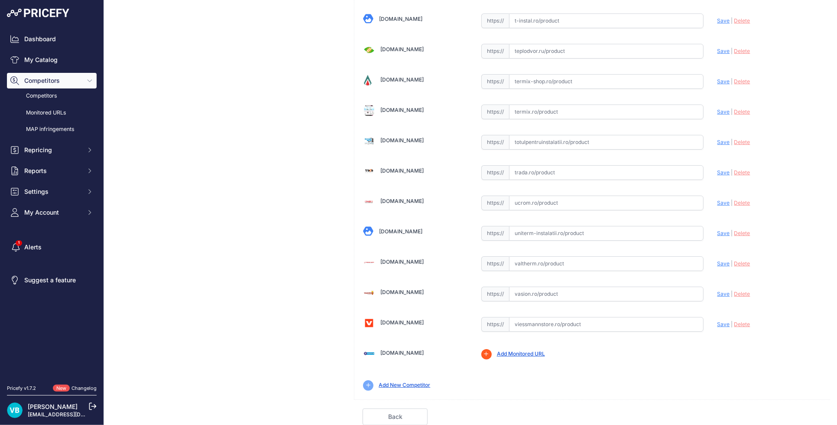
click at [583, 323] on input "text" at bounding box center [606, 324] width 195 height 15
paste input "[URL][DOMAIN_NAME]"
click at [719, 323] on span "Save" at bounding box center [724, 324] width 13 height 7
type input "https://www.viessmannstore.ro/aparat-de-aer-condi%C8%9Bionat-carrier-crystal-ul…"
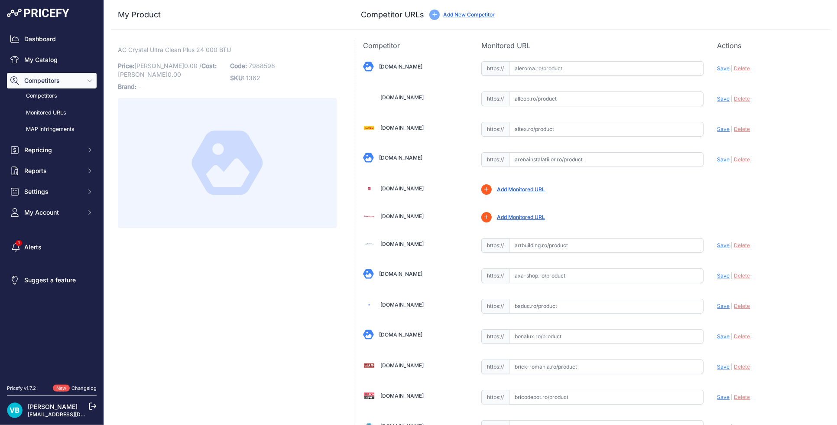
scroll to position [426, 0]
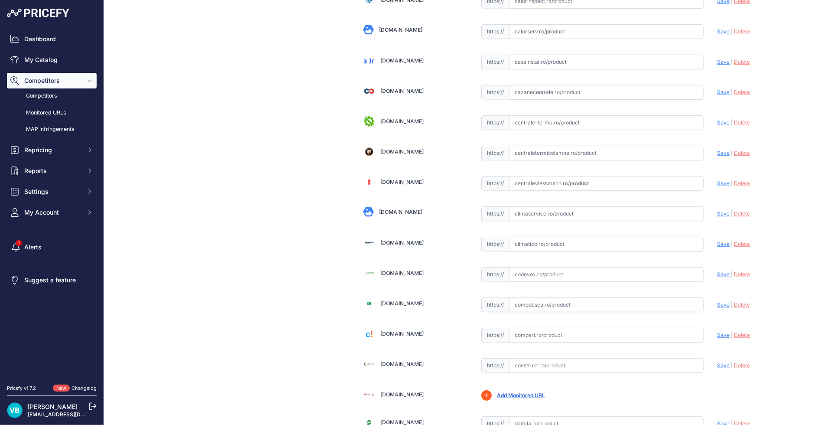
click at [579, 241] on input "text" at bounding box center [606, 244] width 195 height 15
paste input "https://www.climatico.ro/aparat-de-aer-conditionat-carrier-crystal-ultra-clean-…"
click at [718, 243] on span "Save" at bounding box center [724, 244] width 13 height 7
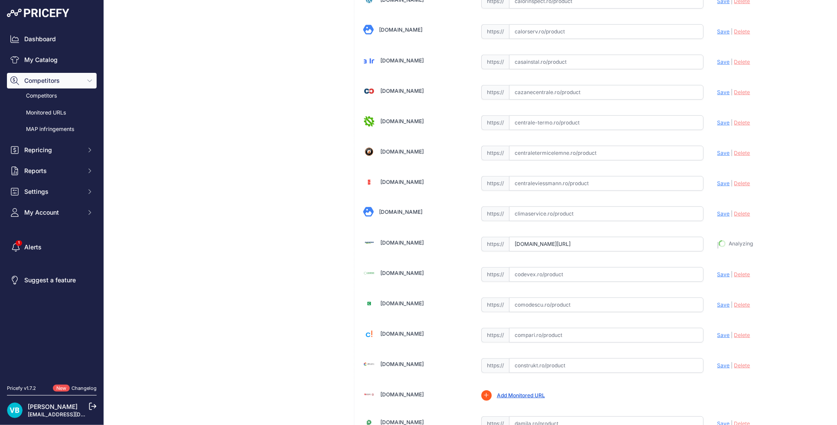
type input "https://www.climatico.ro/aparat-de-aer-conditionat-carrier-crystal-ultra-clean-…"
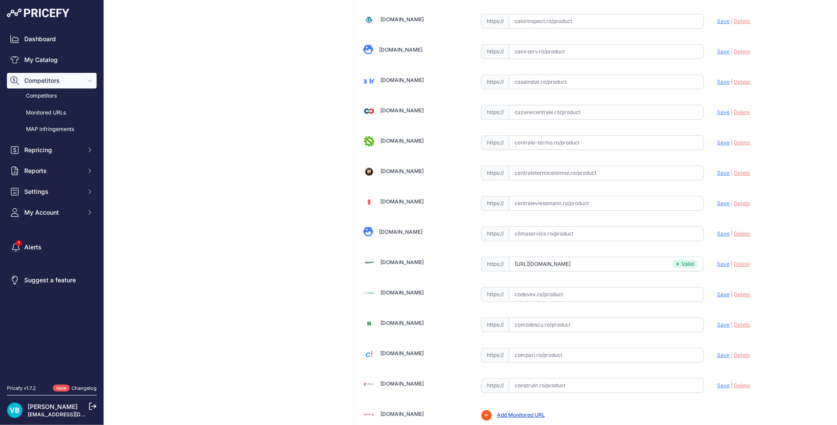
scroll to position [446, 0]
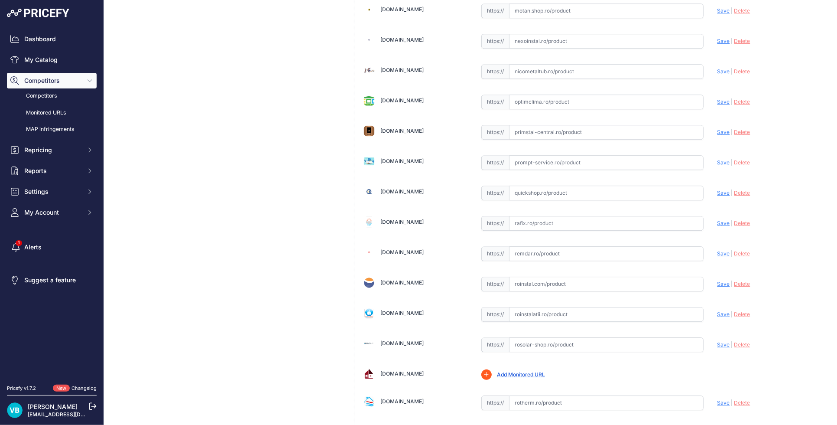
scroll to position [2119, 0]
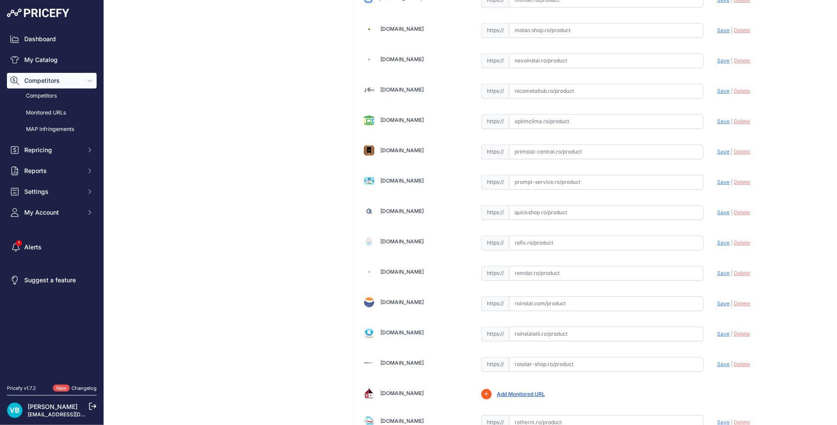
drag, startPoint x: 582, startPoint y: 208, endPoint x: 611, endPoint y: 212, distance: 29.3
click at [586, 208] on input "text" at bounding box center [606, 212] width 195 height 15
paste input "https://www.quickshop.ro/aparat-aer-conditionat-carrier-crystal-ultra-clean-plu…"
click at [719, 214] on span "Save" at bounding box center [724, 212] width 13 height 7
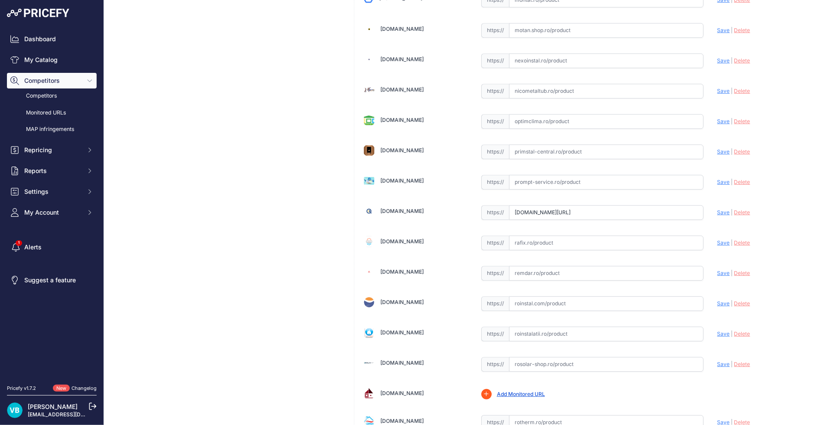
scroll to position [0, 0]
type input "https://www.quickshop.ro/aparat-aer-conditionat-carrier-crystal-ultra-clean-plu…"
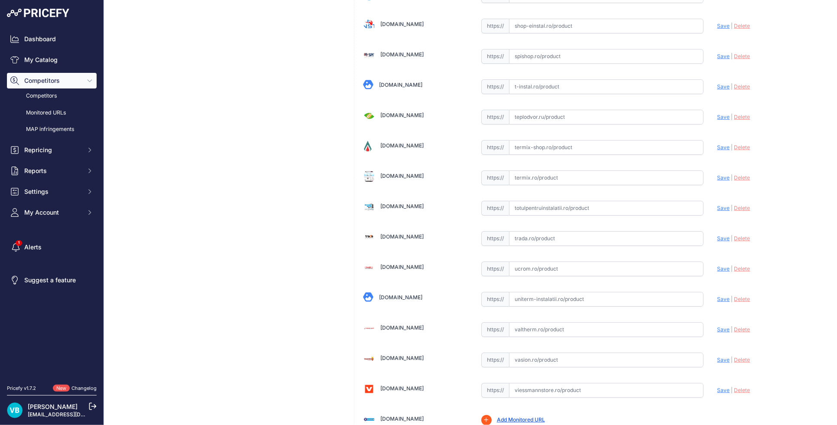
scroll to position [2655, 0]
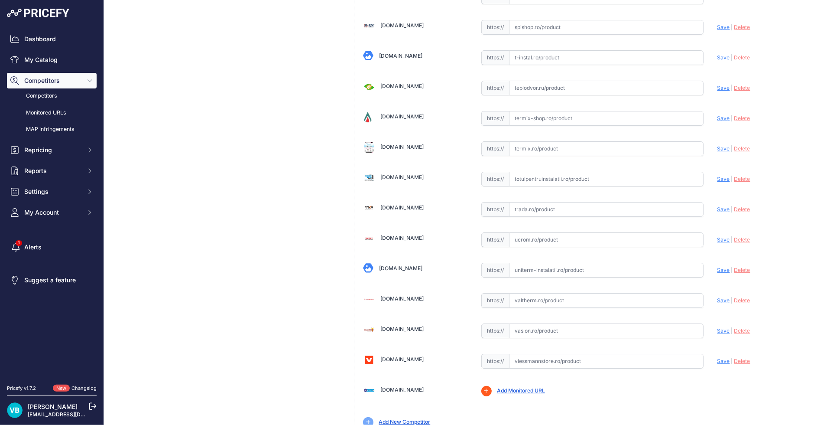
click at [579, 364] on input "text" at bounding box center [606, 361] width 195 height 15
paste input "https://www.viessmannstore.ro/aparat-de-aer-conditionat-carrier-crystal-ultra-c…"
click at [720, 365] on div "Update Profile Save | Delete Analyzing" at bounding box center [770, 358] width 104 height 13
click at [718, 364] on span "Save" at bounding box center [724, 361] width 13 height 7
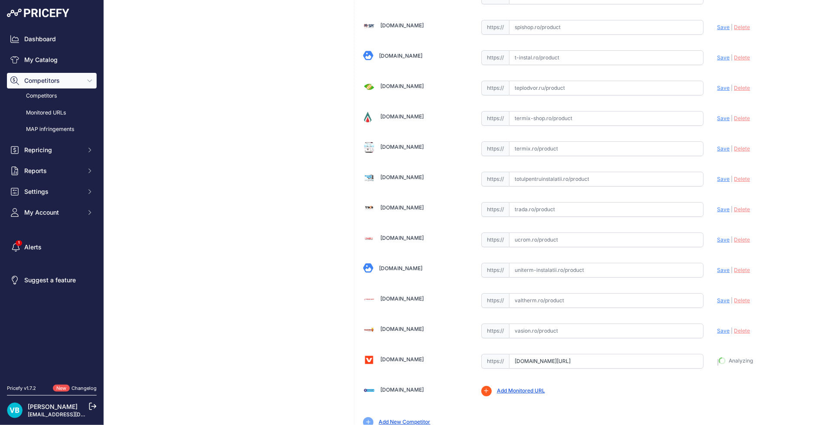
type input "https://www.viessmannstore.ro/aparat-de-aer-conditionat-carrier-crystal-ultra-c…"
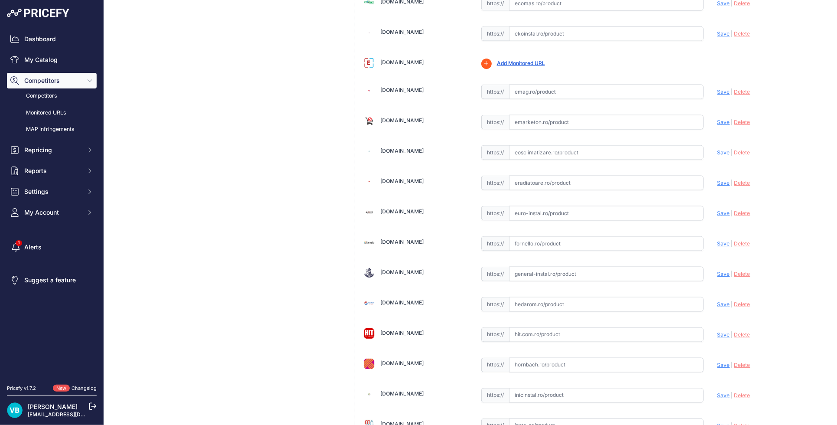
scroll to position [1089, 0]
click at [556, 207] on input "text" at bounding box center [606, 212] width 195 height 15
paste input "https://euro-instal.ro/aparat-aer-conditionat-carrier-crystal-ultra-clean-plus-…"
click at [718, 213] on span "Save" at bounding box center [724, 212] width 13 height 7
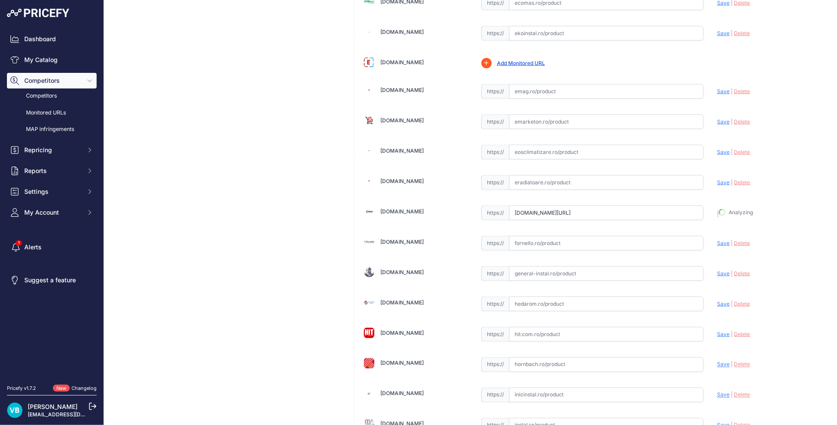
type input "https://euro-instal.ro/aparat-aer-conditionat-carrier-crystal-ultra-clean-plus-…"
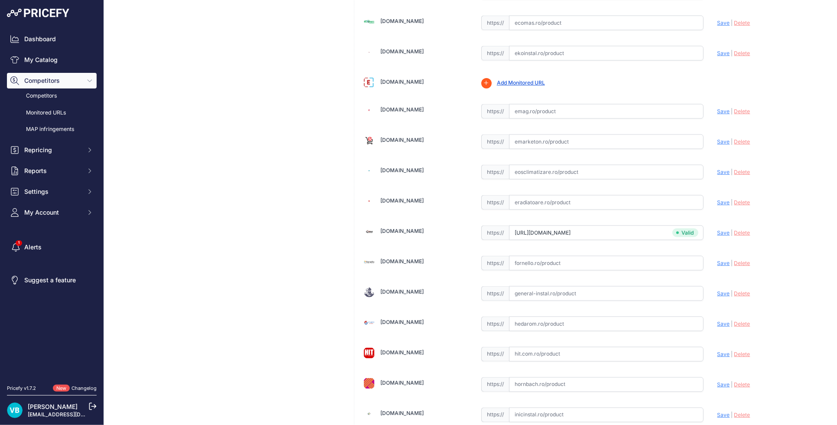
scroll to position [1109, 0]
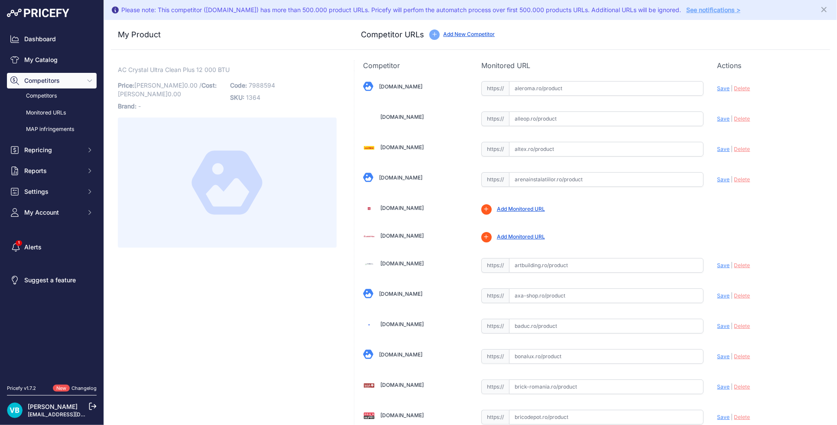
scroll to position [446, 0]
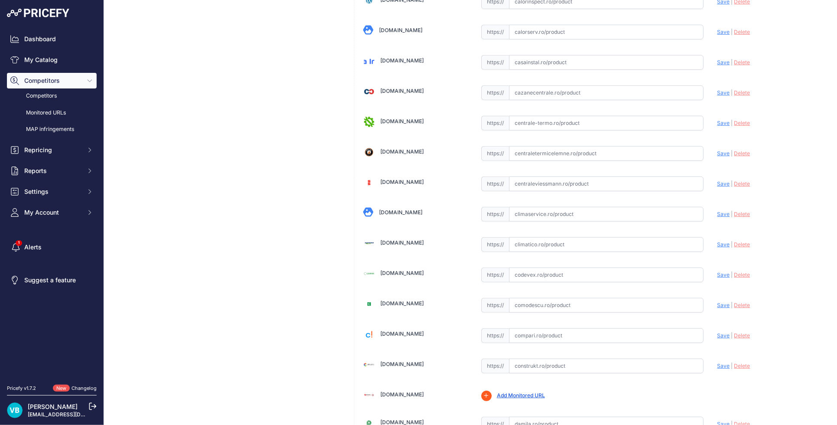
click at [602, 240] on input "text" at bounding box center [606, 244] width 195 height 15
paste input "[URL][DOMAIN_NAME]"
type input "www.artbuilding.ro/sisteme-climatizare/sisteme-climatizare-rezidential/aer-cond…"
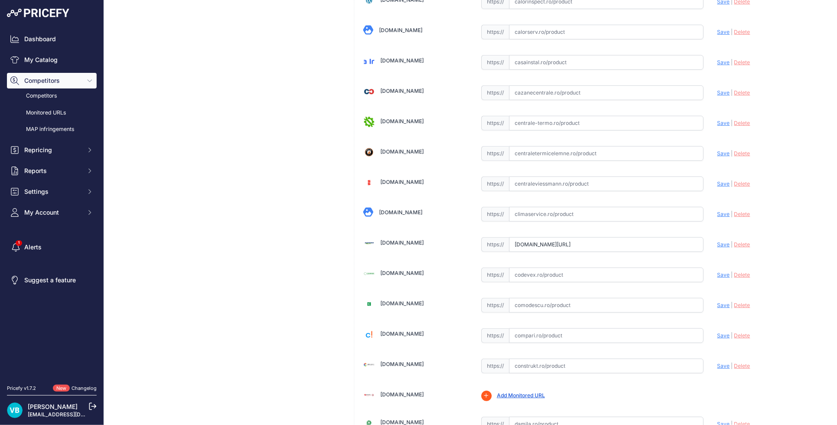
click at [718, 246] on span "Save" at bounding box center [724, 244] width 13 height 7
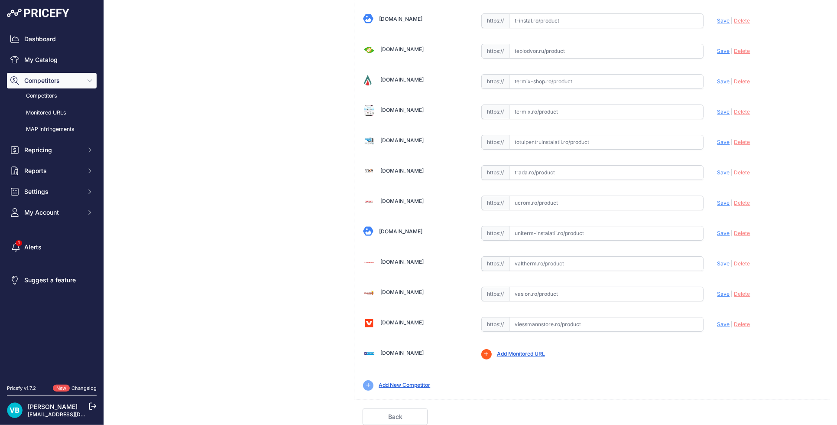
scroll to position [415, 0]
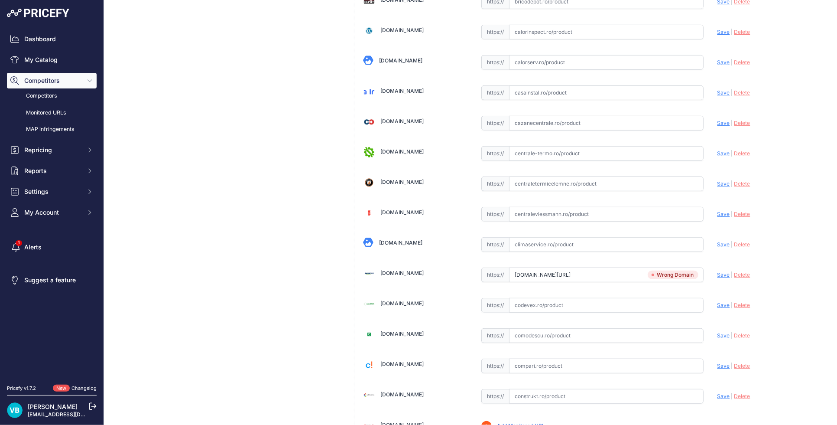
drag, startPoint x: 603, startPoint y: 207, endPoint x: 615, endPoint y: 206, distance: 12.1
click at [605, 207] on input "text" at bounding box center [606, 214] width 195 height 15
paste input "https://www.centraleviessmann.ro/aparat-aer-conditionat-carrier-crystal-ultra-c…"
click at [718, 216] on span "Save" at bounding box center [724, 214] width 13 height 7
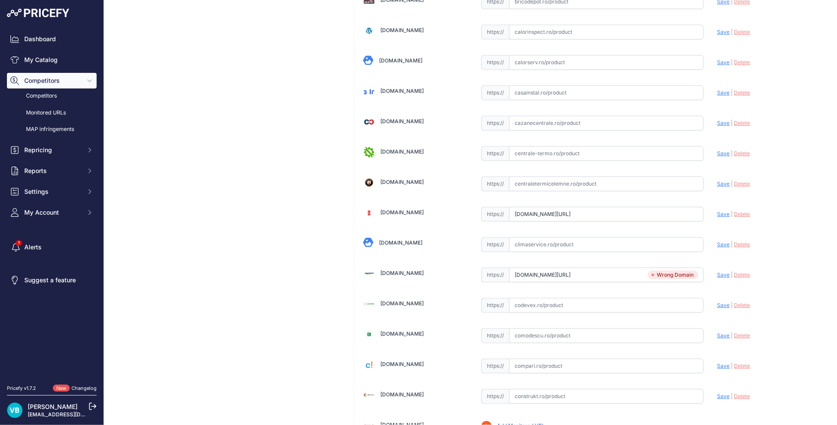
scroll to position [0, 0]
type input "https://www.centraleviessmann.ro/aparat-aer-conditionat-carrier-crystal-ultra-c…"
click at [633, 275] on input "www.artbuilding.ro/sisteme-climatizare/sisteme-climatizare-rezidential/aer-cond…" at bounding box center [606, 274] width 195 height 15
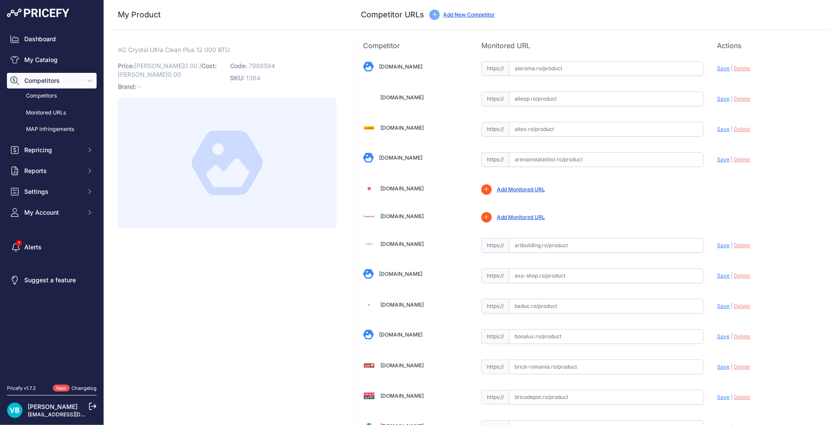
drag, startPoint x: 603, startPoint y: 153, endPoint x: 638, endPoint y: 155, distance: 34.3
click at [604, 153] on input "text" at bounding box center [606, 159] width 195 height 15
click at [661, 241] on input "text" at bounding box center [606, 245] width 195 height 15
paste input "https://www.artbuilding.ro/sisteme-climatizare/sisteme-climatizare-rezidential/…"
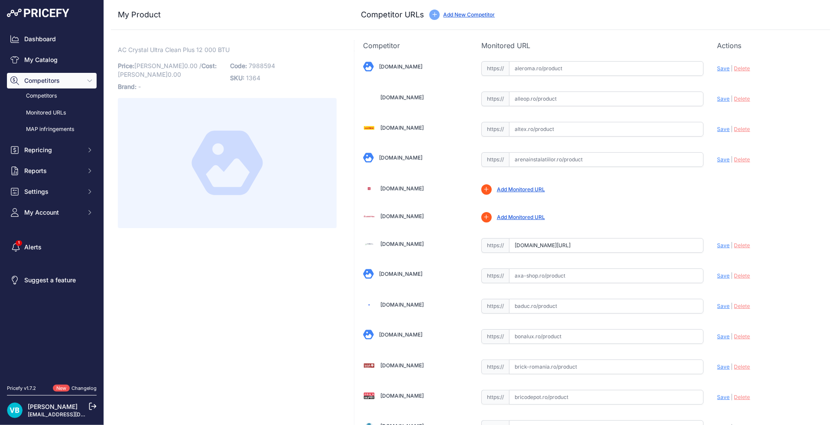
click at [718, 244] on span "Save" at bounding box center [724, 245] width 13 height 7
type input "https://www.artbuilding.ro/sisteme-climatizare/sisteme-climatizare-rezidential/…"
drag, startPoint x: 179, startPoint y: 255, endPoint x: 136, endPoint y: 259, distance: 43.5
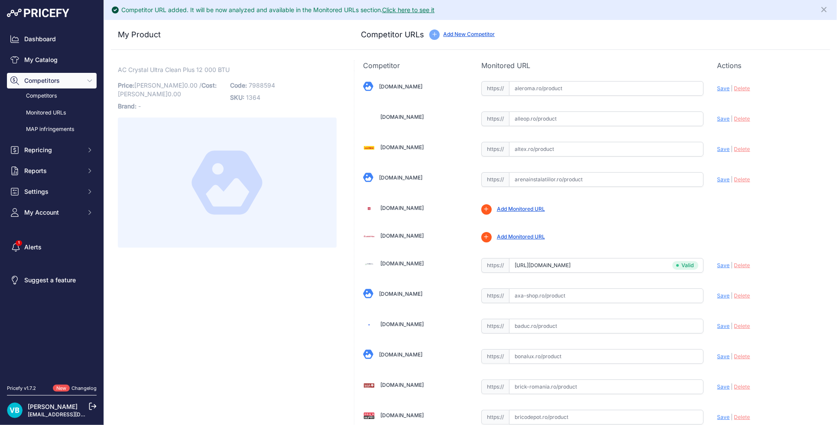
scroll to position [1109, 0]
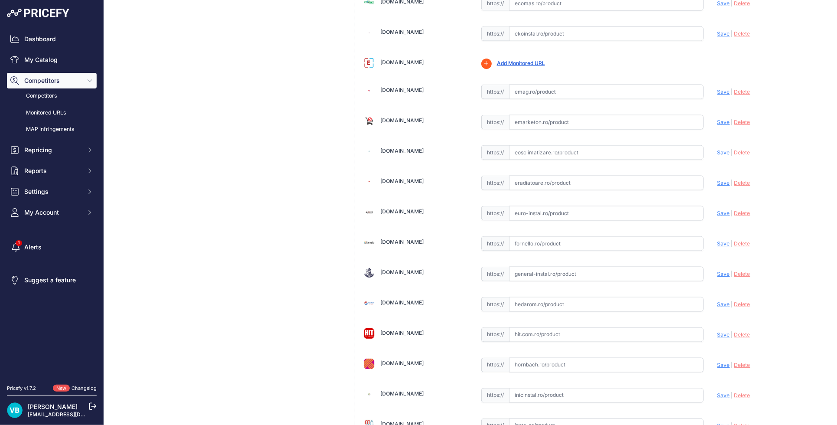
click at [585, 211] on input "text" at bounding box center [606, 213] width 195 height 15
paste input "https://euro-instal.ro/aparat-aer-conditionat-carrier-crystal-ultra-clean-plus-…"
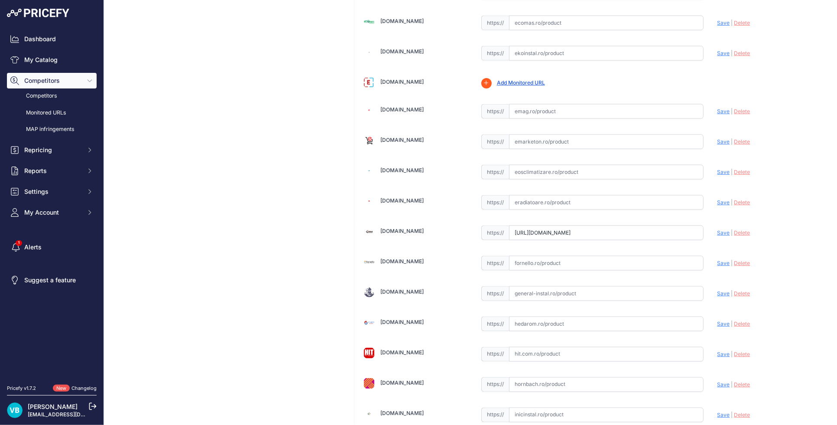
scroll to position [0, 569]
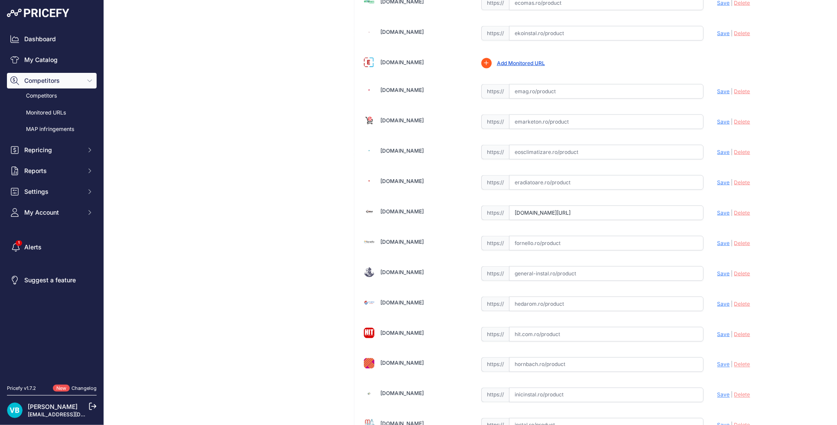
click at [718, 213] on span "Save" at bounding box center [724, 212] width 13 height 7
type input "https://euro-instal.ro/aparat-aer-conditionat-carrier-crystal-ultra-clean-plus-…"
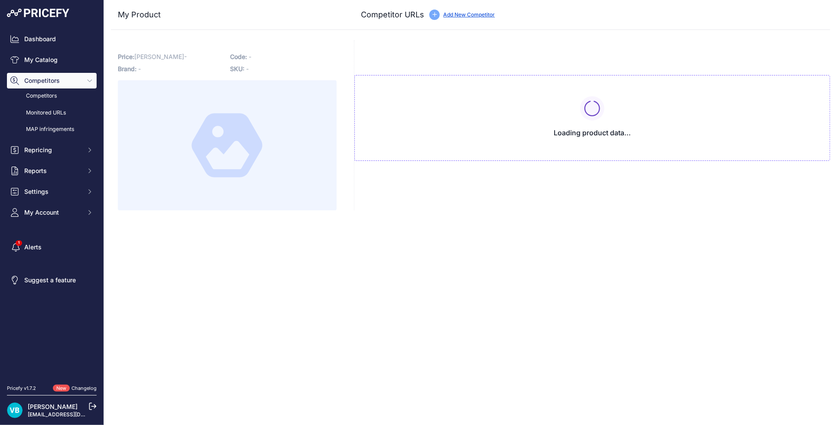
type input "www.artbuilding.ro/sisteme-climatizare/sisteme-climatizare-rezidential/aer-cond…"
type input "www.centraleviessmann.ro/aparat-aer-conditionat-carrier-crystal-ultra-clean-plu…"
type input "euro-instal.ro/aparat-aer-conditionat-carrier-crystal-ultra-clean-plus-12000-bt…"
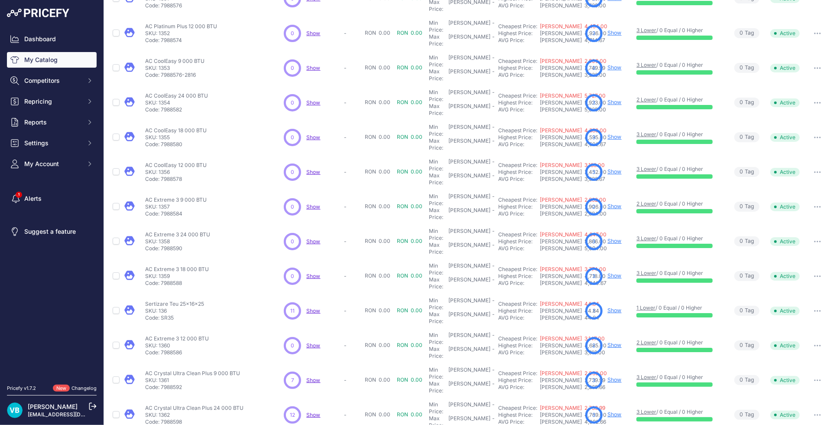
scroll to position [95, 0]
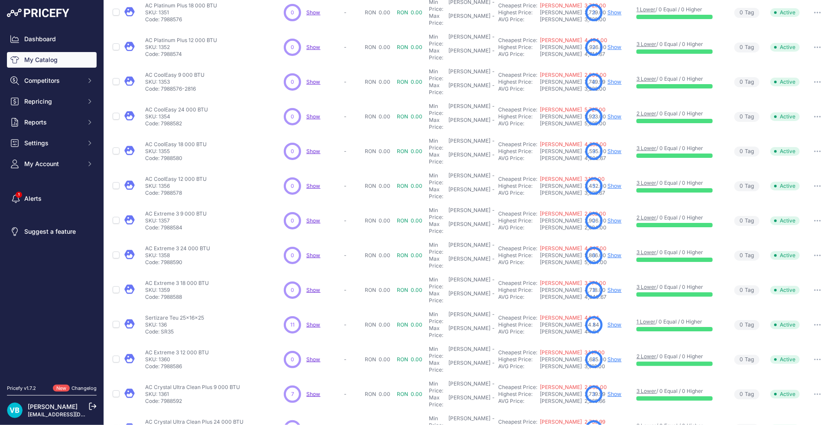
scroll to position [117, 0]
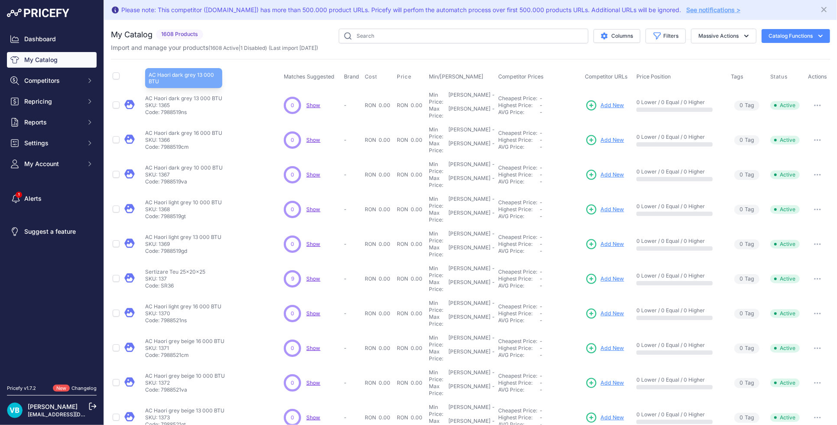
click at [171, 95] on p "AC Haori dark grey 13 000 BTU" at bounding box center [183, 98] width 77 height 7
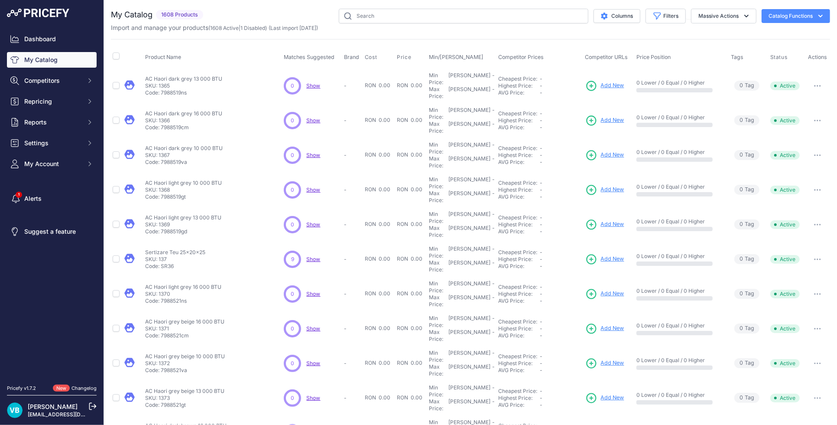
click at [178, 75] on p "AC Haori dark grey 13 000 BTU" at bounding box center [183, 78] width 77 height 7
copy div "AC Haori dark grey 13 000 BTU"
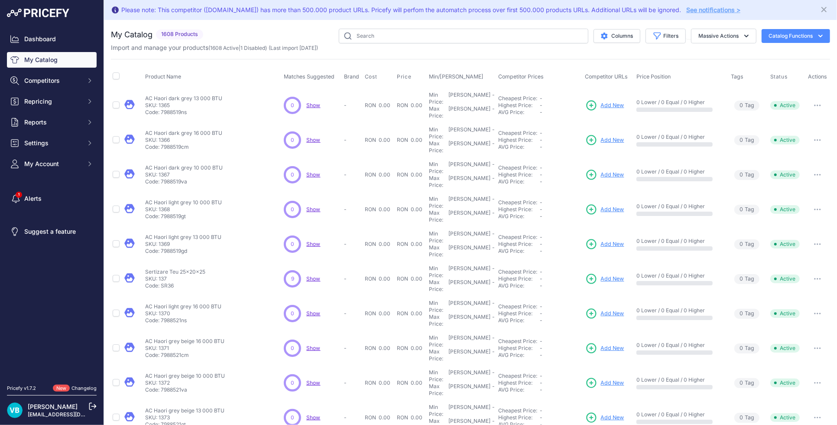
click at [177, 109] on p "Code: 7988519ns" at bounding box center [183, 112] width 77 height 7
copy p "7988519ns"
click at [199, 130] on p "AC Haori dark grey 16 000 BTU" at bounding box center [183, 133] width 77 height 7
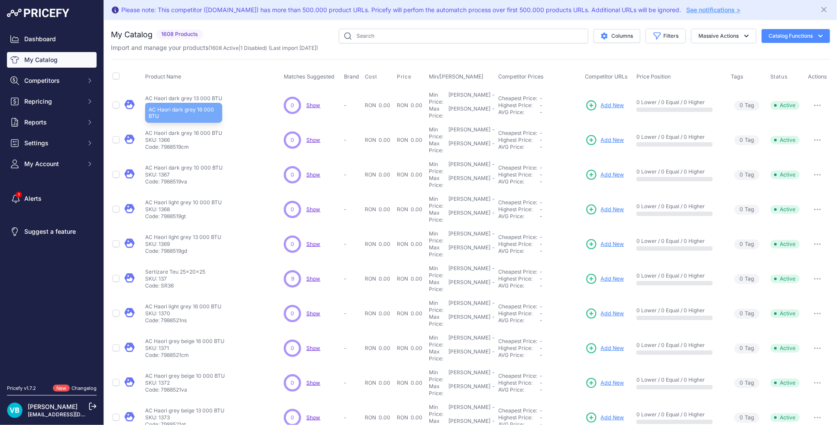
click at [199, 130] on p "AC Haori dark grey 16 000 BTU" at bounding box center [183, 133] width 77 height 7
copy div "AC Haori dark grey 16 000 BTU"
click at [601, 136] on span "Add New" at bounding box center [612, 140] width 23 height 8
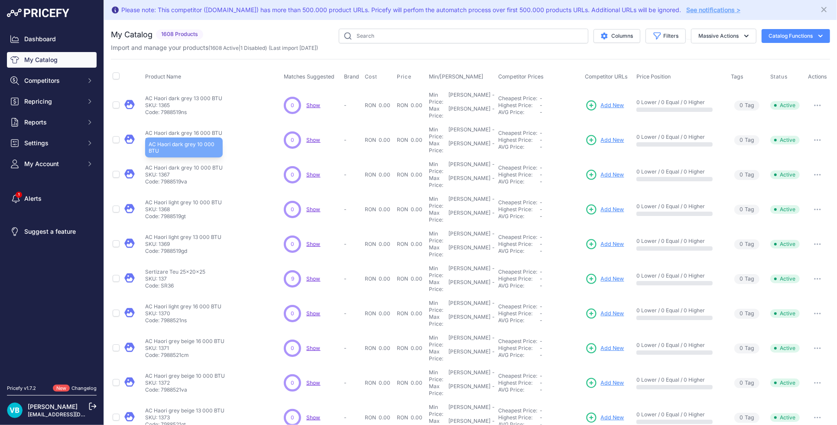
click at [193, 164] on p "AC Haori dark grey 10 000 BTU" at bounding box center [184, 167] width 78 height 7
copy div "AC Haori dark grey 10 000 BTU"
click at [613, 171] on span "Add New" at bounding box center [612, 175] width 23 height 8
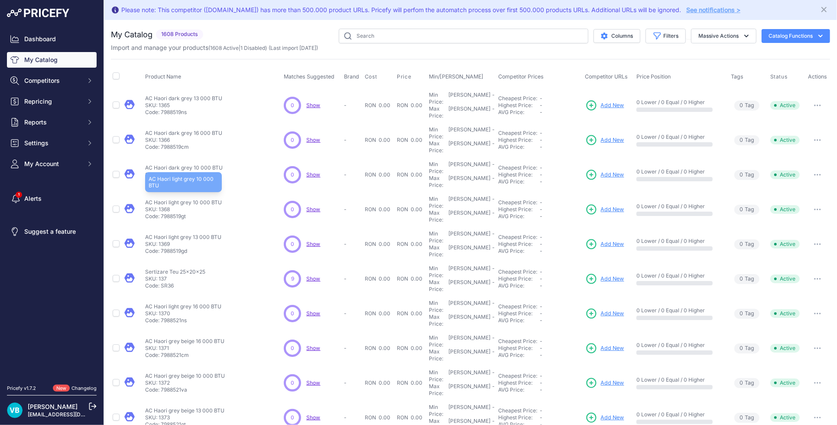
click at [177, 199] on p "AC Haori light grey 10 000 BTU" at bounding box center [183, 202] width 77 height 7
click at [177, 192] on td "AC Haori light grey 10 000 BTU AC Haori light grey 10 000 BTU SKU: 1368 Code: 7…" at bounding box center [212, 209] width 139 height 35
copy div "AC Haori light grey 10 000 BTU"
click at [609, 205] on span "Add New" at bounding box center [612, 209] width 23 height 8
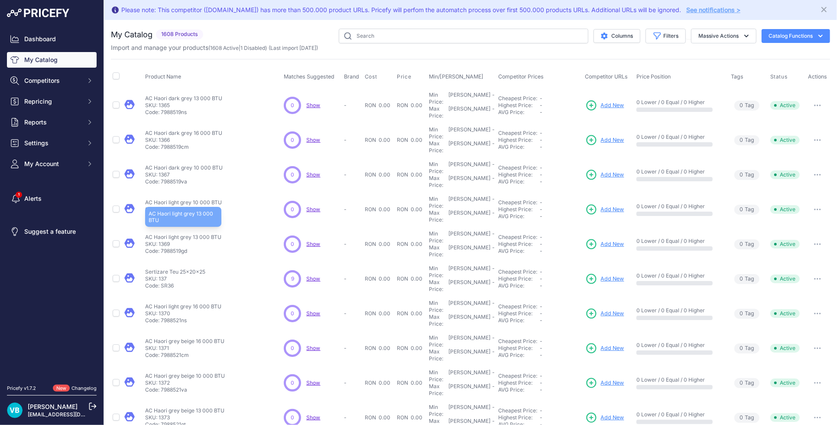
click at [197, 234] on p "AC Haori light grey 13 000 BTU" at bounding box center [183, 237] width 76 height 7
copy div "AC Haori light grey 13 000 BTU"
click at [601, 240] on span "Add New" at bounding box center [612, 244] width 23 height 8
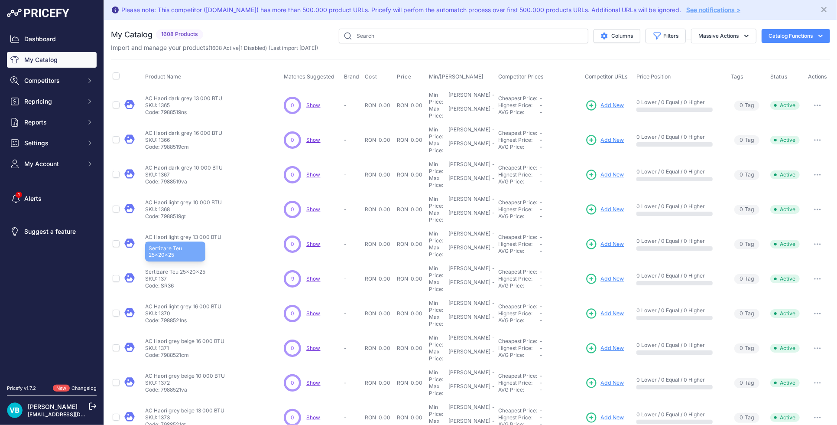
click at [178, 268] on p "Sertizare Teu 25x20x25" at bounding box center [175, 271] width 60 height 7
copy div "Sertizare Teu 25x20x25"
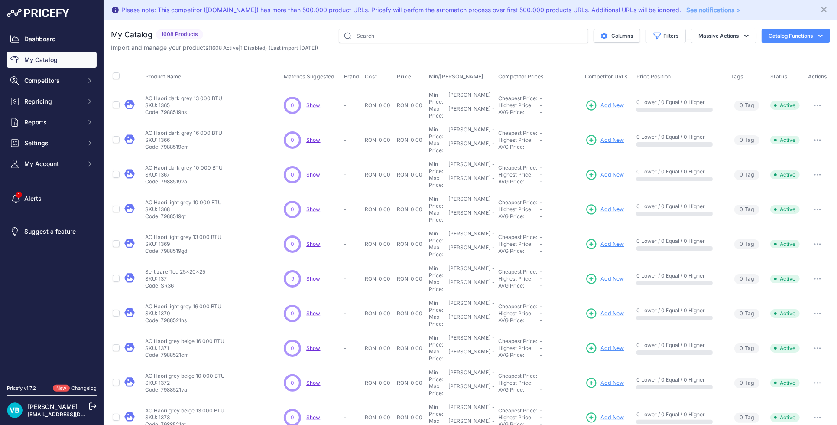
click at [614, 275] on span "Add New" at bounding box center [612, 279] width 23 height 8
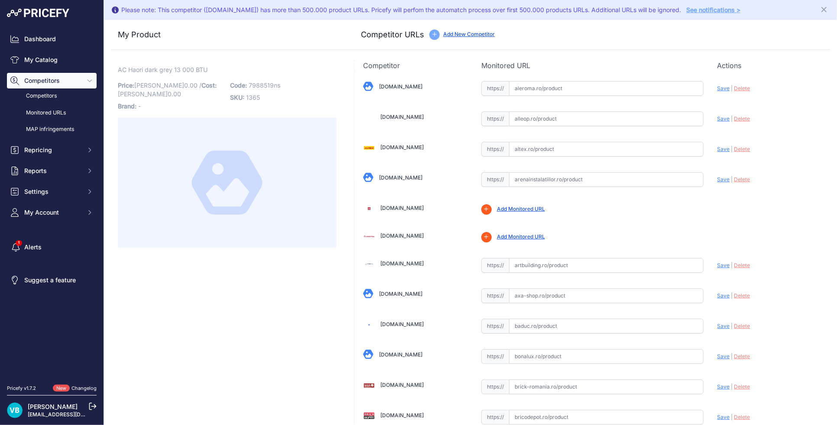
scroll to position [1017, 0]
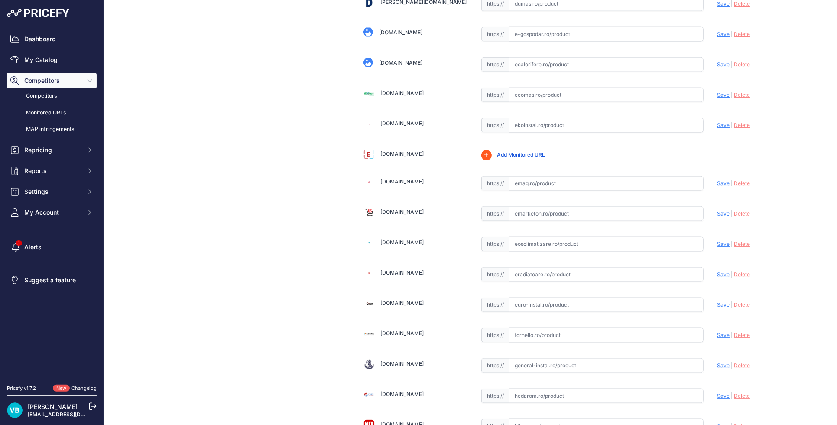
click at [675, 209] on input "text" at bounding box center [606, 213] width 195 height 15
paste input "[URL][DOMAIN_NAME]"
click at [719, 213] on span "Save" at bounding box center [724, 213] width 13 height 7
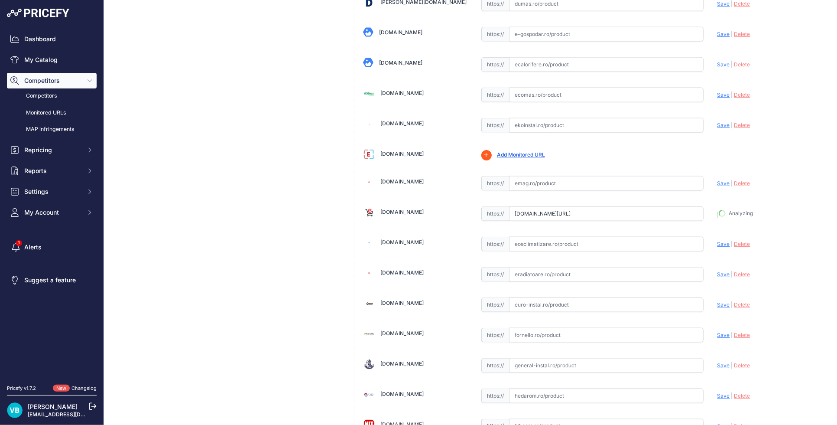
type input "[URL][DOMAIN_NAME]"
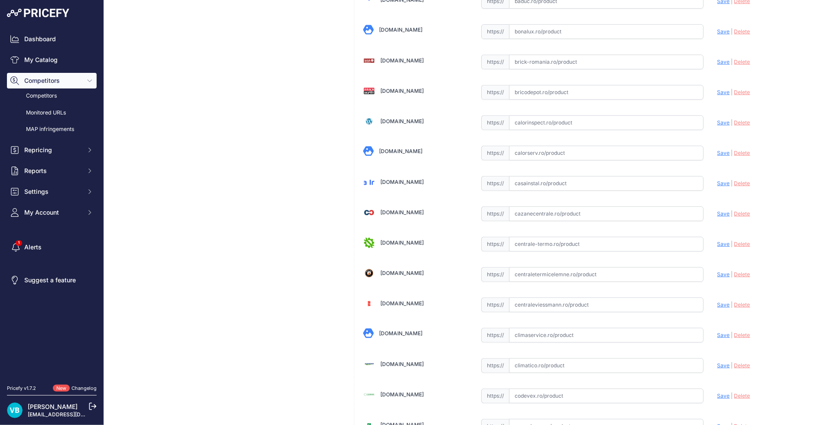
click at [630, 306] on input "text" at bounding box center [606, 304] width 195 height 15
paste input "[URL][DOMAIN_NAME]"
click at [719, 303] on span "Save" at bounding box center [724, 304] width 13 height 7
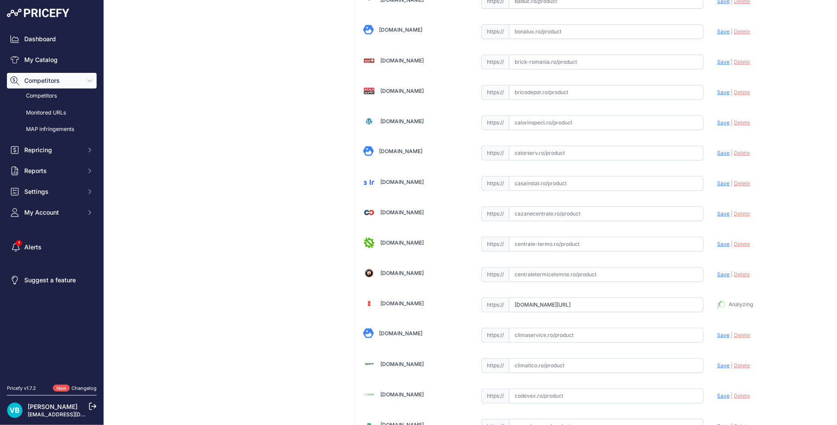
type input "[URL][DOMAIN_NAME]"
drag, startPoint x: 362, startPoint y: 252, endPoint x: 271, endPoint y: 232, distance: 93.6
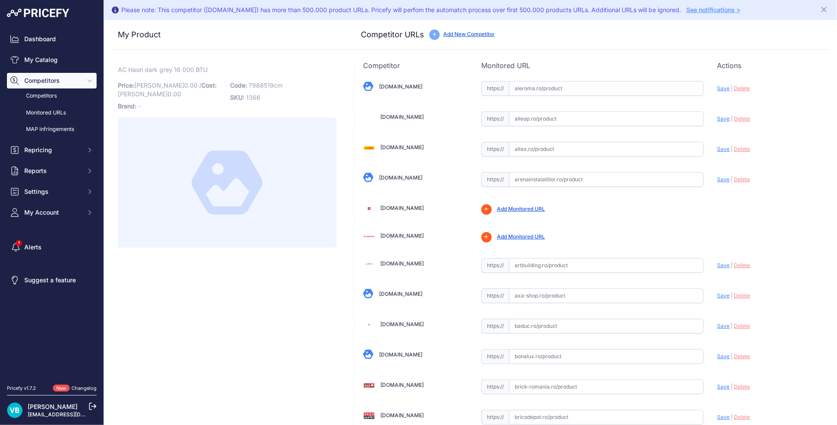
click at [269, 82] on span "7988519cm" at bounding box center [266, 84] width 34 height 7
drag, startPoint x: 269, startPoint y: 82, endPoint x: 283, endPoint y: 84, distance: 14.5
click at [285, 85] on p "Code: 7988519cm" at bounding box center [283, 85] width 107 height 12
click at [271, 83] on span "7988519cm" at bounding box center [266, 84] width 34 height 7
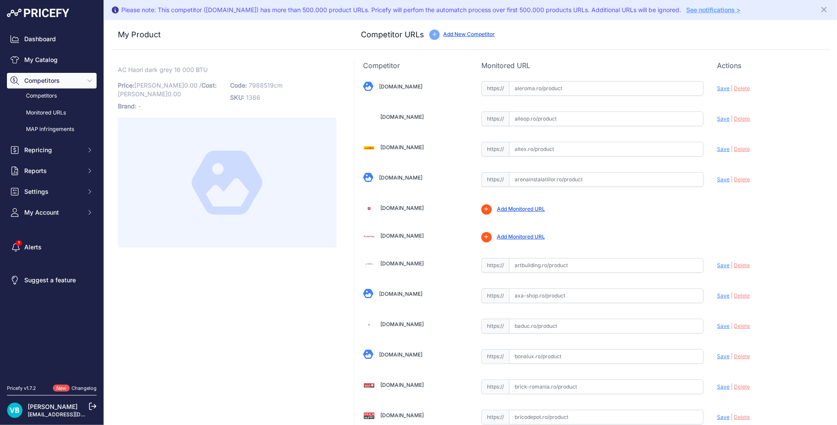
click at [249, 85] on span "7988519cm" at bounding box center [266, 84] width 34 height 7
drag, startPoint x: 271, startPoint y: 83, endPoint x: 247, endPoint y: 84, distance: 24.3
click at [249, 84] on span "7988519cm" at bounding box center [266, 84] width 34 height 7
copy span "7988519"
drag, startPoint x: 247, startPoint y: 84, endPoint x: 307, endPoint y: 85, distance: 60.3
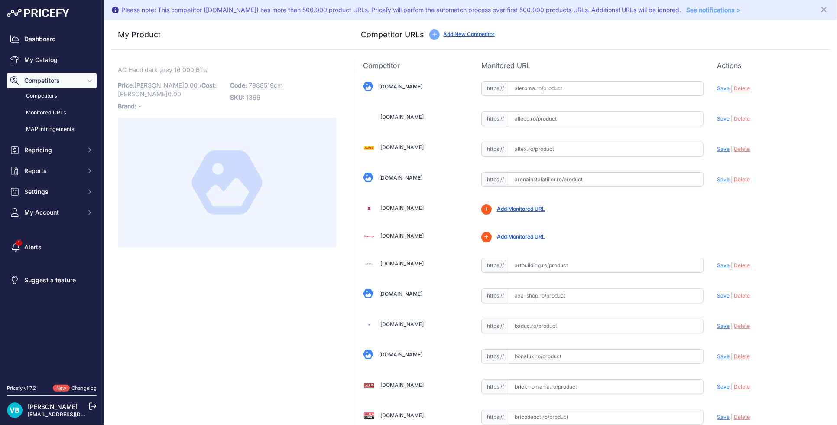
click at [307, 85] on p "Code: 7988519cm" at bounding box center [283, 85] width 107 height 12
drag, startPoint x: 290, startPoint y: 275, endPoint x: 288, endPoint y: 266, distance: 9.7
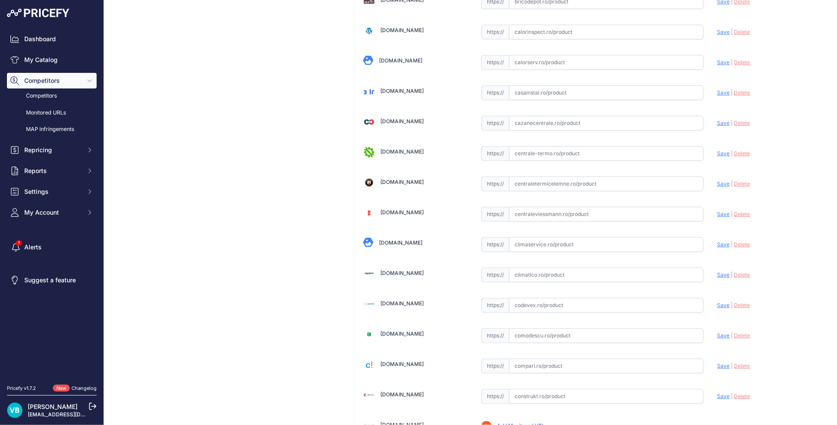
click at [653, 217] on input "text" at bounding box center [606, 214] width 195 height 15
paste input "https://www.centraleviessmann.ro/aparat-aer-conditionat-toshiba-haori-16000-btu…"
click at [718, 213] on span "Save" at bounding box center [724, 214] width 13 height 7
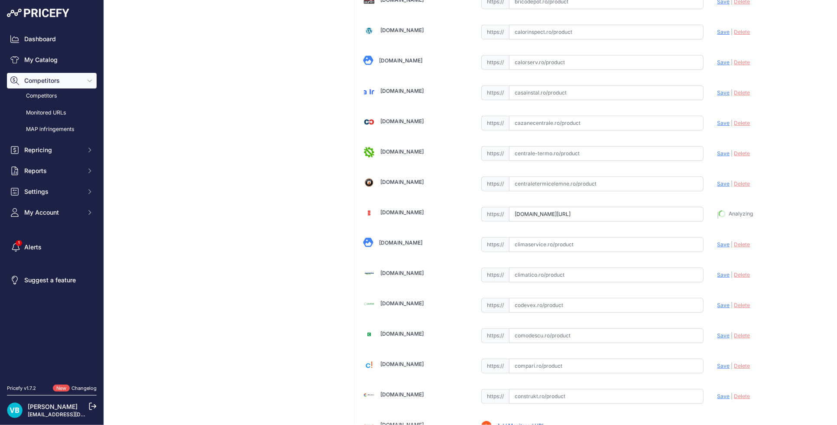
type input "https://www.centraleviessmann.ro/aparat-aer-conditionat-toshiba-haori-16000-btu…"
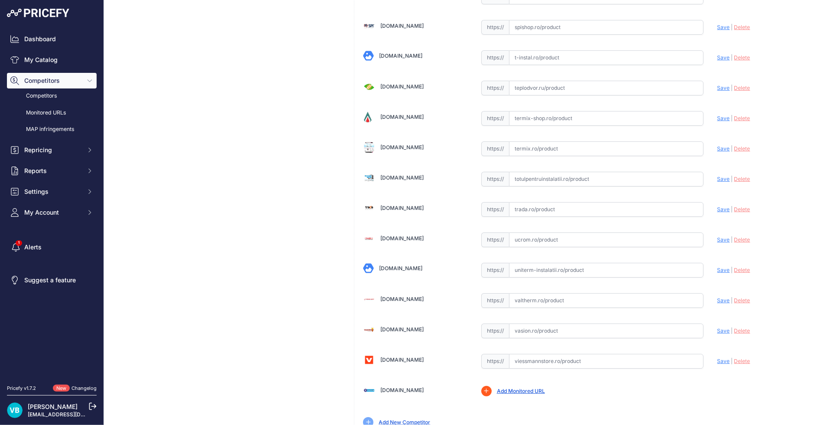
scroll to position [2671, 0]
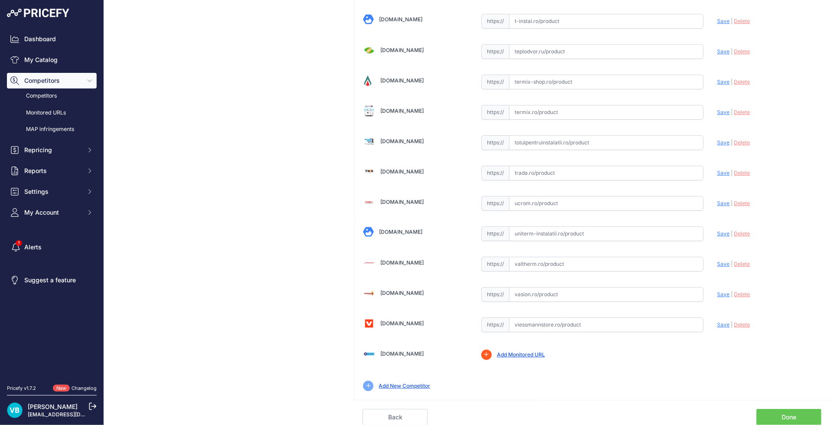
click at [667, 325] on input "text" at bounding box center [606, 324] width 195 height 15
paste input "https://www.viessmannstore.ro/aparat-aer-conditionat-toshiba-haori-16000-btu-cl…"
click at [718, 325] on span "Save" at bounding box center [724, 324] width 13 height 7
type input "https://www.viessmannstore.ro/aparat-aer-conditionat-toshiba-haori-16000-btu-cl…"
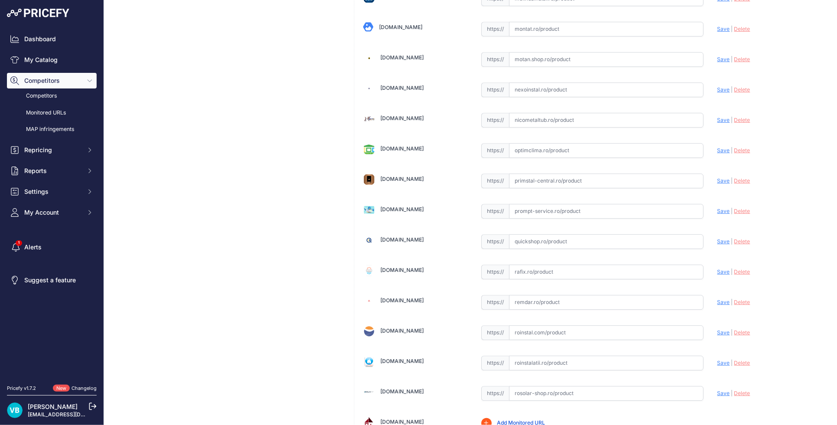
scroll to position [1933, 0]
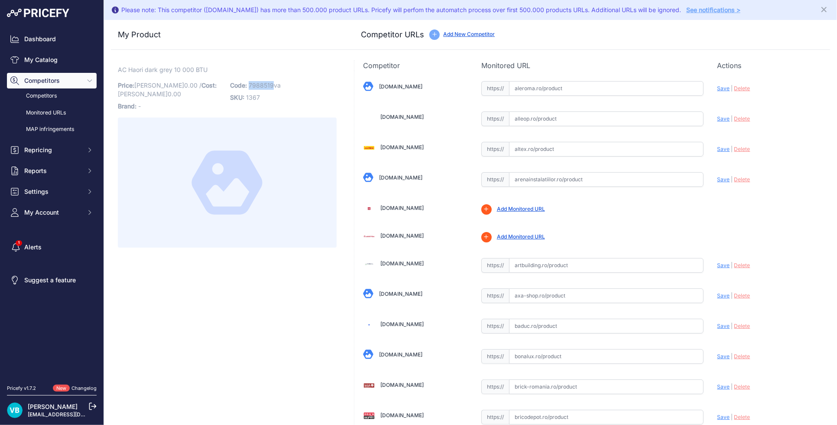
drag, startPoint x: 270, startPoint y: 83, endPoint x: 248, endPoint y: 83, distance: 21.7
click at [249, 83] on span "7988519va" at bounding box center [265, 84] width 32 height 7
copy span "7988519"
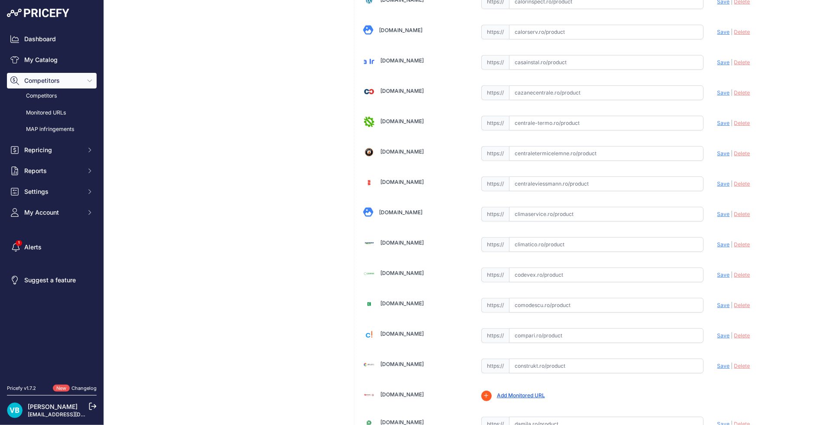
click at [622, 243] on input "text" at bounding box center [606, 244] width 195 height 15
paste input "[URL][DOMAIN_NAME]"
click at [718, 246] on span "Save" at bounding box center [724, 244] width 13 height 7
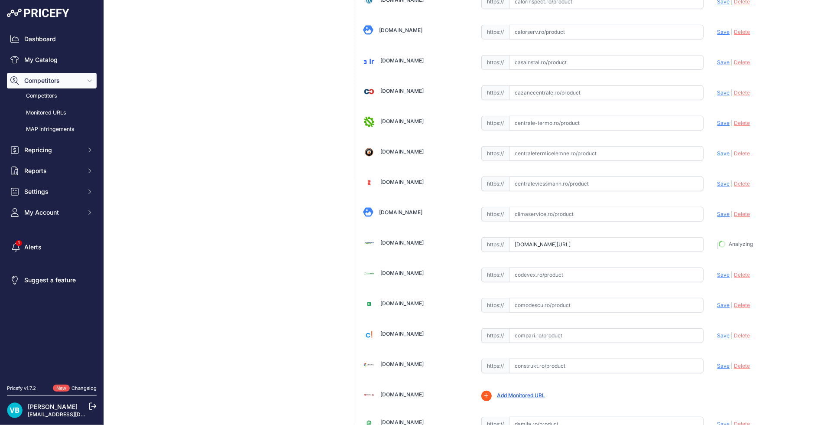
type input "[URL][DOMAIN_NAME]"
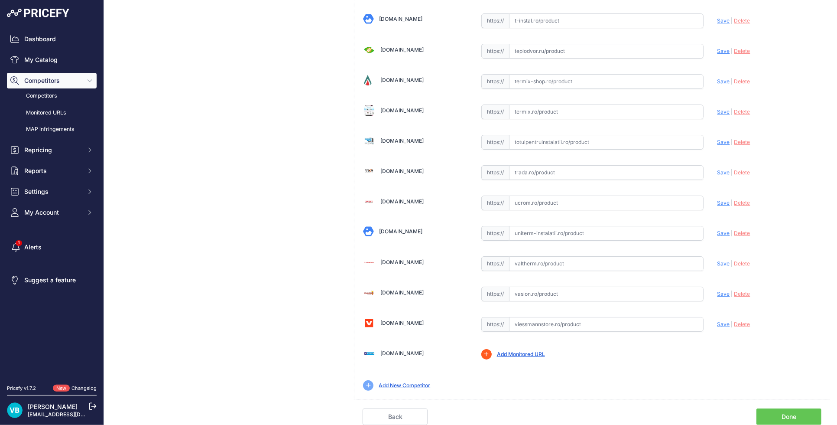
scroll to position [396, 0]
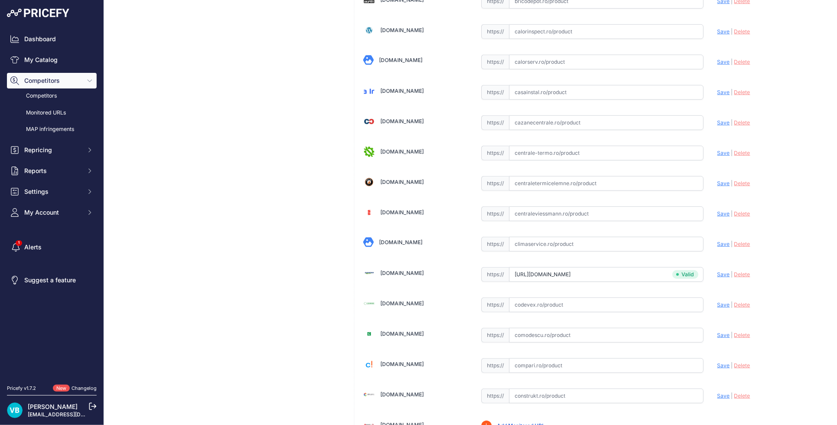
click at [605, 208] on input "text" at bounding box center [606, 213] width 195 height 15
paste input "[URL][DOMAIN_NAME]"
click at [719, 212] on span "Save" at bounding box center [724, 213] width 13 height 7
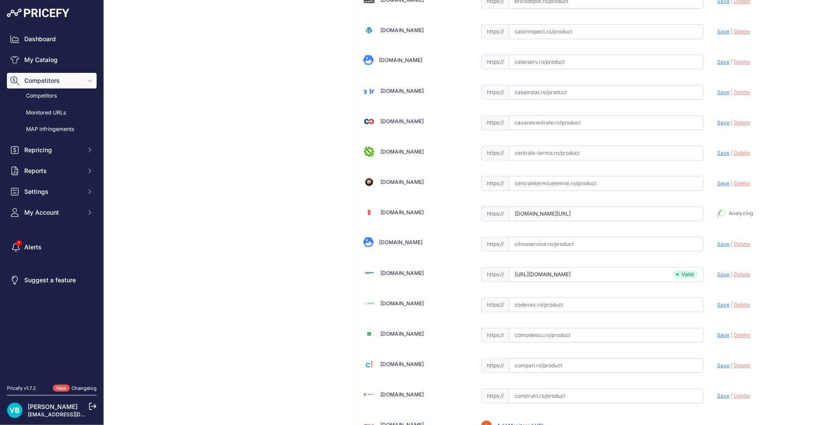
type input "[URL][DOMAIN_NAME]"
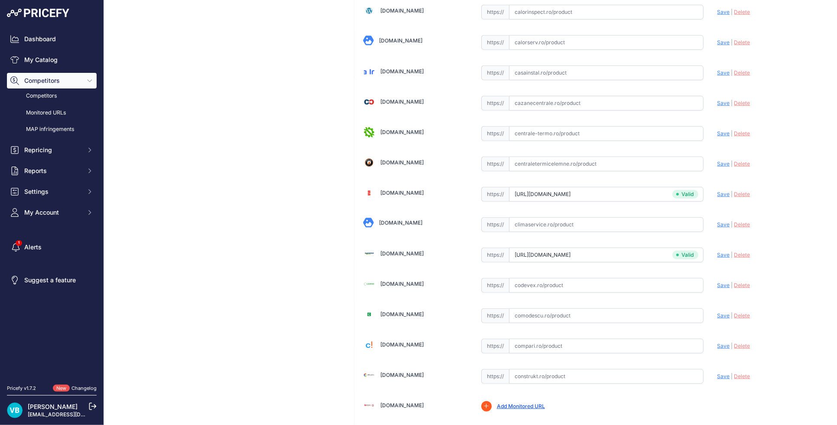
scroll to position [396, 0]
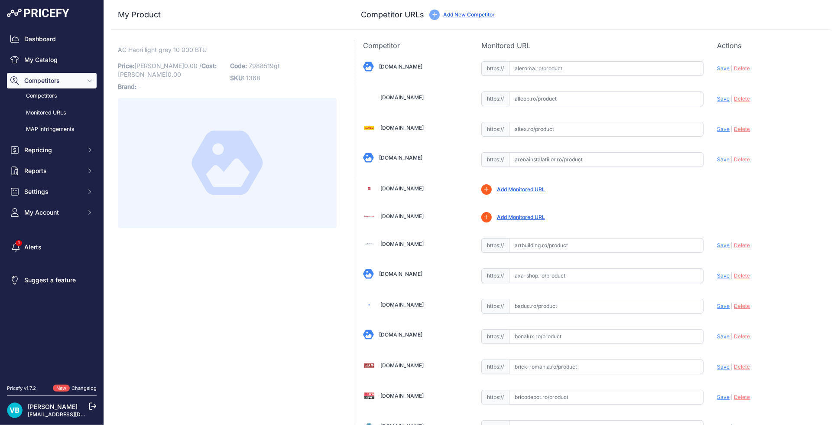
click at [252, 64] on span "7988519gt" at bounding box center [264, 65] width 31 height 7
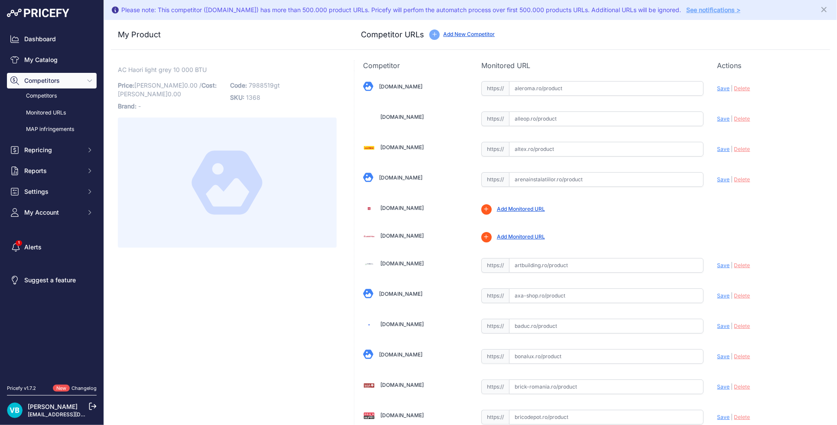
drag, startPoint x: 245, startPoint y: 74, endPoint x: 247, endPoint y: 81, distance: 7.6
click at [245, 74] on div "AC Haori light grey 10 000 BTU Link Price: RON 0.00 / Cost: RON 0.00 Brand: - C…" at bounding box center [227, 156] width 219 height 182
drag, startPoint x: 249, startPoint y: 85, endPoint x: 272, endPoint y: 84, distance: 23.4
click at [272, 84] on span "7988519gt" at bounding box center [264, 84] width 31 height 7
copy span "7988519"
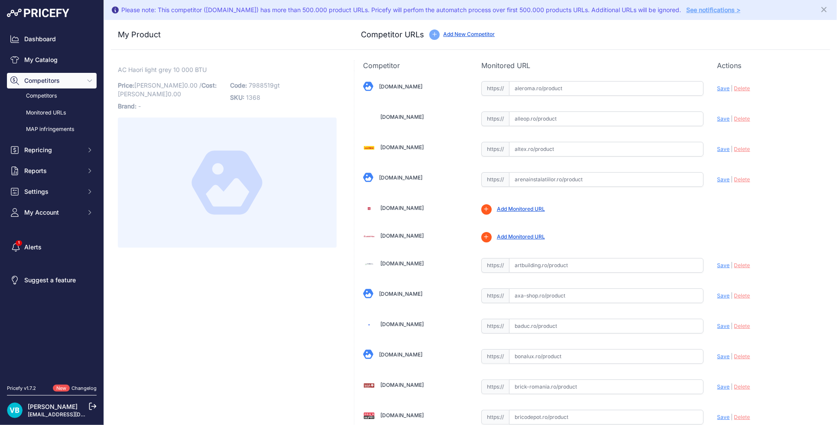
click at [185, 65] on span "AC Haori light grey 10 000 BTU" at bounding box center [162, 69] width 89 height 11
copy div "AC Haori light grey 10 000 BTU Link"
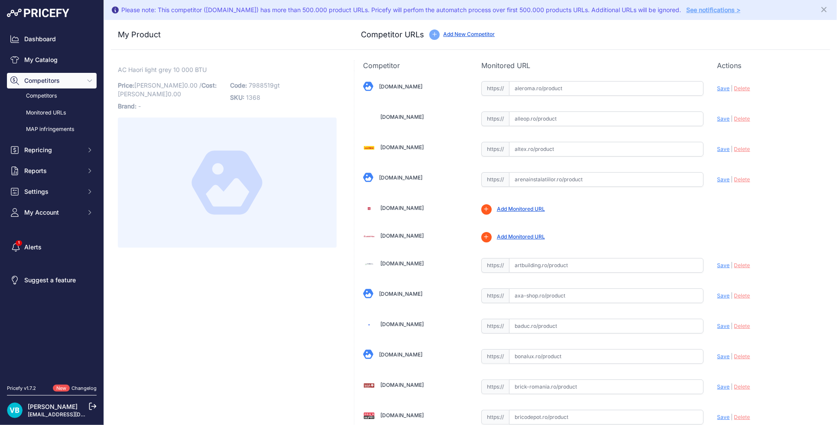
click at [602, 263] on input "text" at bounding box center [606, 265] width 195 height 15
paste input "https://www.artbuilding.ro/sisteme-climatizare/sisteme-climatizare-rezidential/…"
drag, startPoint x: 718, startPoint y: 264, endPoint x: 561, endPoint y: 264, distance: 156.9
click at [718, 264] on span "Save" at bounding box center [724, 265] width 13 height 7
type input "https://www.artbuilding.ro/sisteme-climatizare/sisteme-climatizare-rezidential/…"
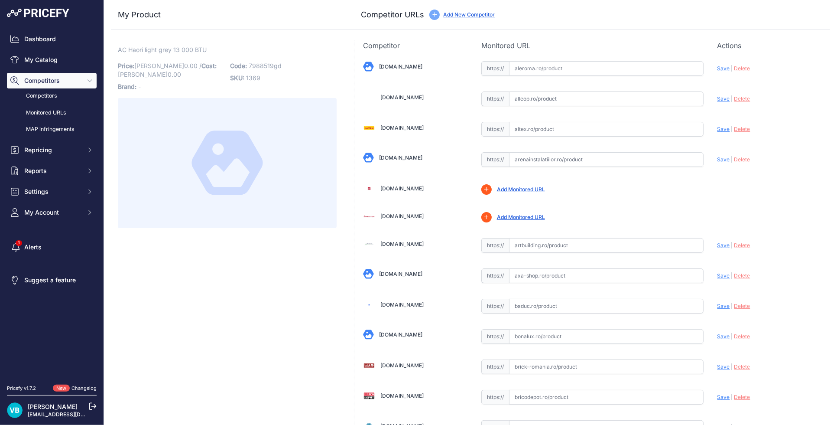
click at [279, 60] on p "Code: 7988519gd" at bounding box center [283, 66] width 107 height 12
drag, startPoint x: 271, startPoint y: 62, endPoint x: 247, endPoint y: 61, distance: 23.9
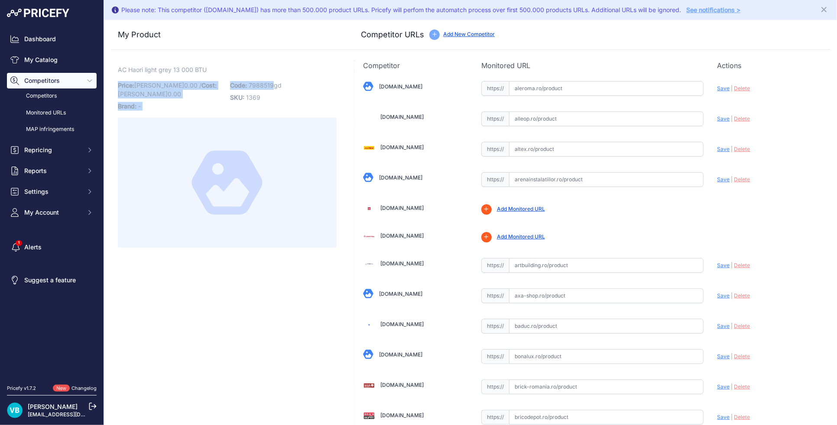
copy div "Link Price: [PERSON_NAME] 0.00 / Cost: [PERSON_NAME] 0.00 Brand: - Code: 7988519"
click at [223, 83] on p "Price: [PERSON_NAME] 0.00 / Cost: [PERSON_NAME] 0.00" at bounding box center [171, 89] width 107 height 21
drag, startPoint x: 247, startPoint y: 82, endPoint x: 255, endPoint y: 84, distance: 8.8
click at [247, 82] on p "Code: 7988519gd" at bounding box center [283, 85] width 107 height 12
click at [271, 84] on span "7988519gd" at bounding box center [265, 84] width 33 height 7
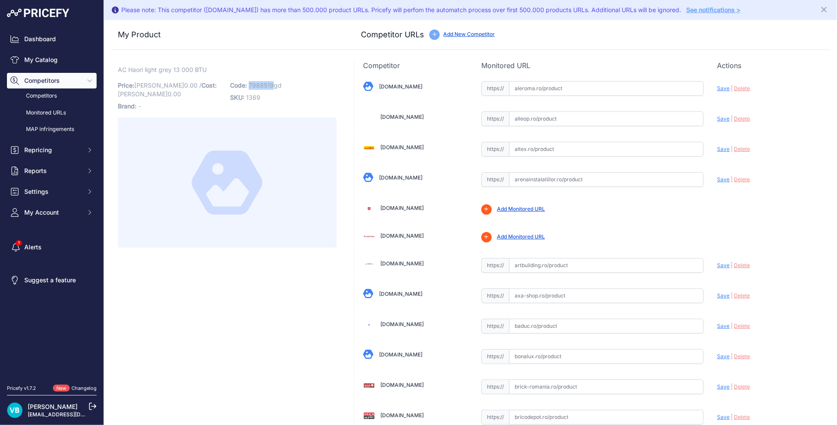
copy span "7988519"
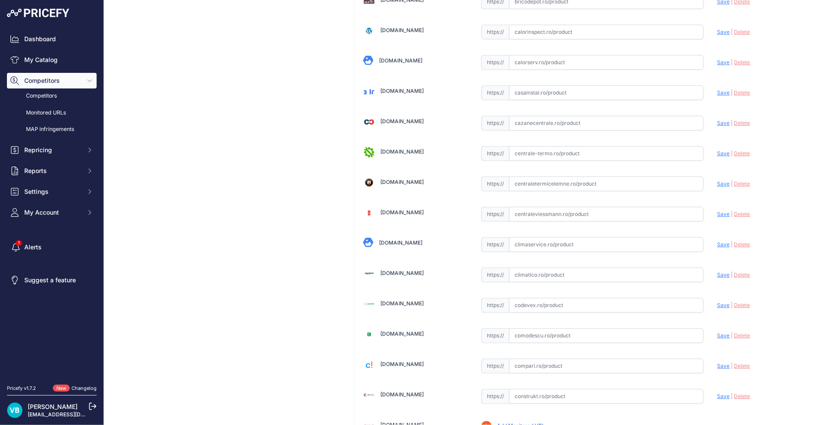
drag, startPoint x: 622, startPoint y: 212, endPoint x: 678, endPoint y: 217, distance: 56.6
click at [631, 212] on input "text" at bounding box center [606, 214] width 195 height 15
paste input "[URL][DOMAIN_NAME]"
type input "[DOMAIN_NAME][URL]"
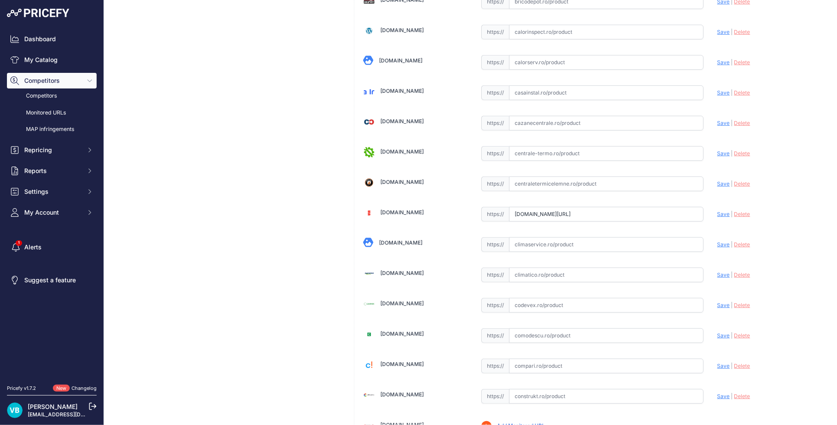
scroll to position [0, 0]
click at [718, 215] on span "Save" at bounding box center [724, 214] width 13 height 7
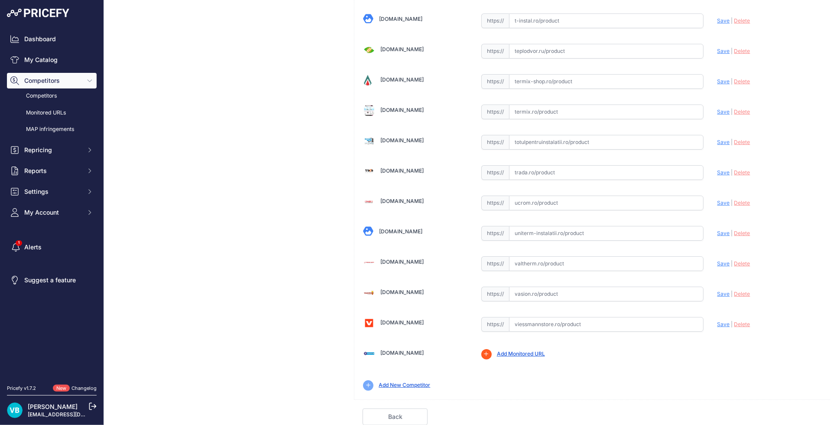
drag, startPoint x: 630, startPoint y: 318, endPoint x: 632, endPoint y: 322, distance: 4.8
click at [631, 321] on input "text" at bounding box center [606, 324] width 195 height 15
paste input "[URL][DOMAIN_NAME]"
click at [718, 323] on span "Save" at bounding box center [724, 324] width 13 height 7
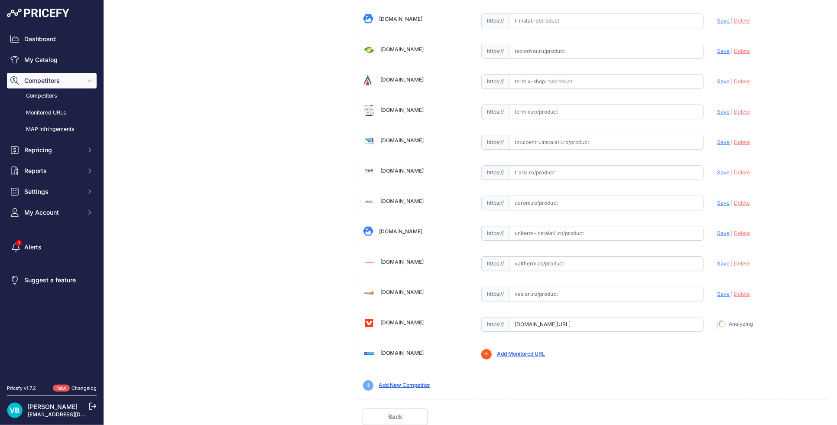
type input "[URL][DOMAIN_NAME]"
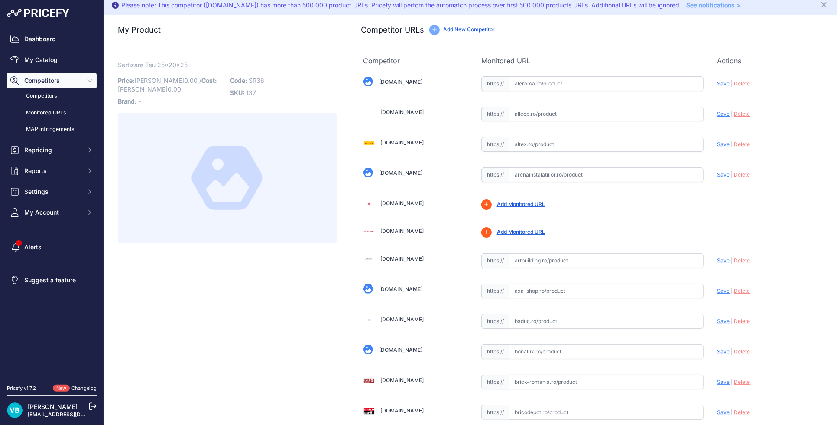
scroll to position [5, 0]
click at [463, 29] on link "Add New Competitor" at bounding box center [469, 29] width 52 height 7
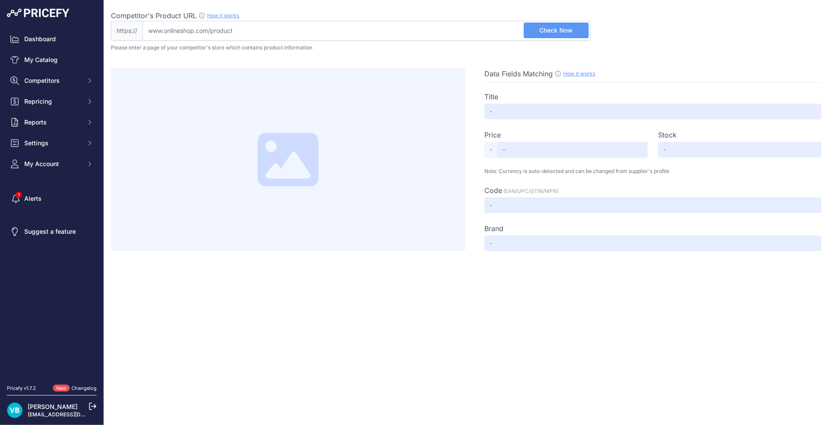
drag, startPoint x: 500, startPoint y: 33, endPoint x: 551, endPoint y: 33, distance: 51.6
click at [500, 33] on input "Competitor's Product URL How it works In order to create your competitor's extr…" at bounding box center [367, 31] width 448 height 20
paste input "[URL][DOMAIN_NAME]"
type input "[DOMAIN_NAME][URL]"
click at [574, 33] on button "Check Now" at bounding box center [556, 31] width 65 height 16
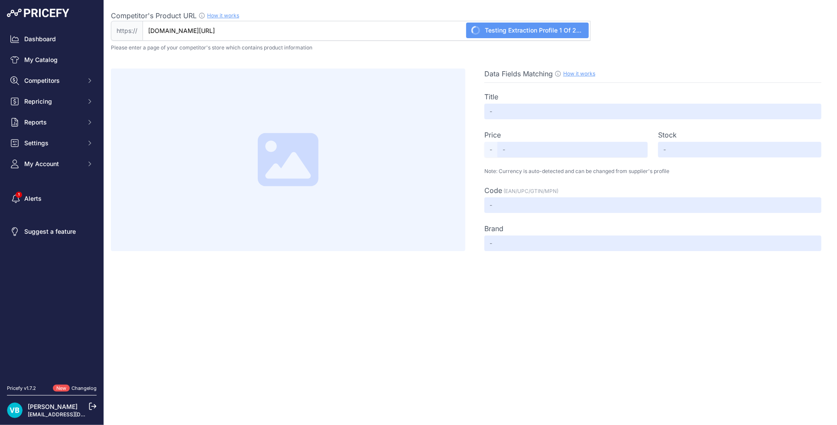
type input "[PERSON_NAME], 25/2.3 x 20/2 x 25/2.3, [PERSON_NAME]"
type input "48.26"
type input "Available"
type input "510277MP"
type input "[PERSON_NAME]"
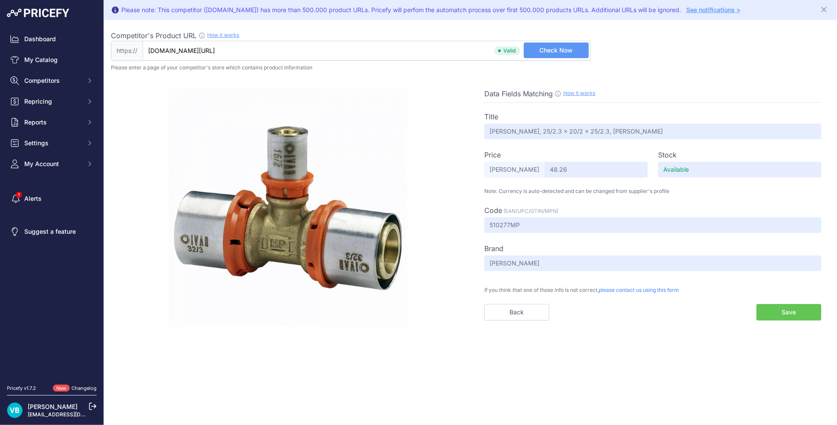
click at [769, 309] on button "Save" at bounding box center [789, 312] width 65 height 16
